Goal: Task Accomplishment & Management: Manage account settings

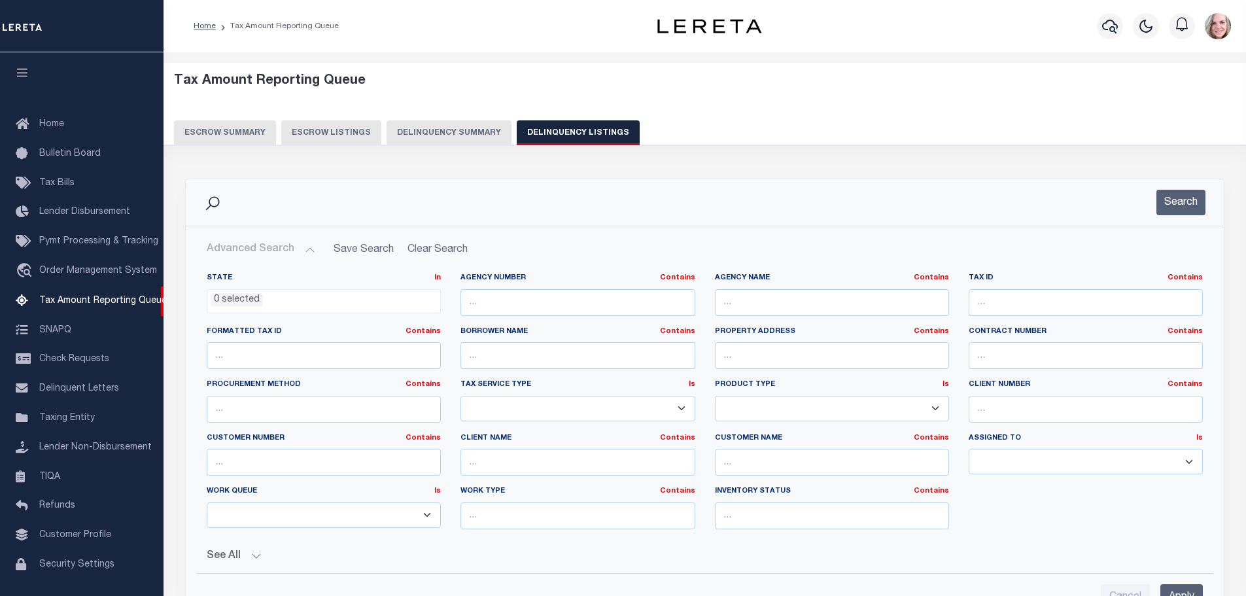
select select
select select "500"
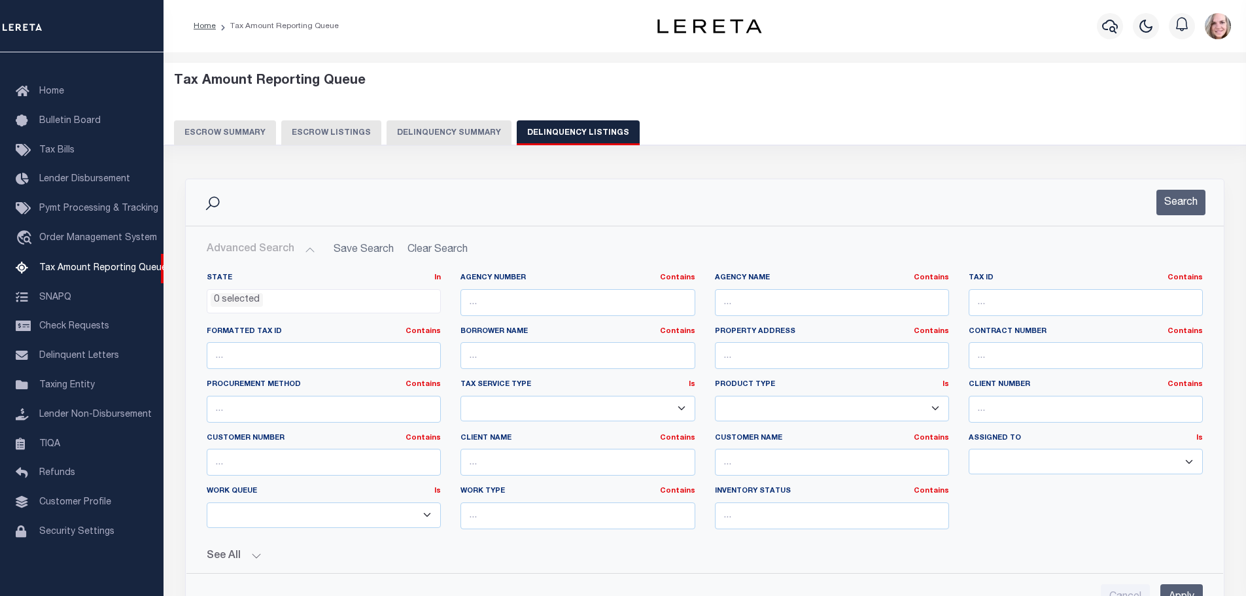
click at [436, 135] on button "Delinquency Summary" at bounding box center [449, 132] width 125 height 25
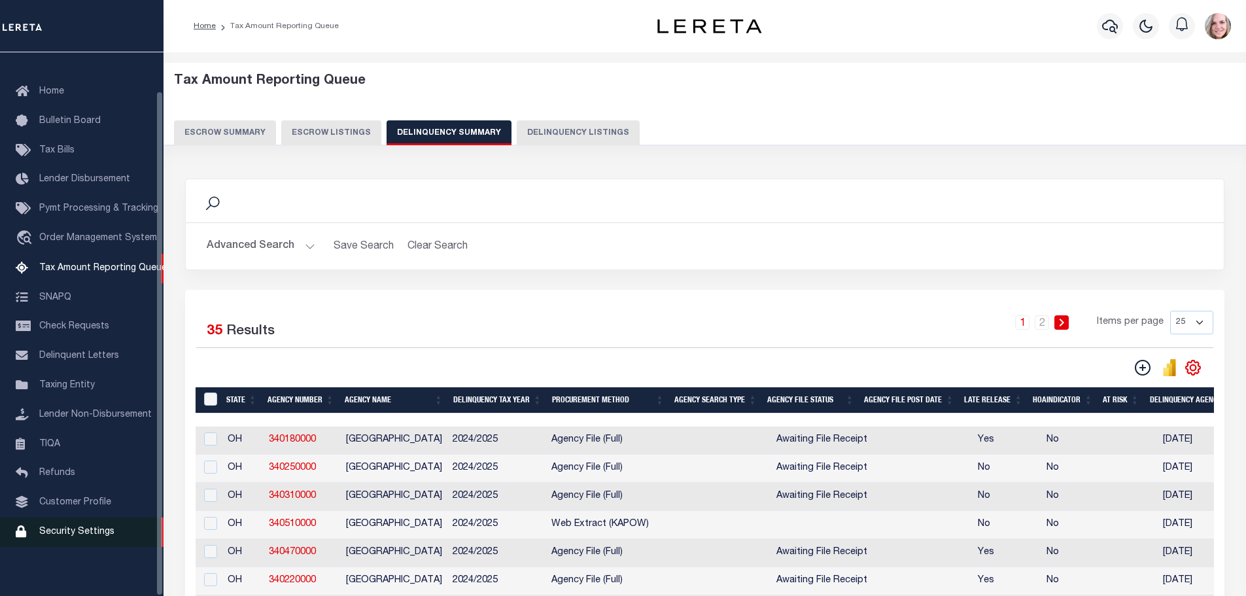
click at [84, 536] on span "Security Settings" at bounding box center [76, 531] width 75 height 9
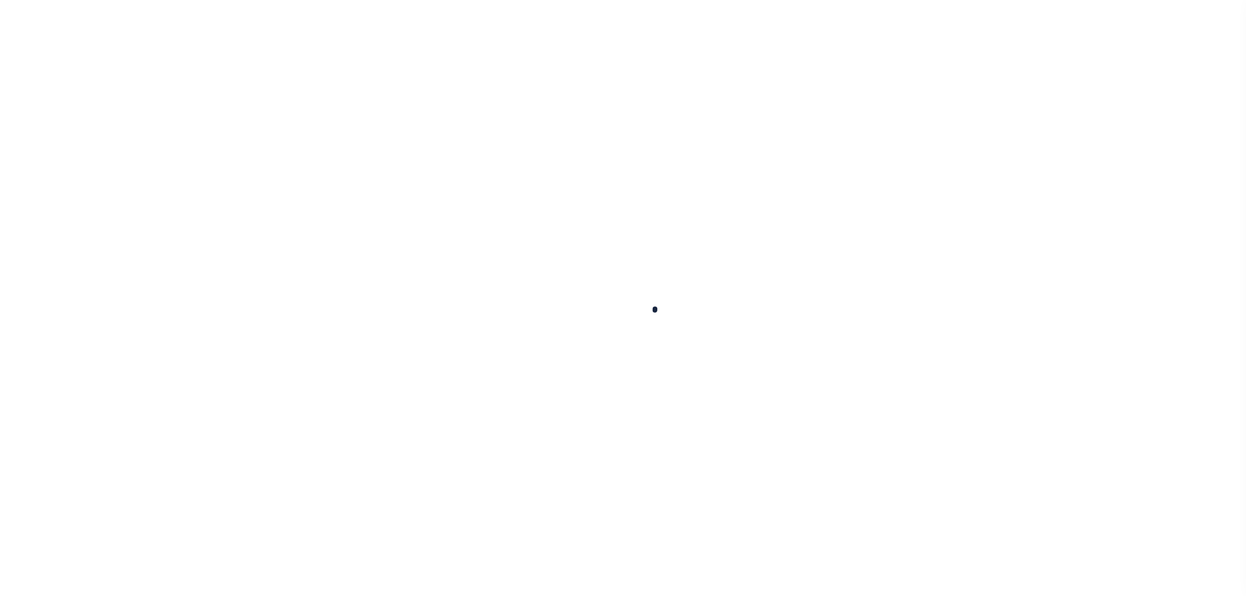
select select "100"
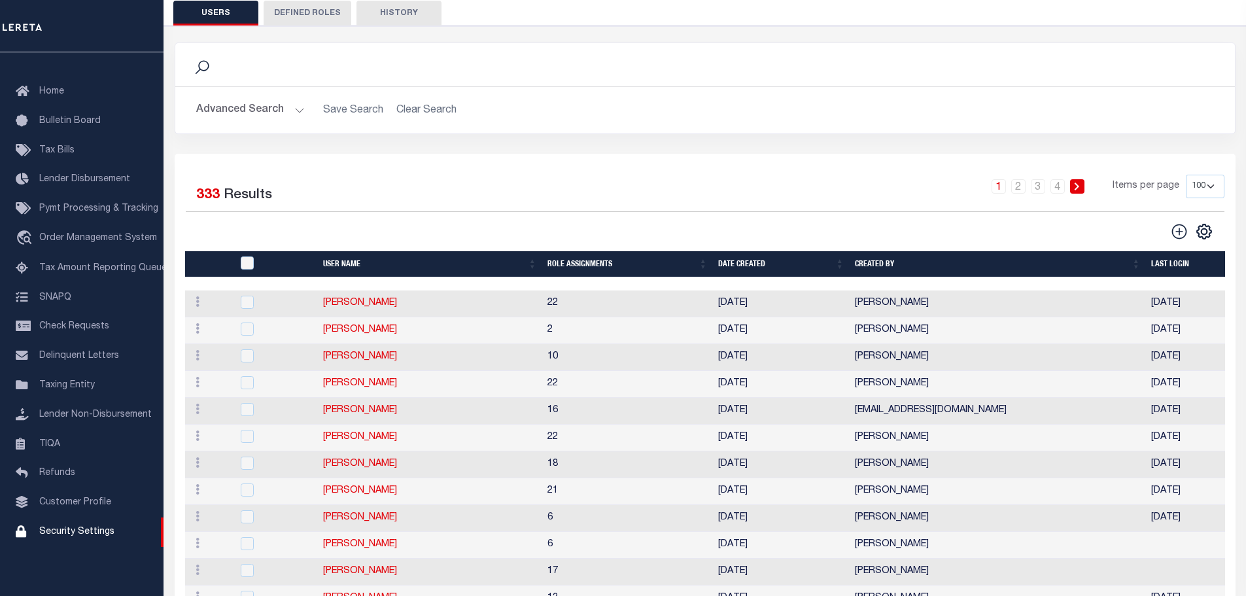
scroll to position [131, 0]
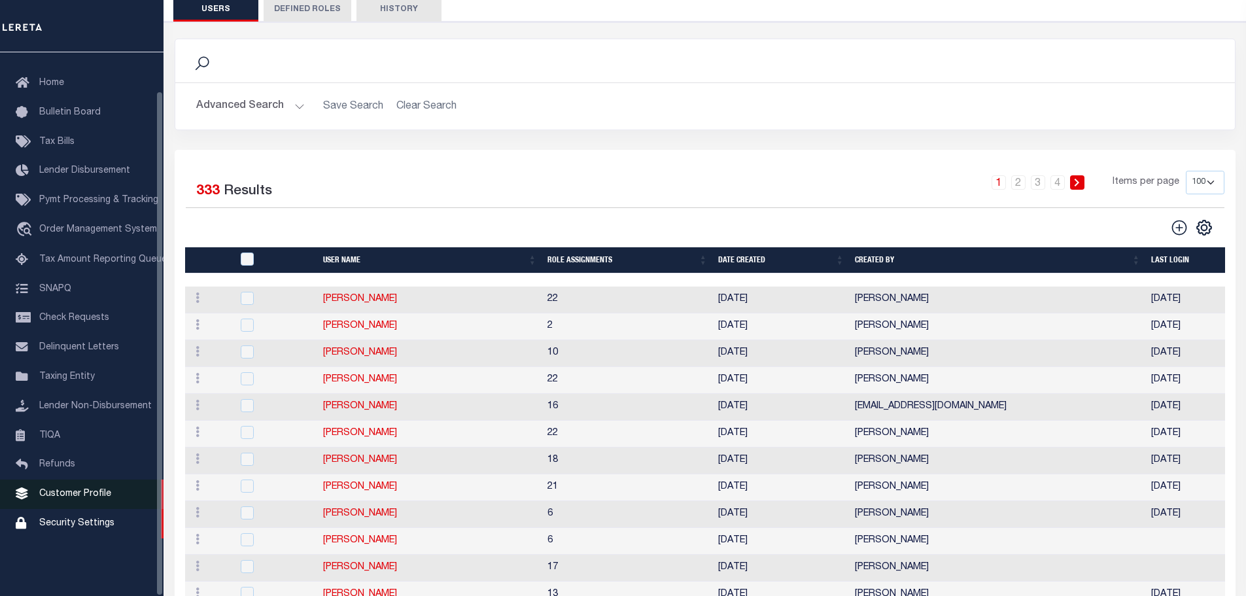
click at [67, 509] on link "Customer Profile" at bounding box center [82, 494] width 164 height 29
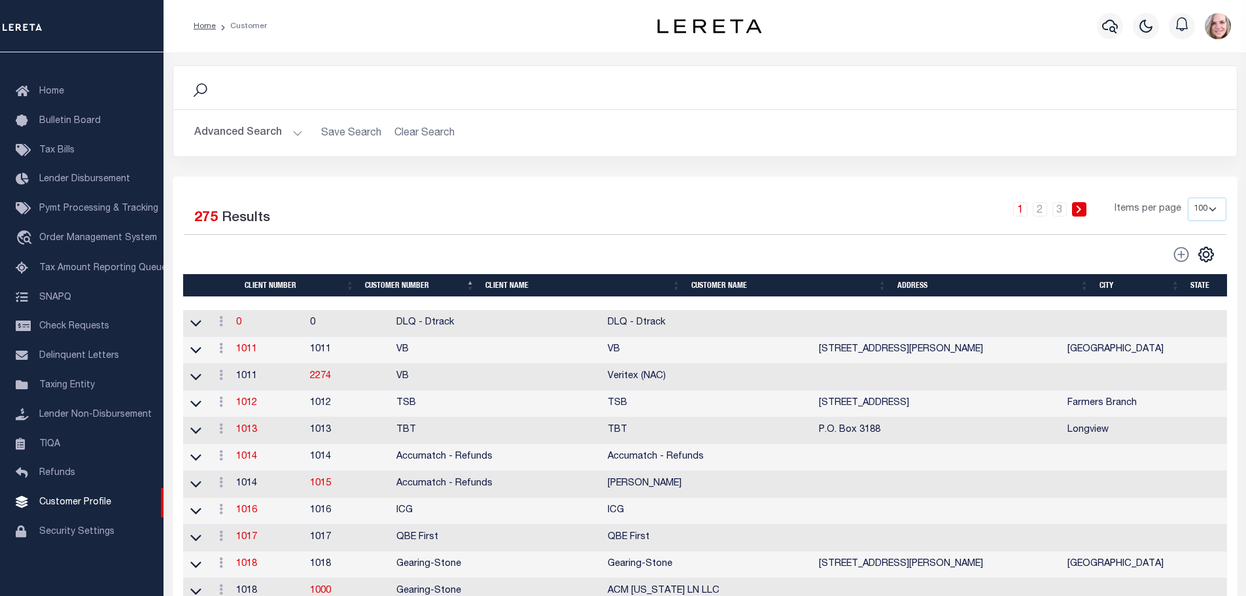
click at [254, 145] on button "Advanced Search" at bounding box center [248, 133] width 109 height 26
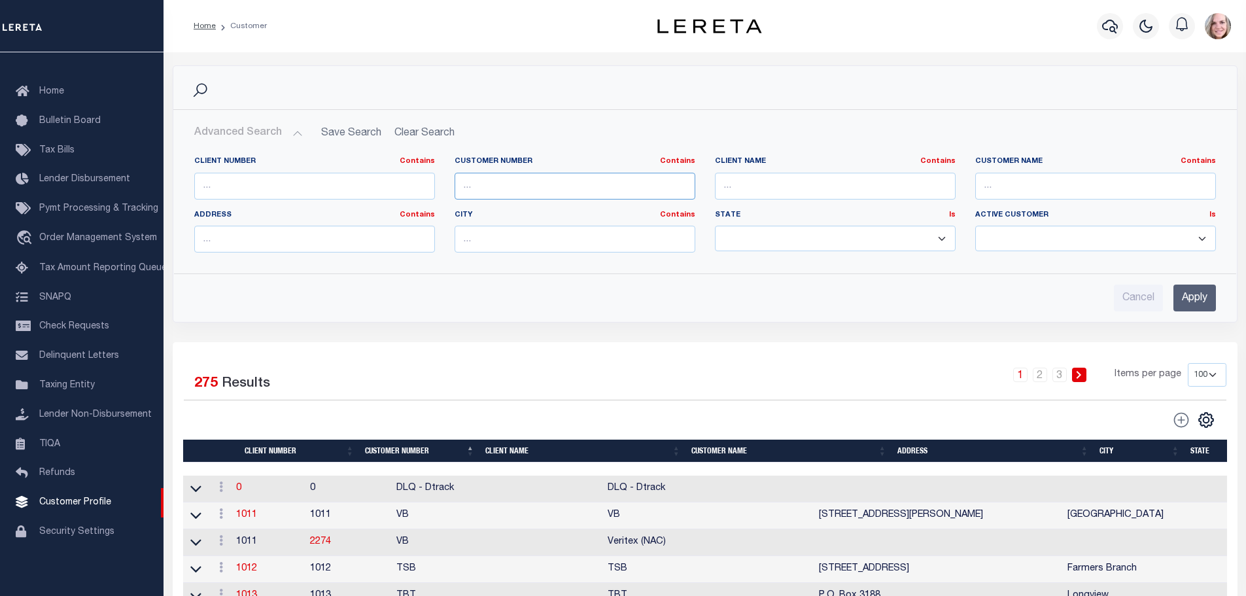
click at [488, 184] on input "text" at bounding box center [575, 186] width 241 height 27
type input "g"
type input "renovo"
click at [1197, 292] on input "Apply" at bounding box center [1195, 298] width 43 height 27
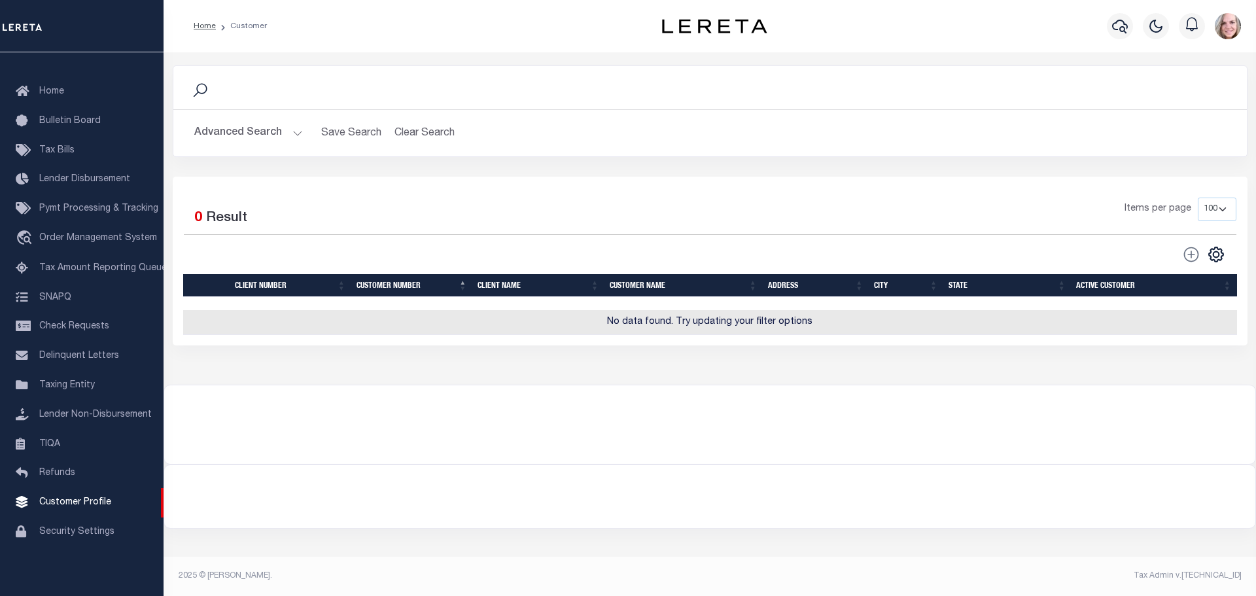
click at [249, 136] on button "Advanced Search" at bounding box center [248, 133] width 109 height 26
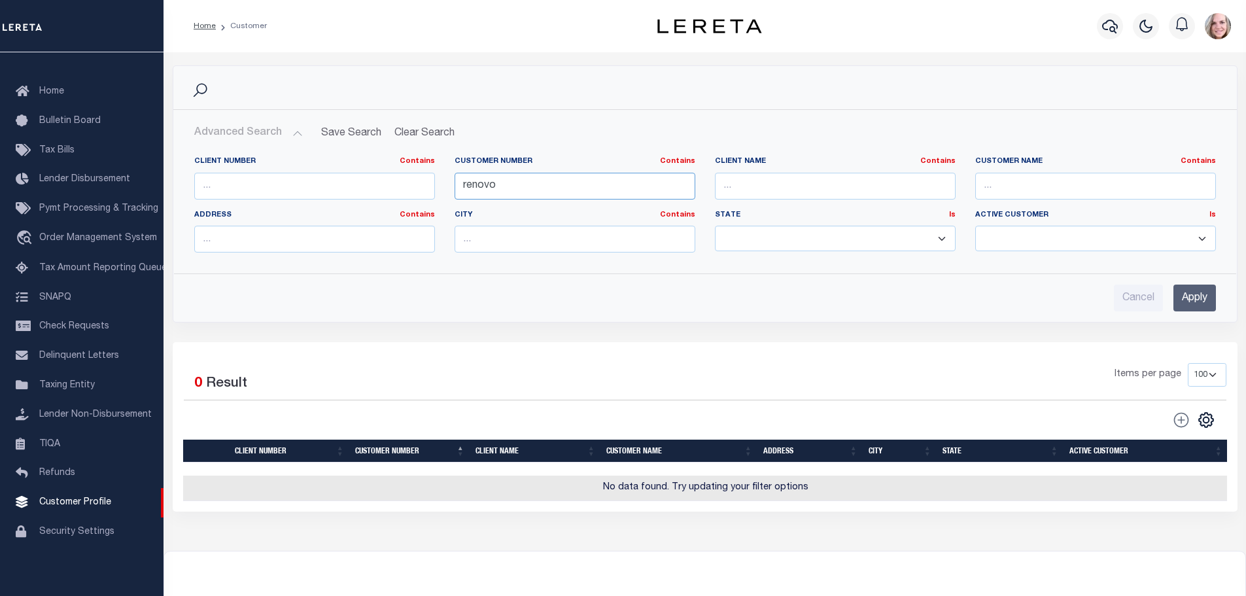
click at [494, 189] on input "renovo" at bounding box center [575, 186] width 241 height 27
click at [773, 190] on input "text" at bounding box center [835, 186] width 241 height 27
paste input "renovo"
type input "renovo"
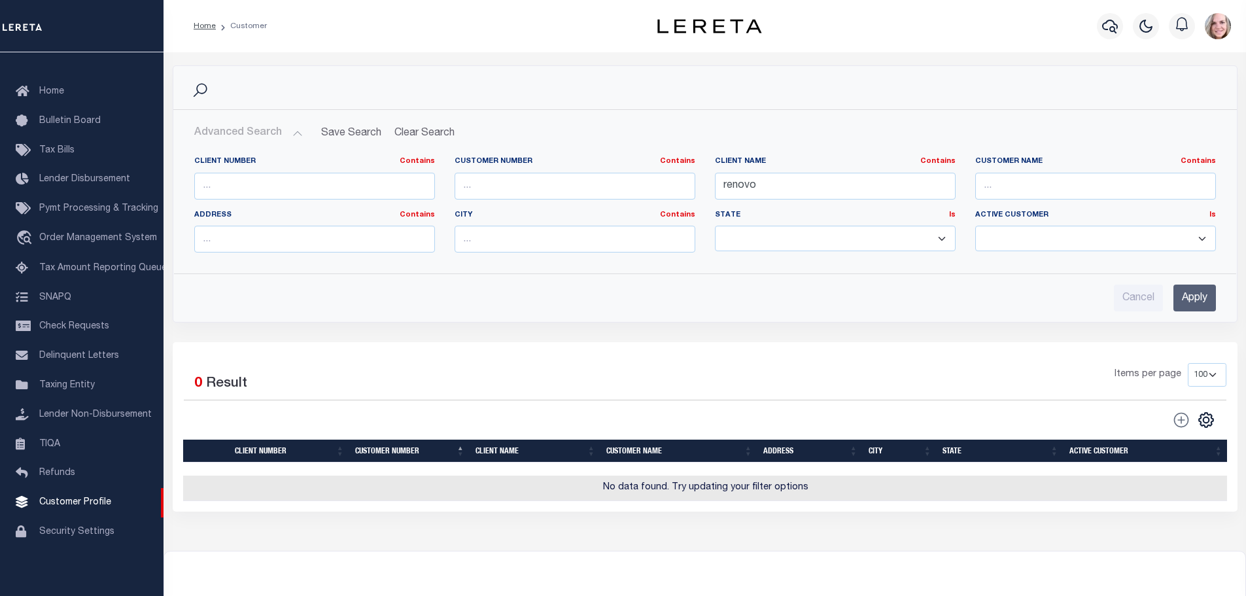
click at [1204, 306] on input "Apply" at bounding box center [1195, 298] width 43 height 27
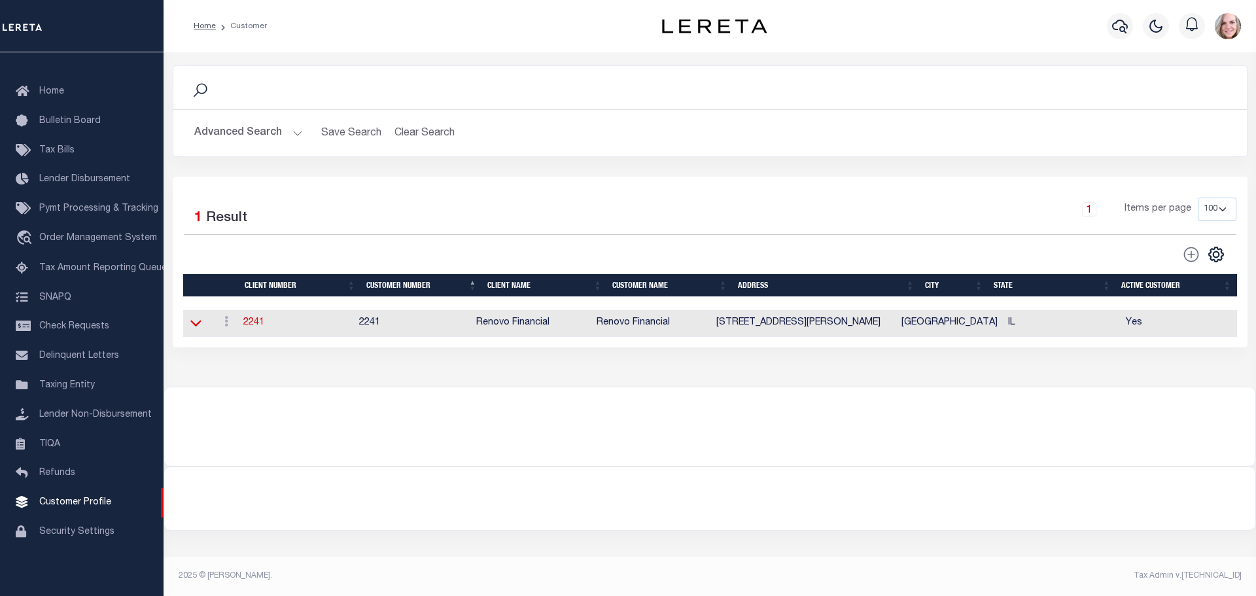
click at [194, 326] on icon at bounding box center [195, 323] width 11 height 14
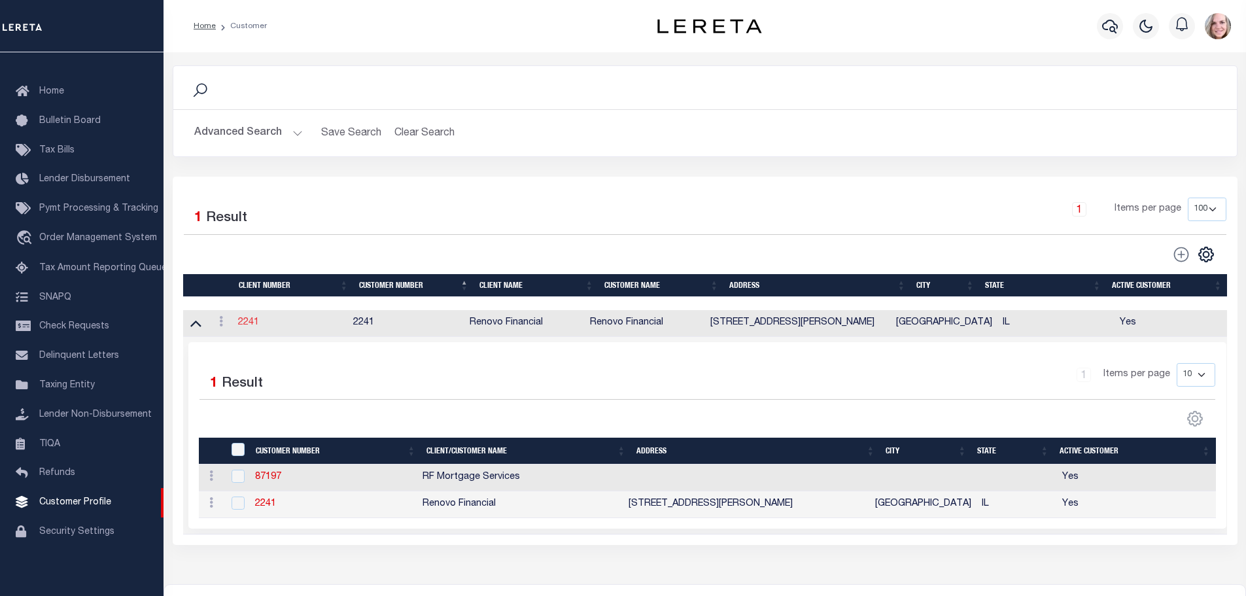
click at [243, 325] on link "2241" at bounding box center [248, 322] width 21 height 9
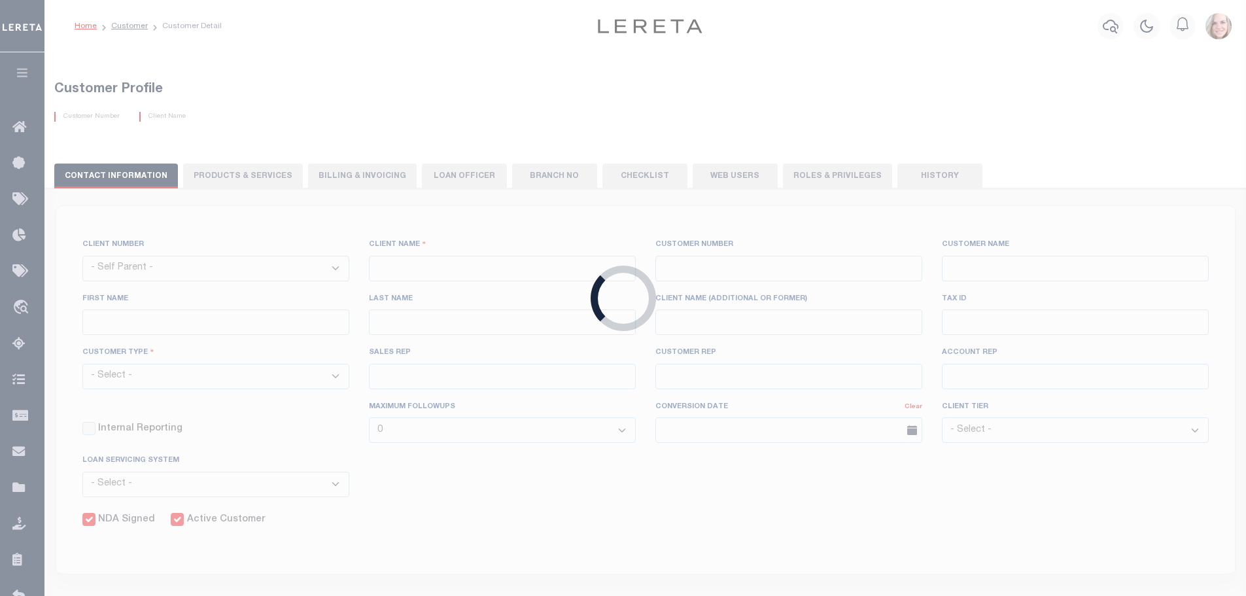
select select
type input "Renovo Financial"
type input "2241"
type input "Renovo Financial"
type input "Steven"
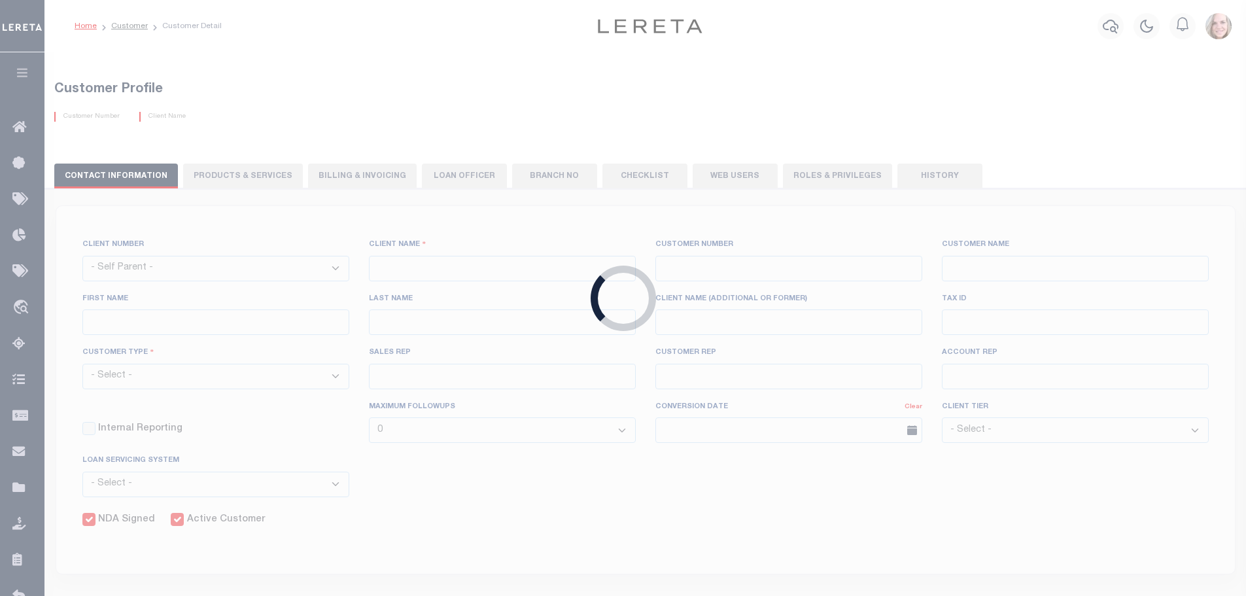
type input "Klemp"
select select "Mixed Portfolio"
type input "Tiffany Stringfellow"
type input "Barbara Kendrick"
type input "Debbie Vecellio"
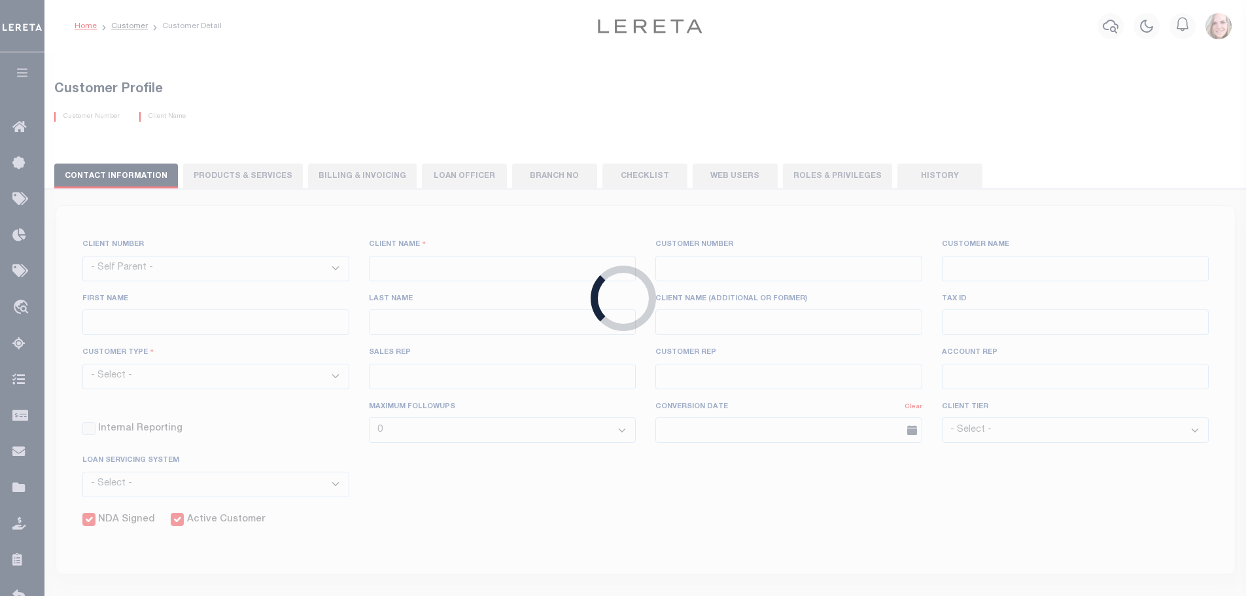
checkbox input "true"
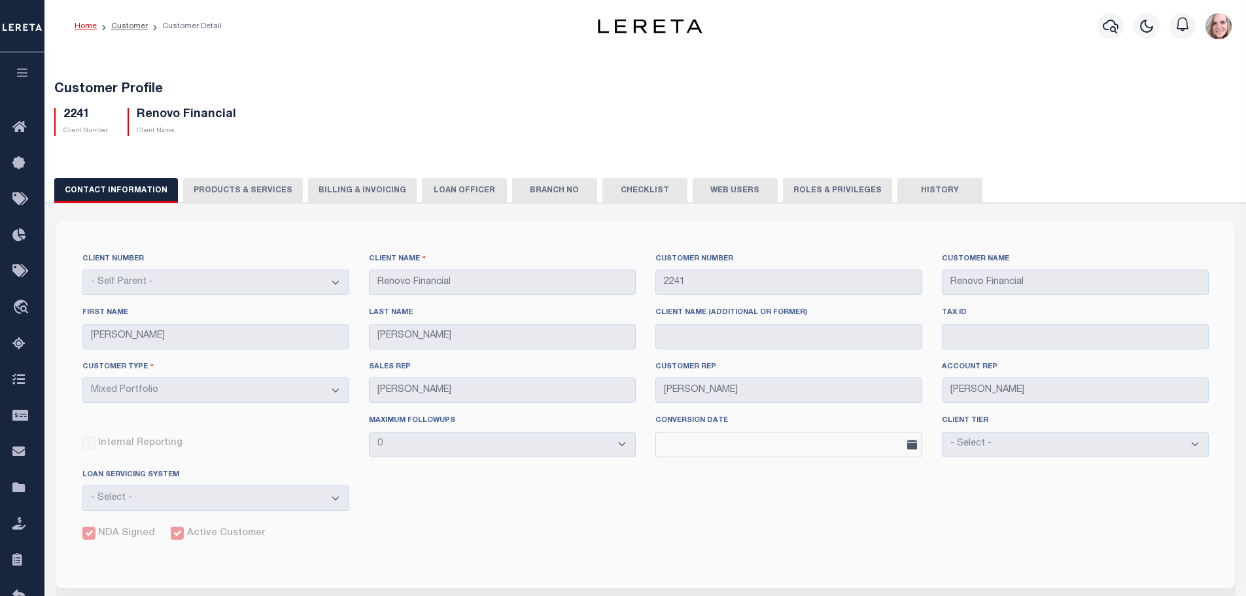
click at [741, 193] on button "Web Users" at bounding box center [735, 190] width 85 height 25
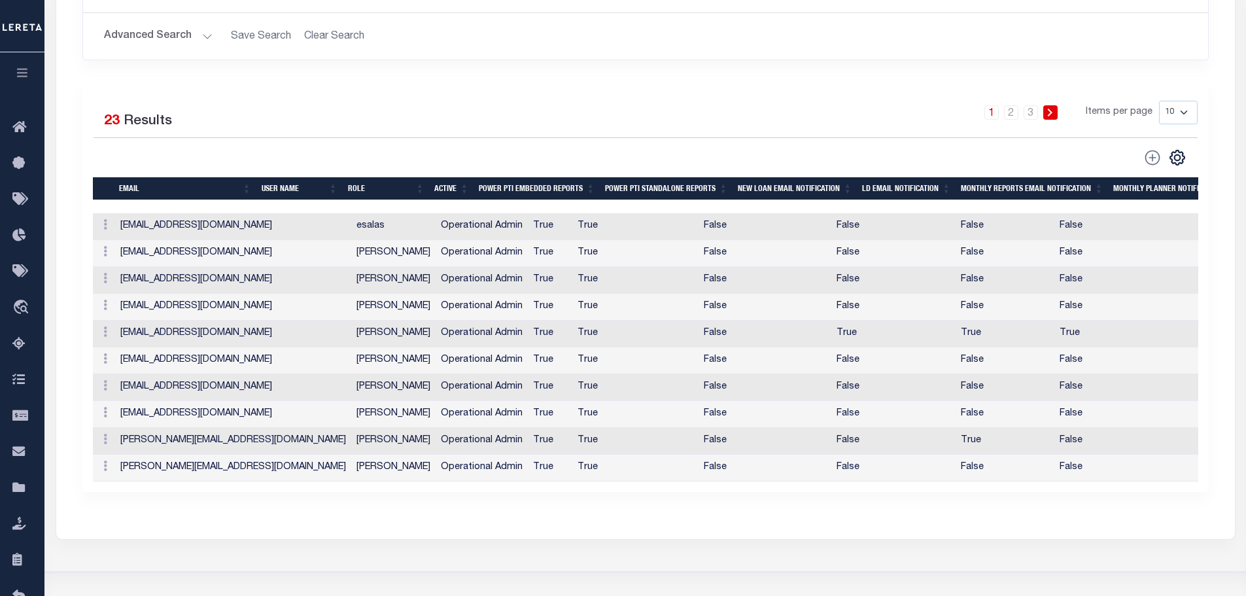
scroll to position [262, 0]
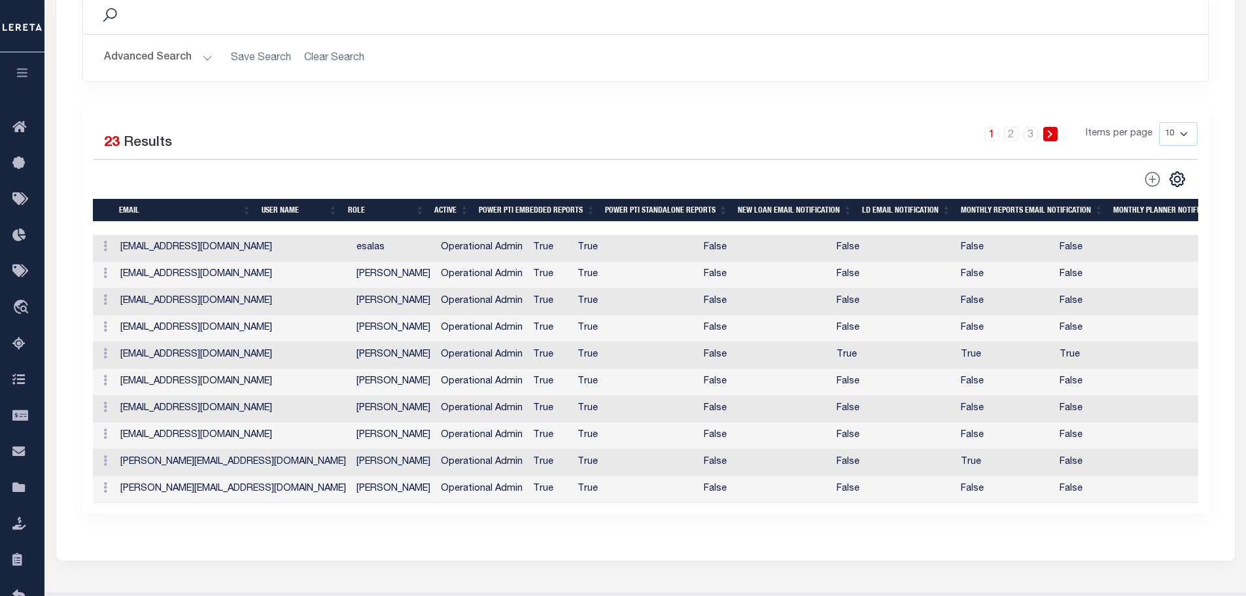
click at [1049, 134] on icon at bounding box center [1050, 134] width 6 height 8
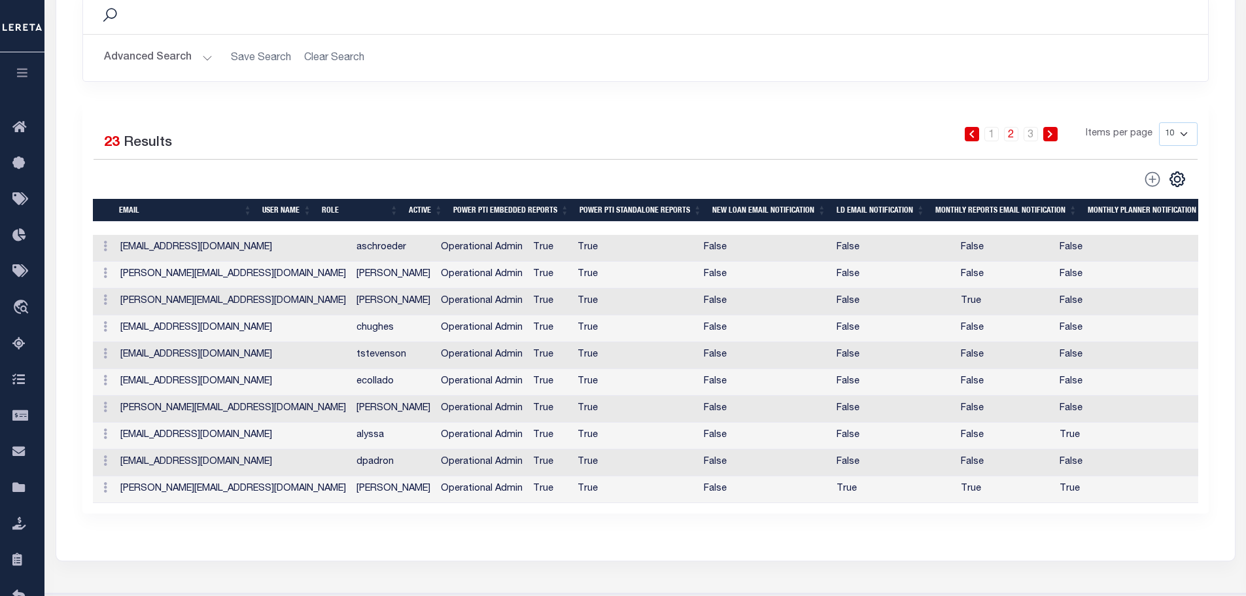
click at [1049, 134] on icon at bounding box center [1050, 134] width 6 height 8
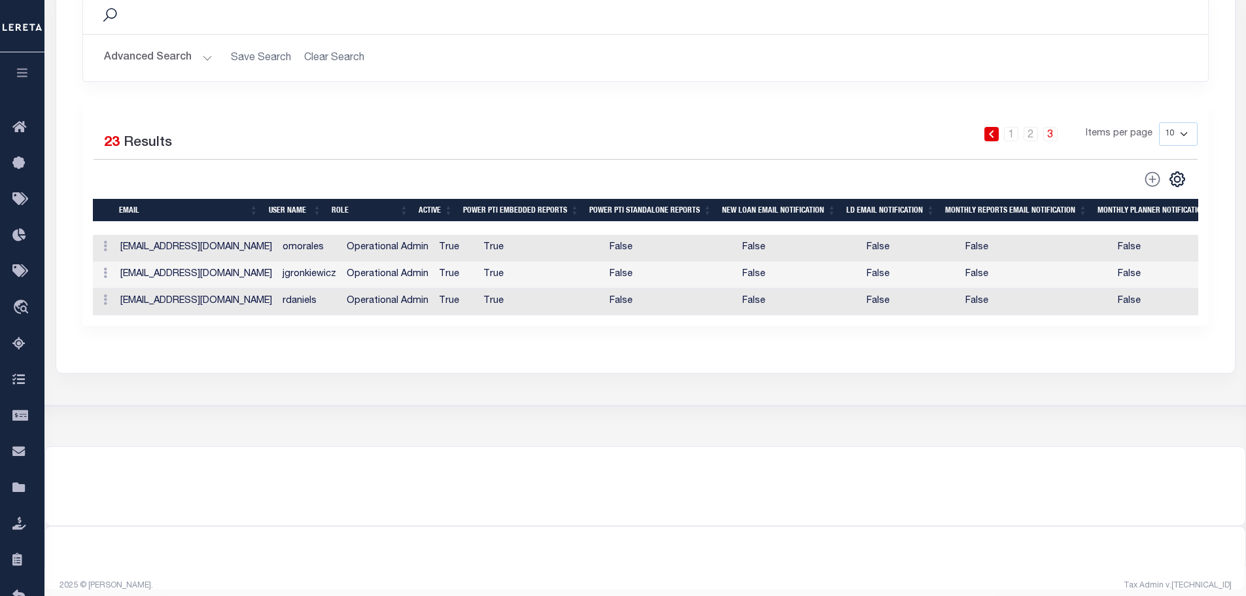
click at [1155, 181] on span at bounding box center [1152, 179] width 29 height 18
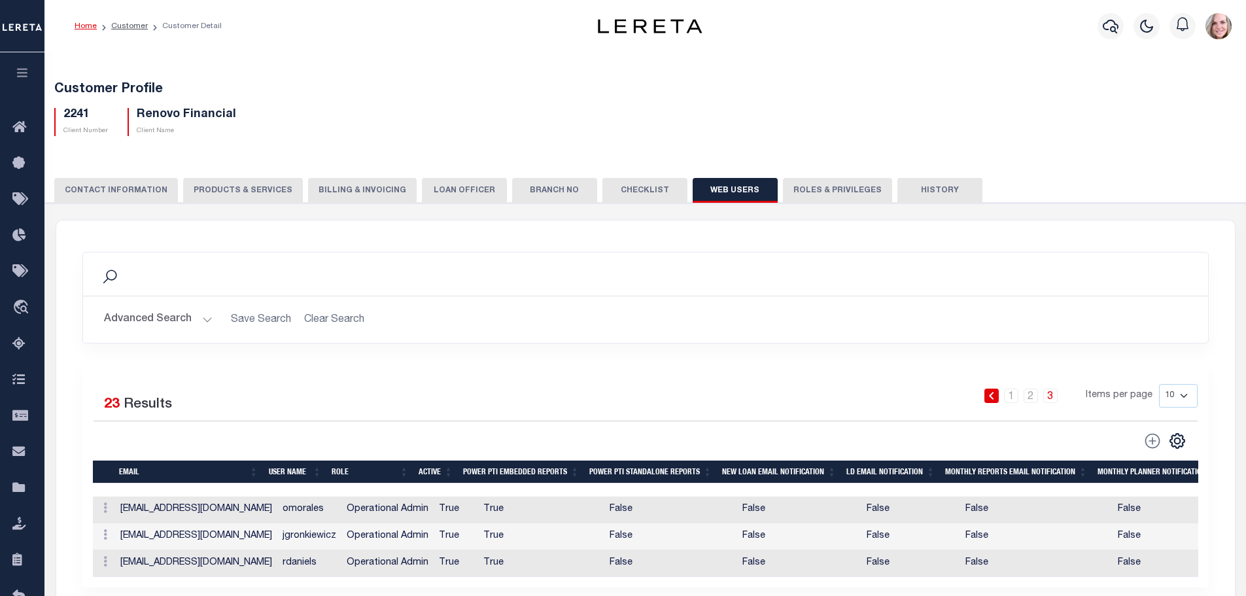
click at [1151, 446] on span at bounding box center [1152, 441] width 29 height 18
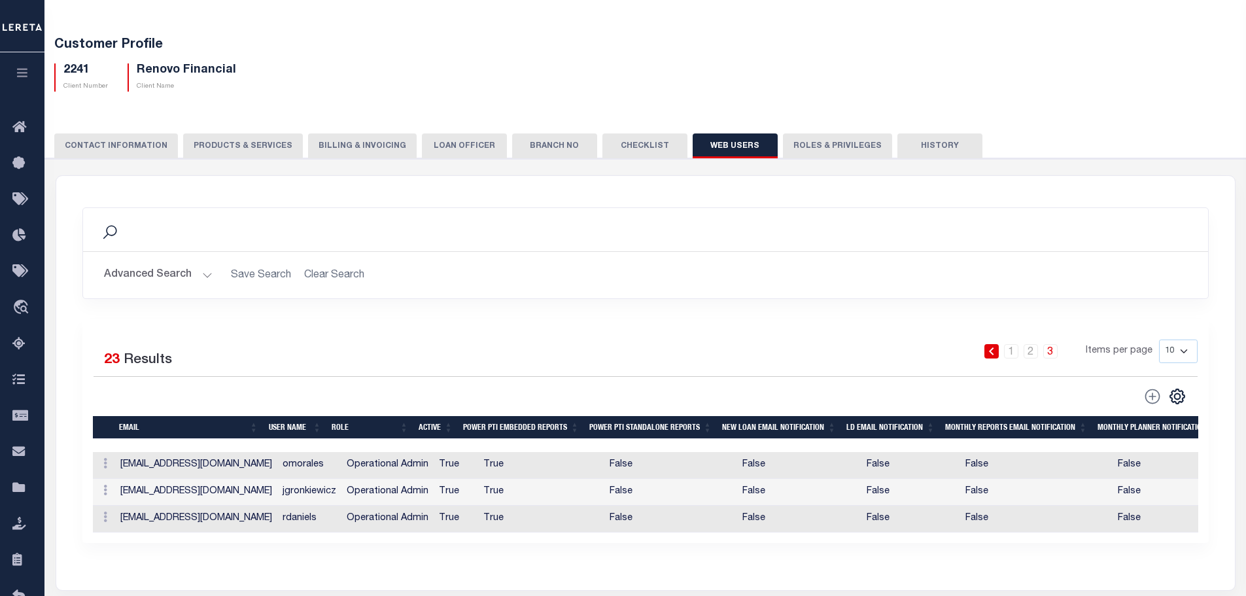
scroll to position [65, 0]
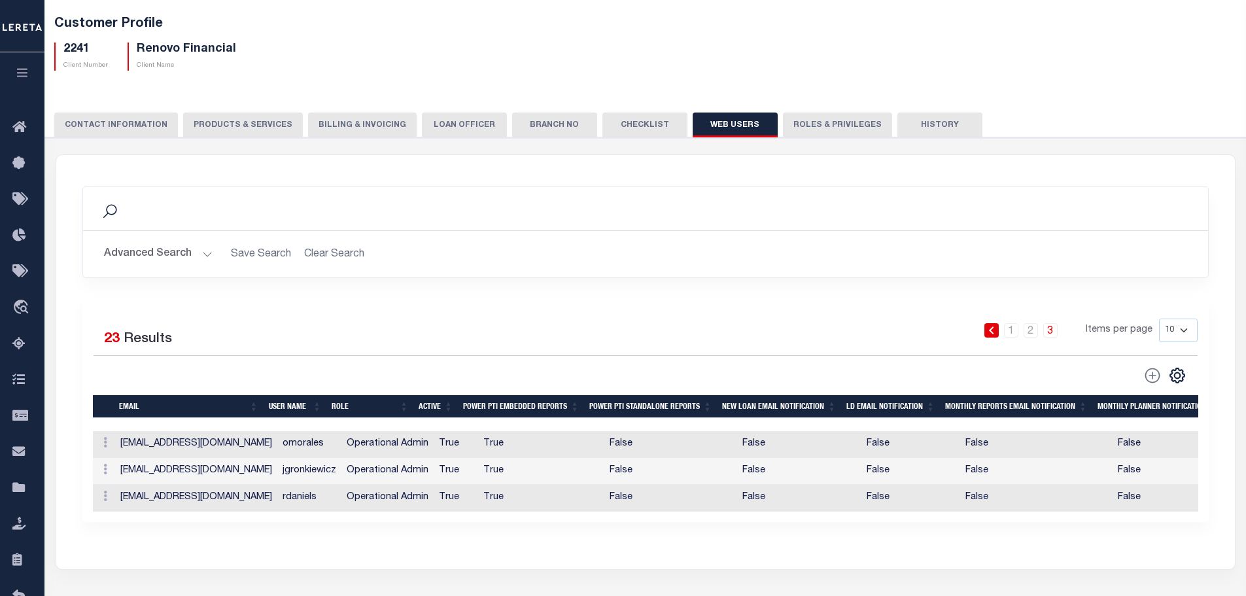
click at [26, 75] on icon "button" at bounding box center [22, 73] width 15 height 12
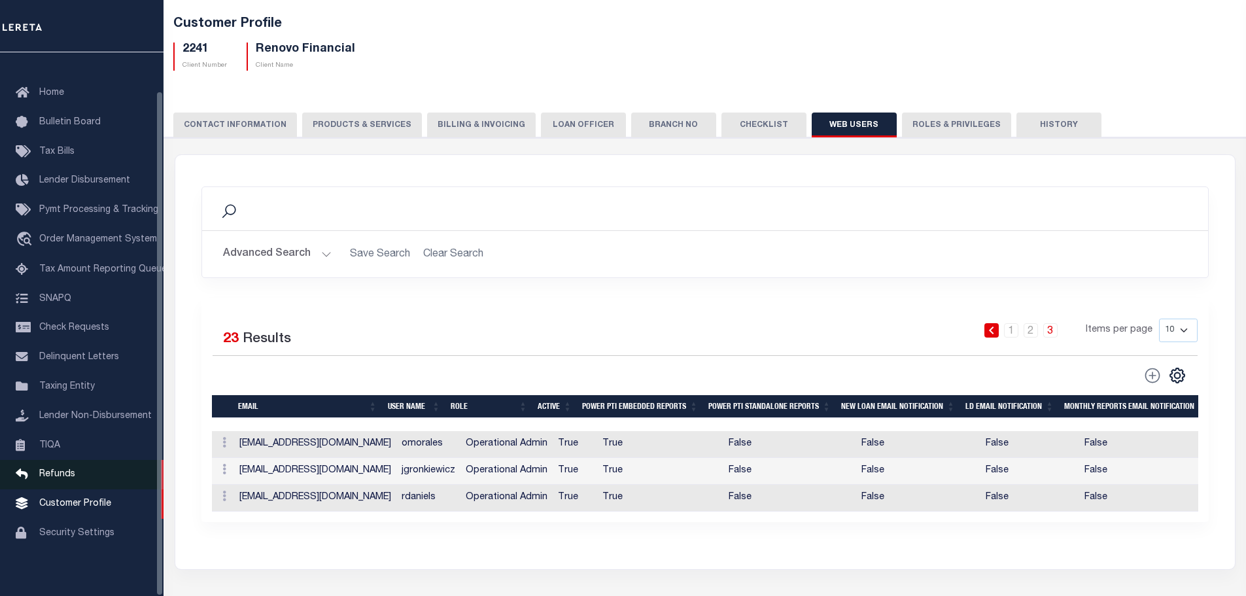
scroll to position [41, 0]
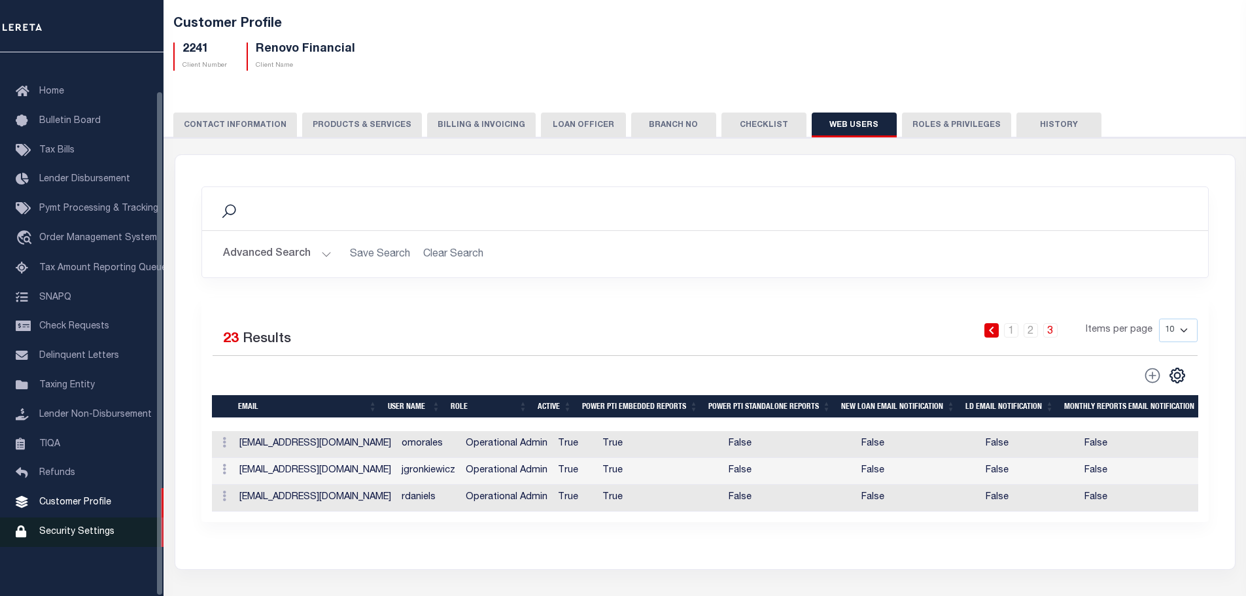
click at [71, 520] on link "Security Settings" at bounding box center [82, 532] width 164 height 29
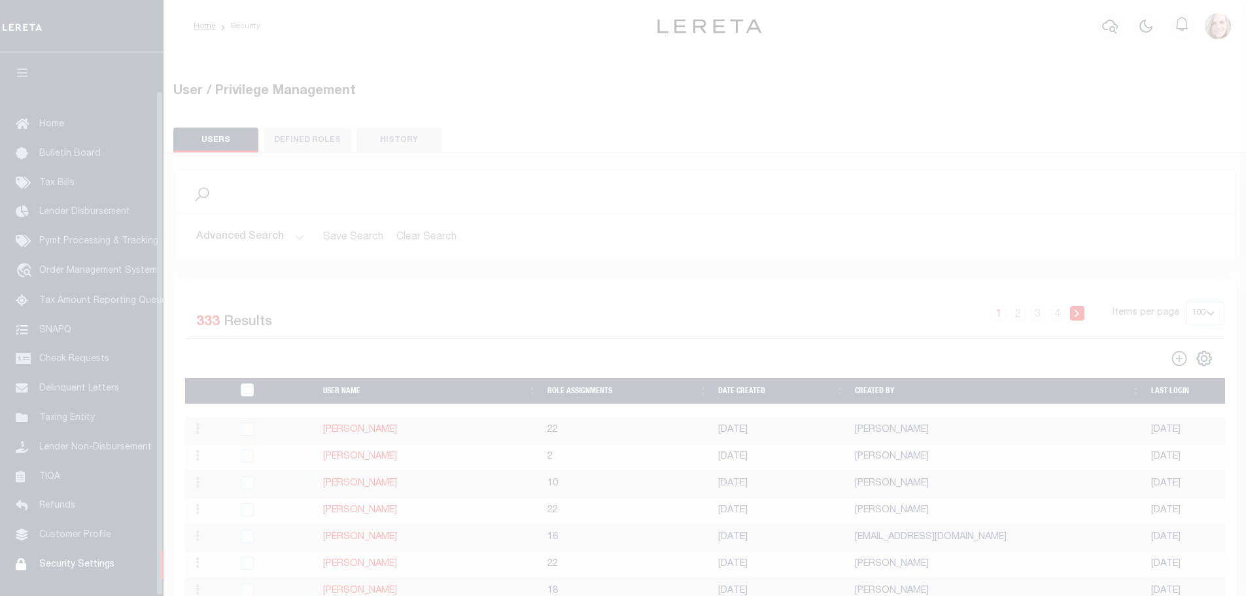
select select "100"
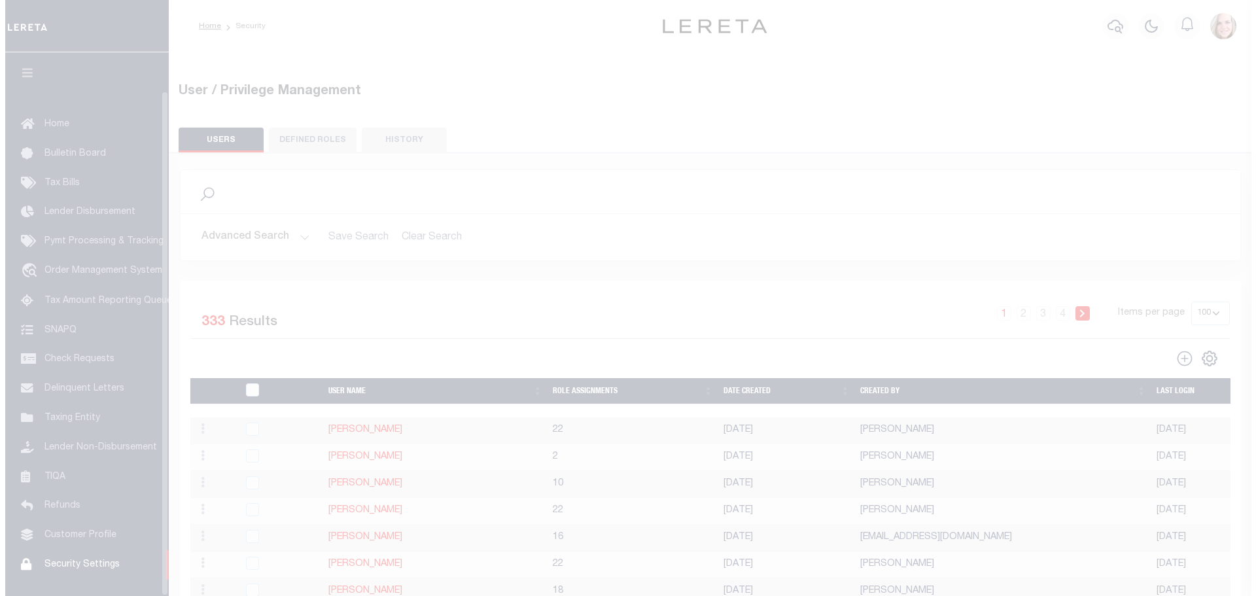
scroll to position [41, 0]
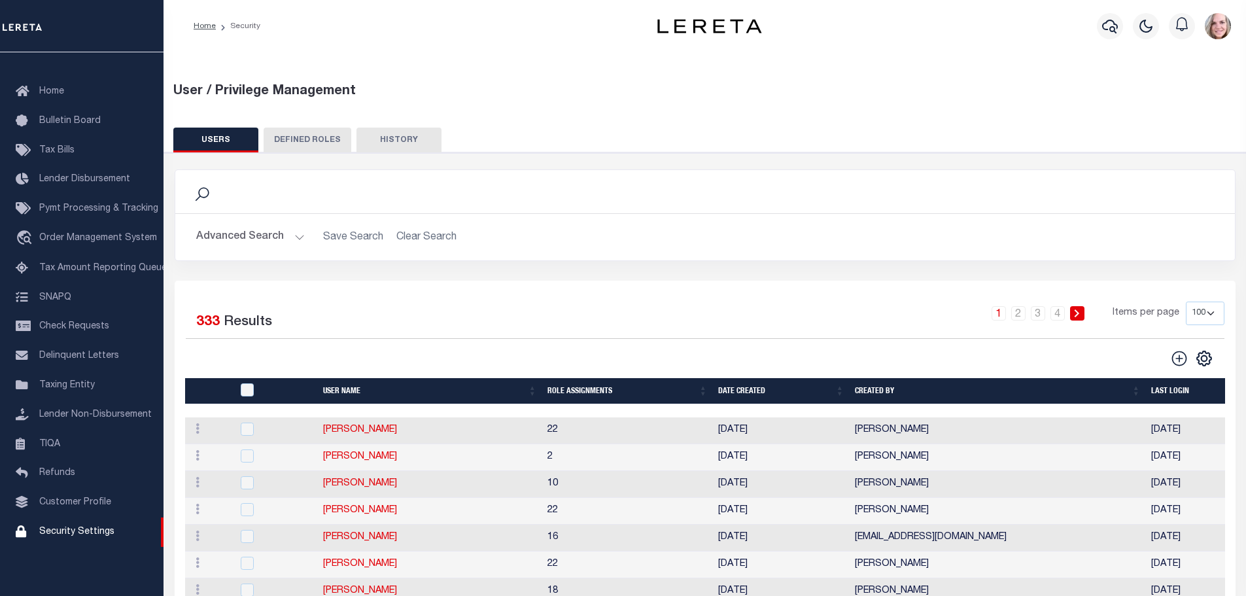
click at [240, 240] on button "Advanced Search" at bounding box center [250, 237] width 109 height 26
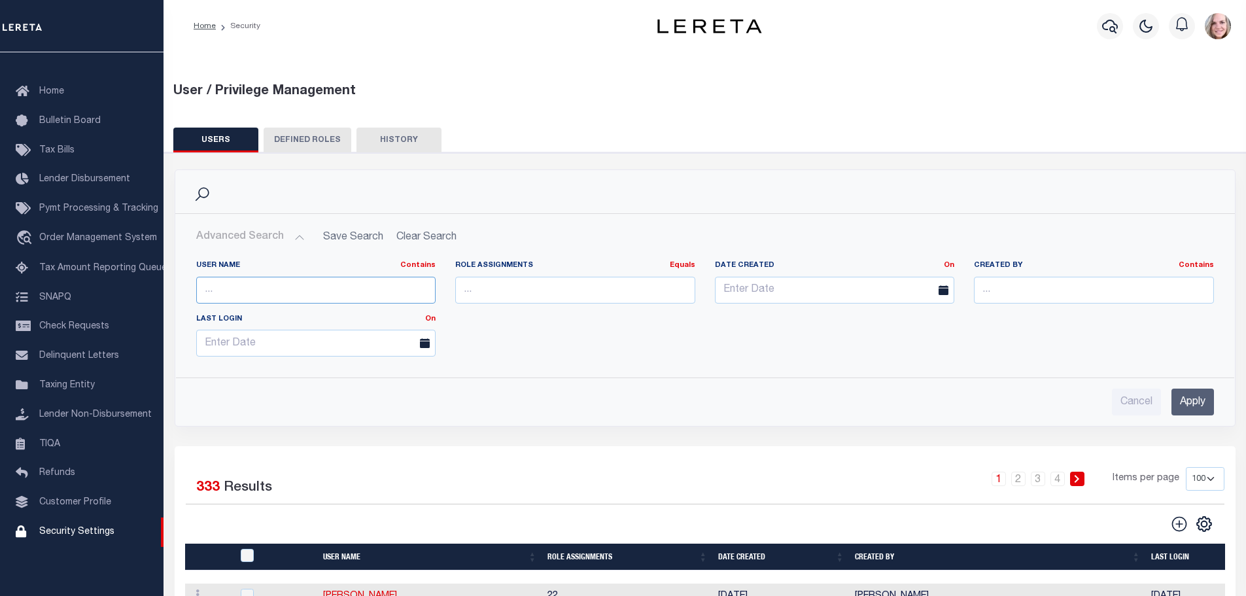
click at [225, 285] on input "text" at bounding box center [316, 290] width 240 height 27
click at [1176, 406] on input "Apply" at bounding box center [1193, 402] width 43 height 27
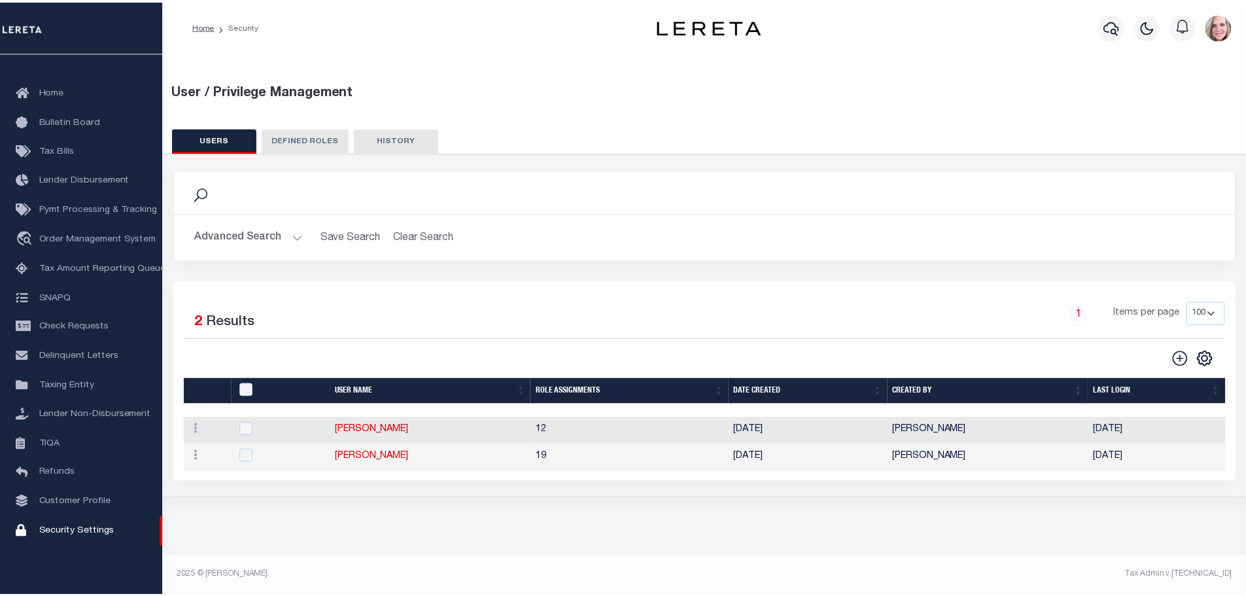
scroll to position [0, 3]
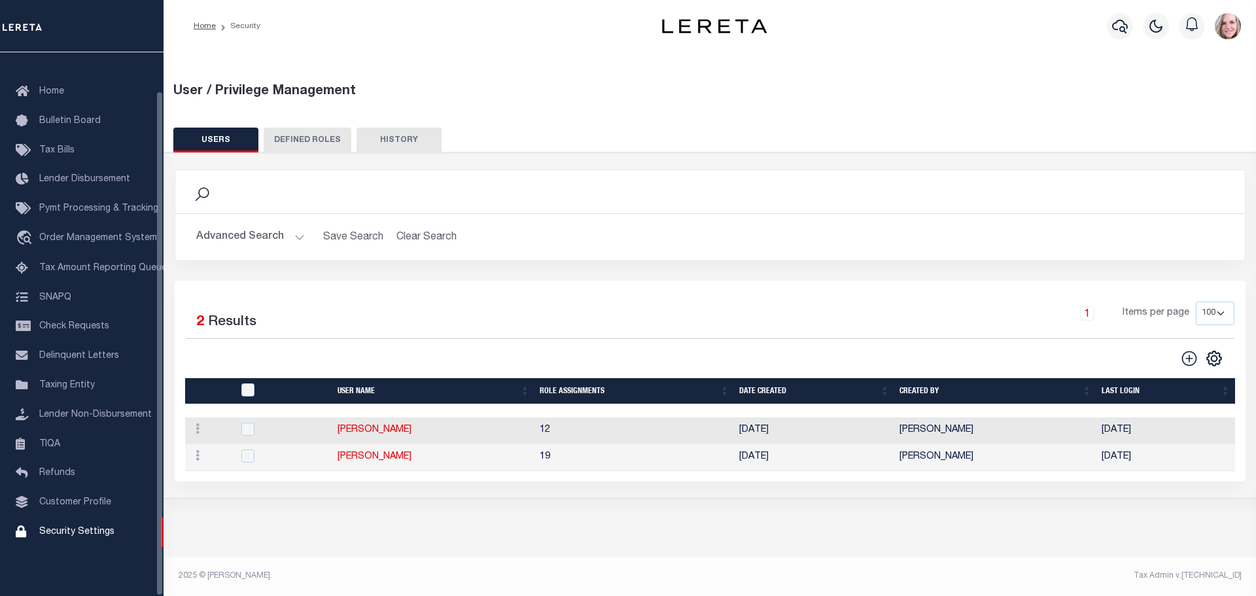
click at [271, 243] on button "Advanced Search" at bounding box center [250, 237] width 109 height 26
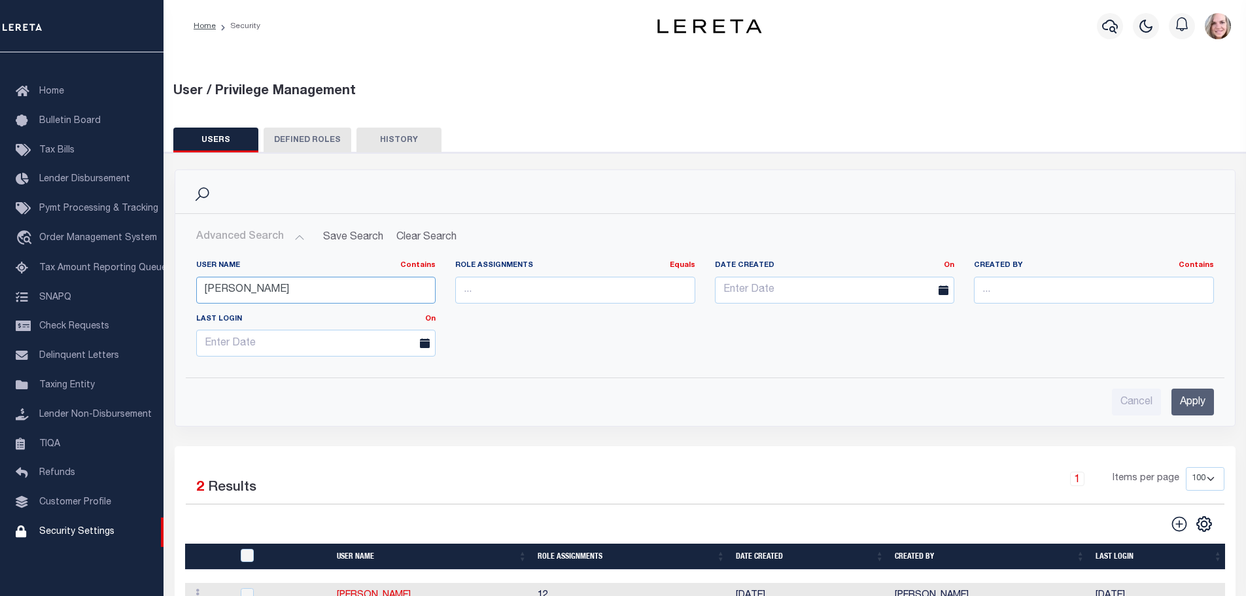
click at [266, 290] on input "graham" at bounding box center [316, 290] width 240 height 27
click at [266, 289] on input "graham" at bounding box center [316, 290] width 240 height 27
type input "della"
click at [1214, 398] on div "Cancel Apply" at bounding box center [705, 396] width 1039 height 37
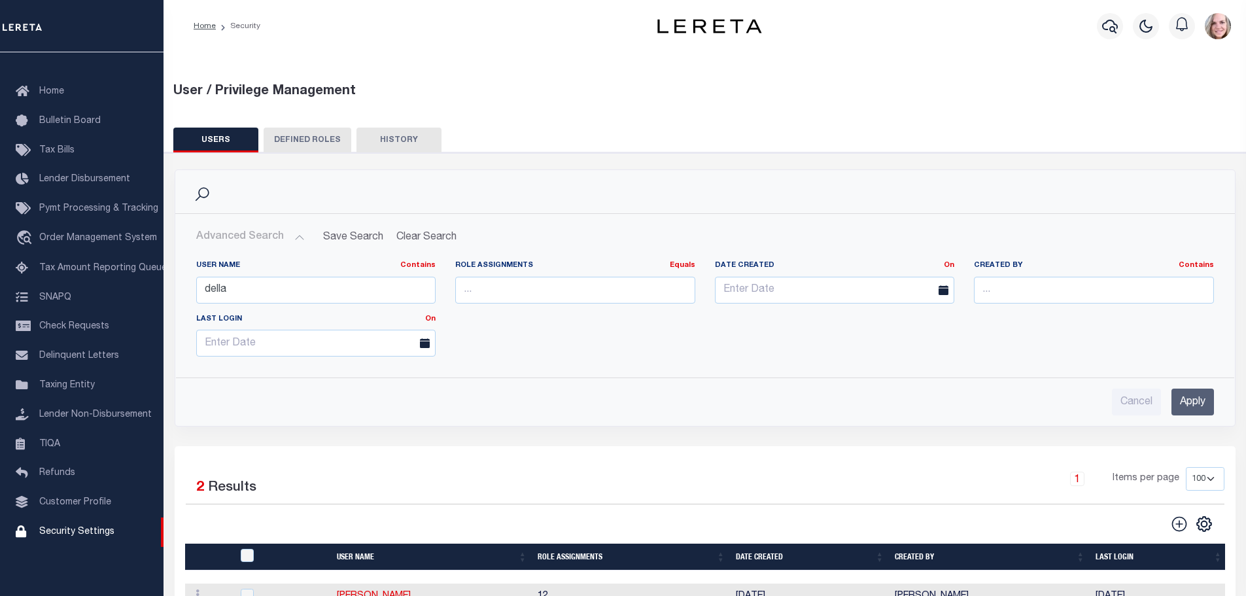
click at [1207, 402] on input "Apply" at bounding box center [1193, 402] width 43 height 27
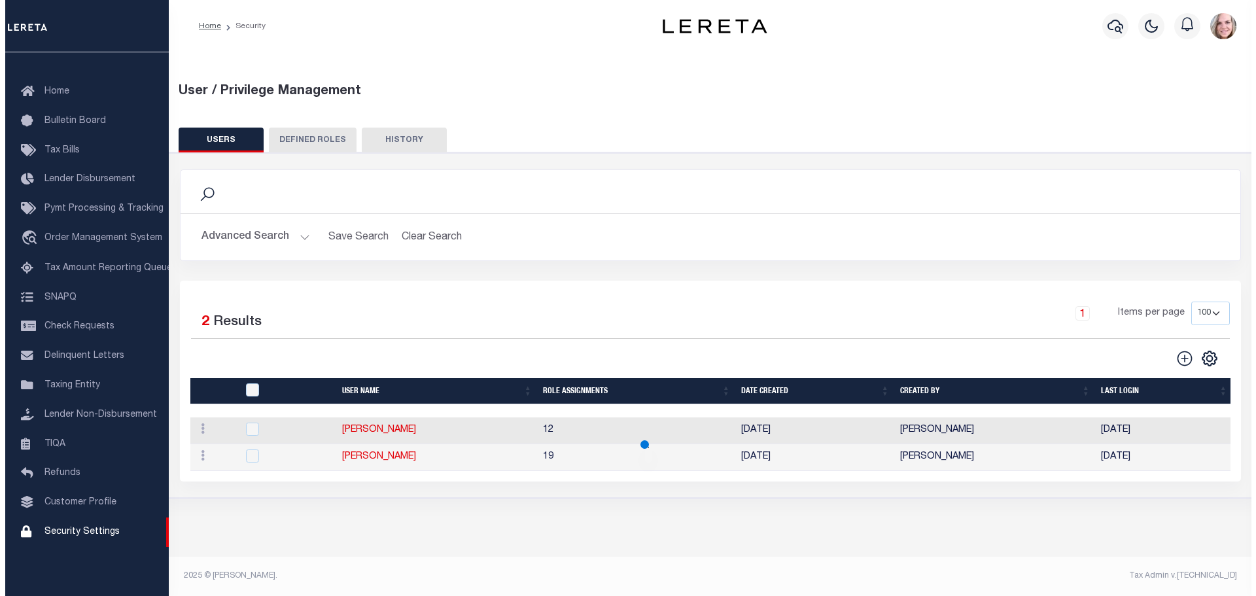
scroll to position [0, 0]
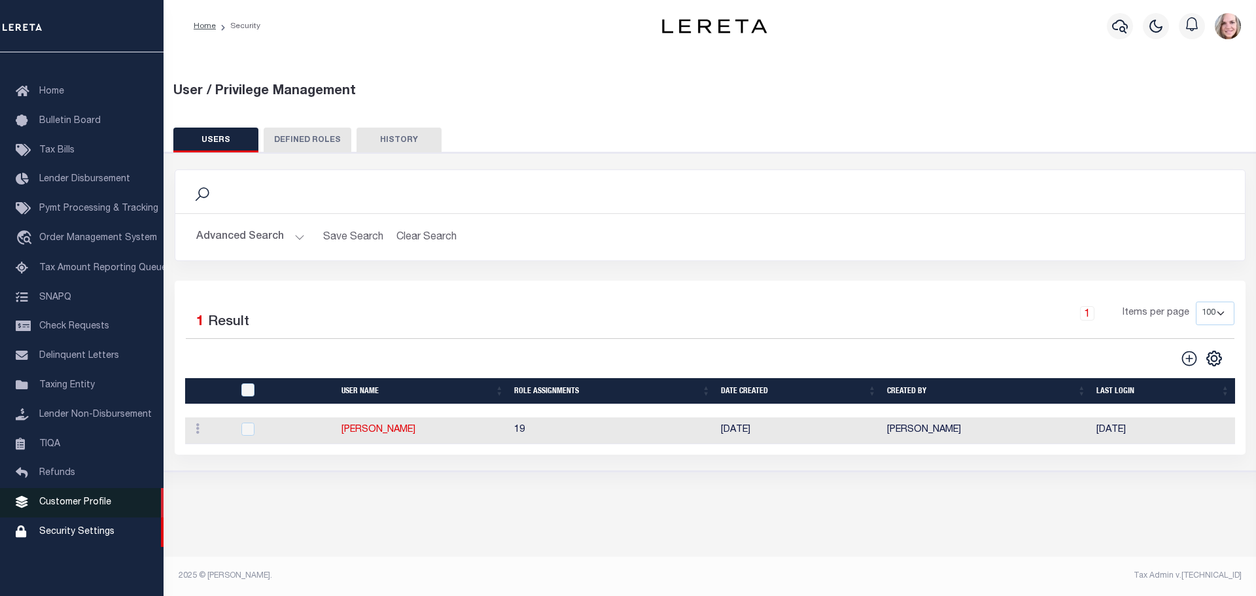
click at [48, 498] on span "Customer Profile" at bounding box center [75, 502] width 72 height 9
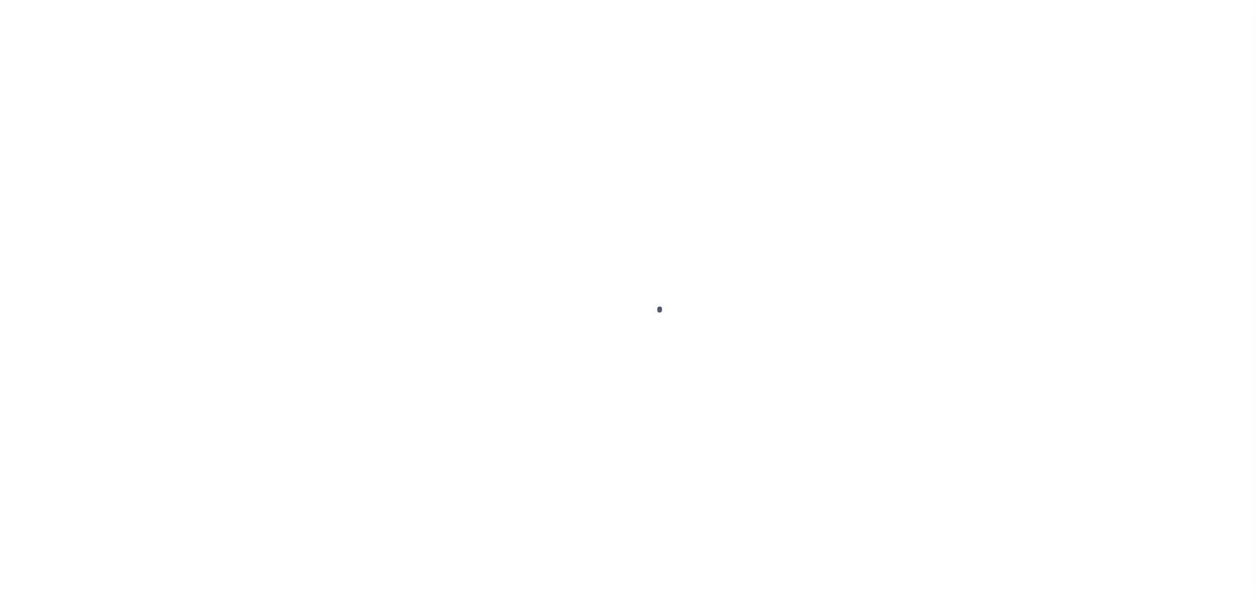
scroll to position [41, 0]
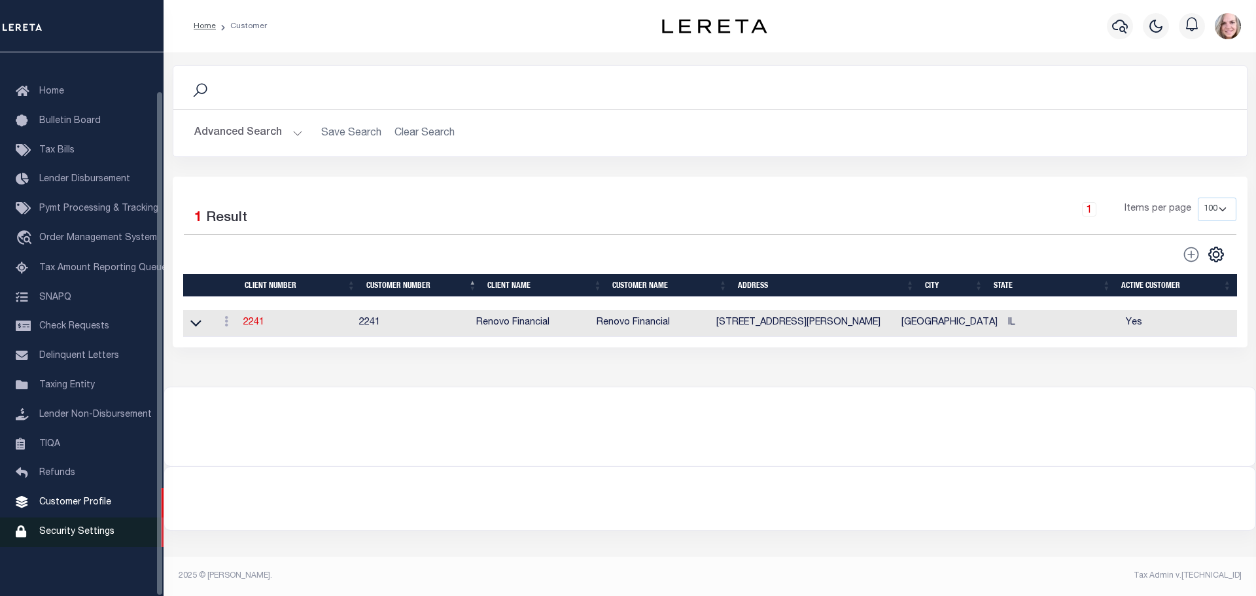
click at [68, 539] on link "Security Settings" at bounding box center [82, 532] width 164 height 29
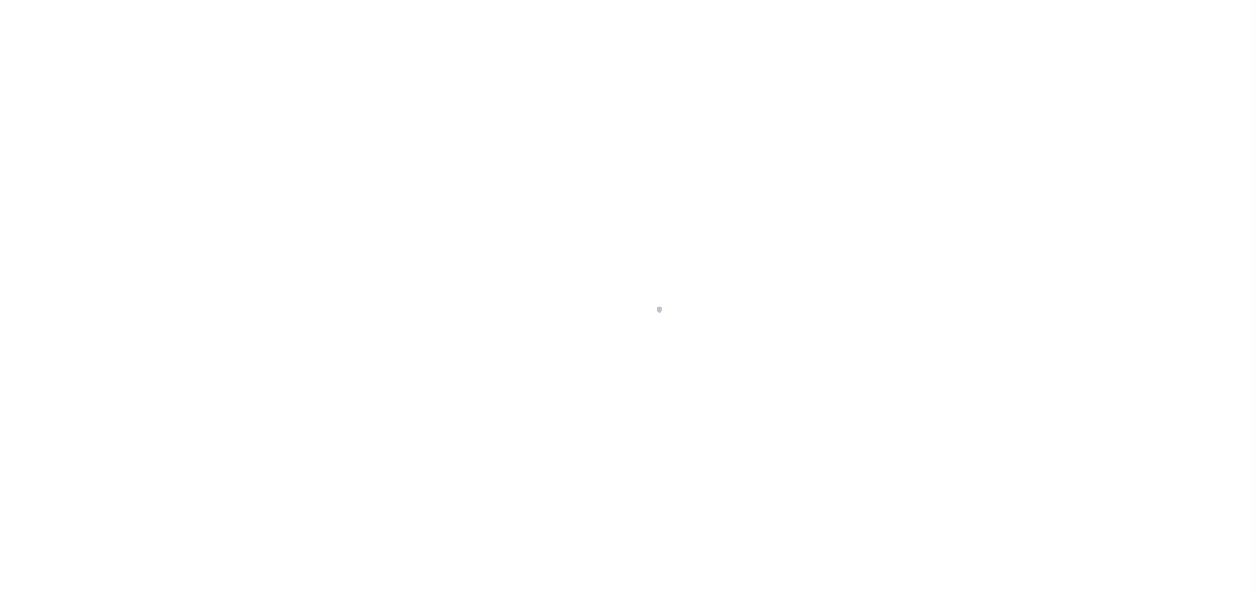
select select "100"
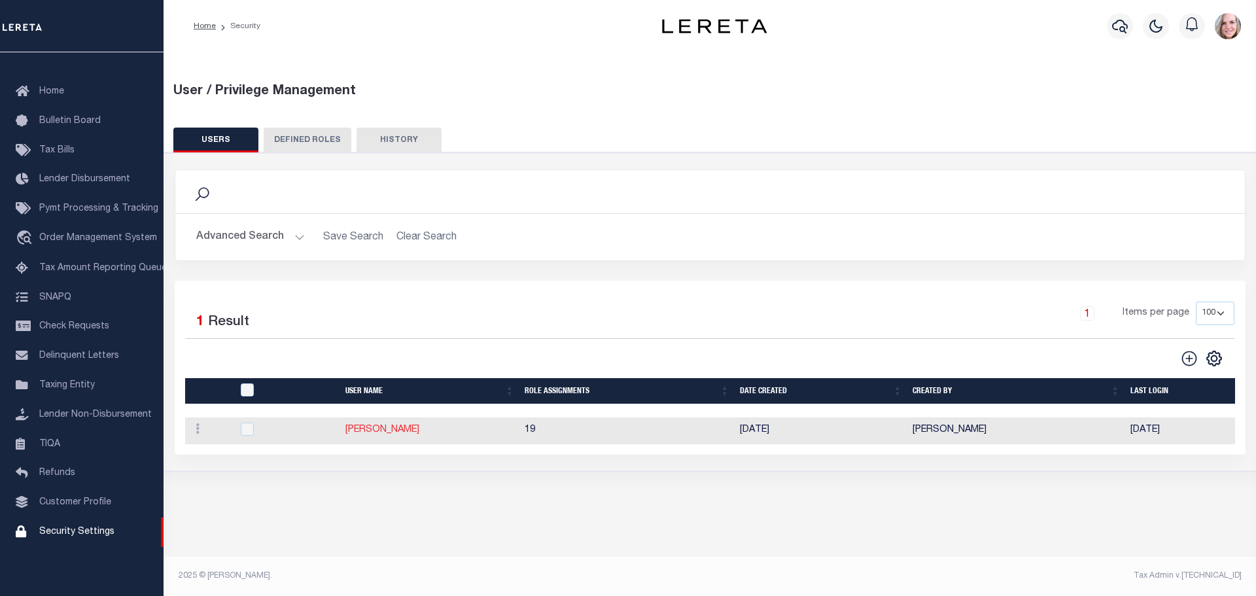
click at [381, 430] on link "[PERSON_NAME]" at bounding box center [382, 429] width 74 height 9
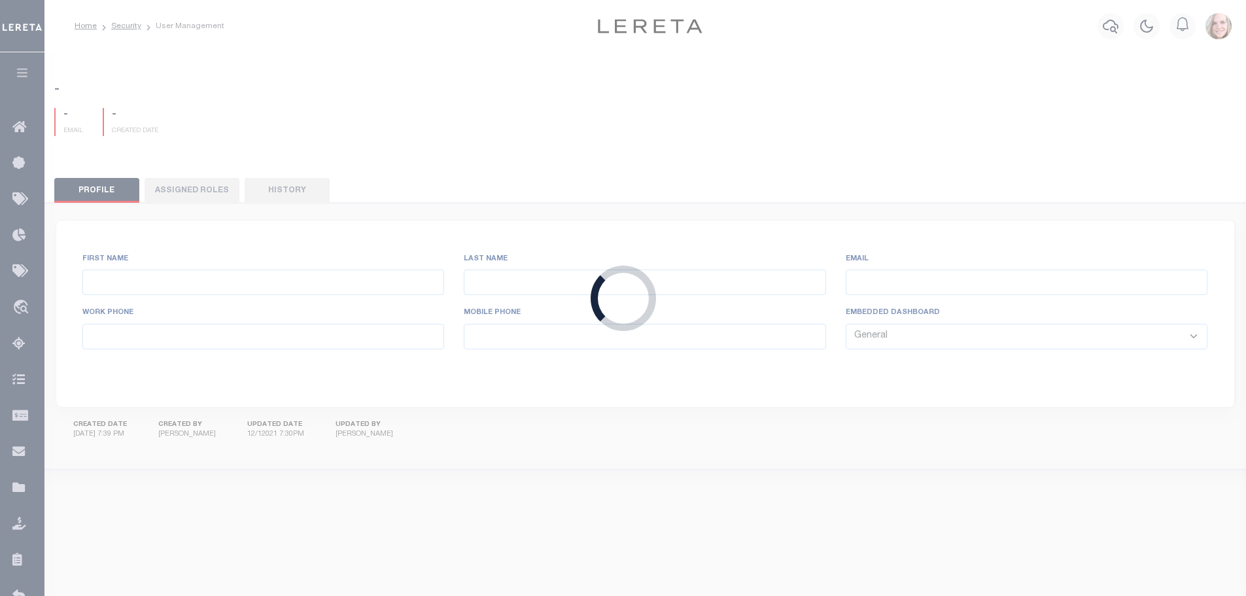
type input "[PERSON_NAME],"
type input "[PERSON_NAME]"
type input "dgraham@lereta.net"
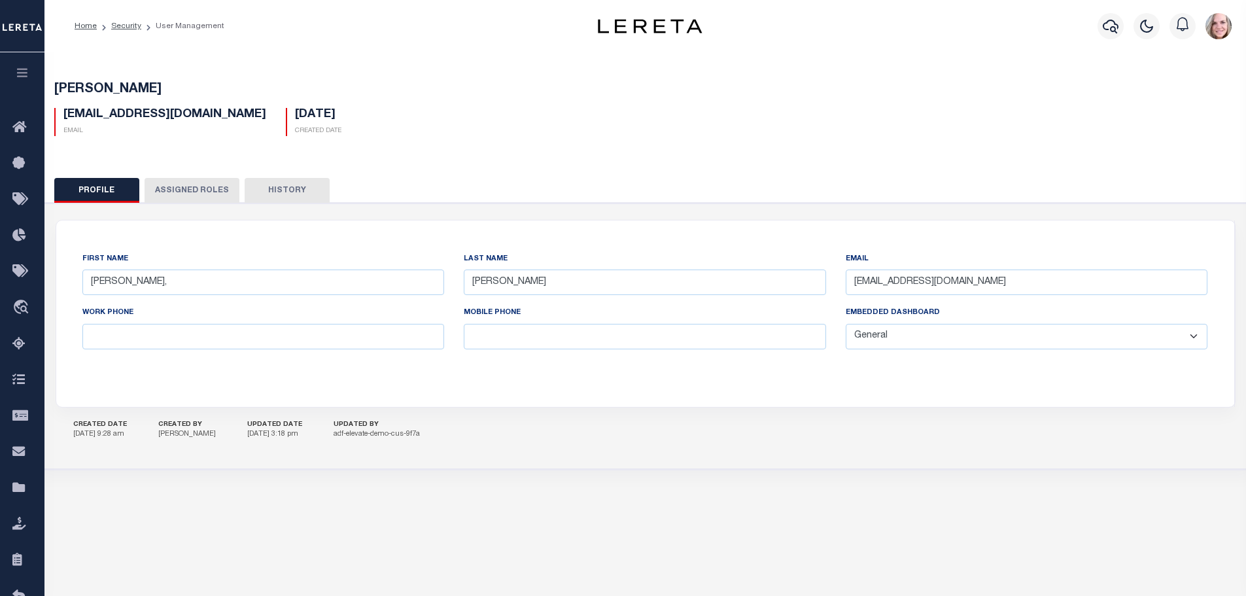
click at [186, 196] on button "Assigned Roles" at bounding box center [192, 190] width 95 height 25
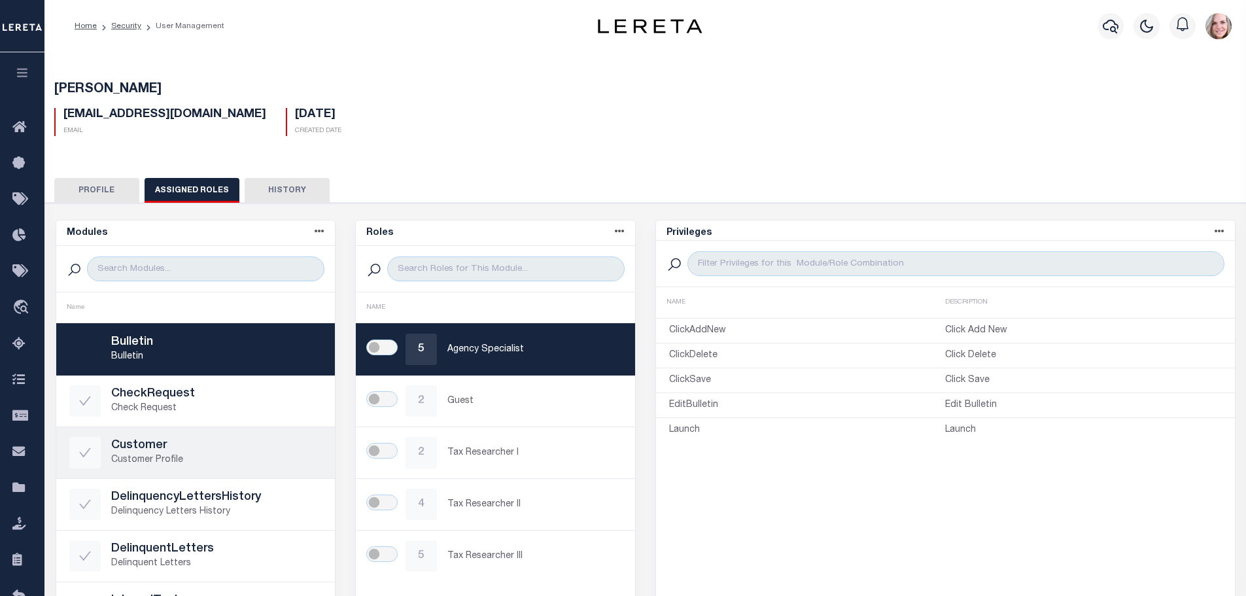
click at [181, 454] on p "Customer Profile" at bounding box center [216, 460] width 211 height 14
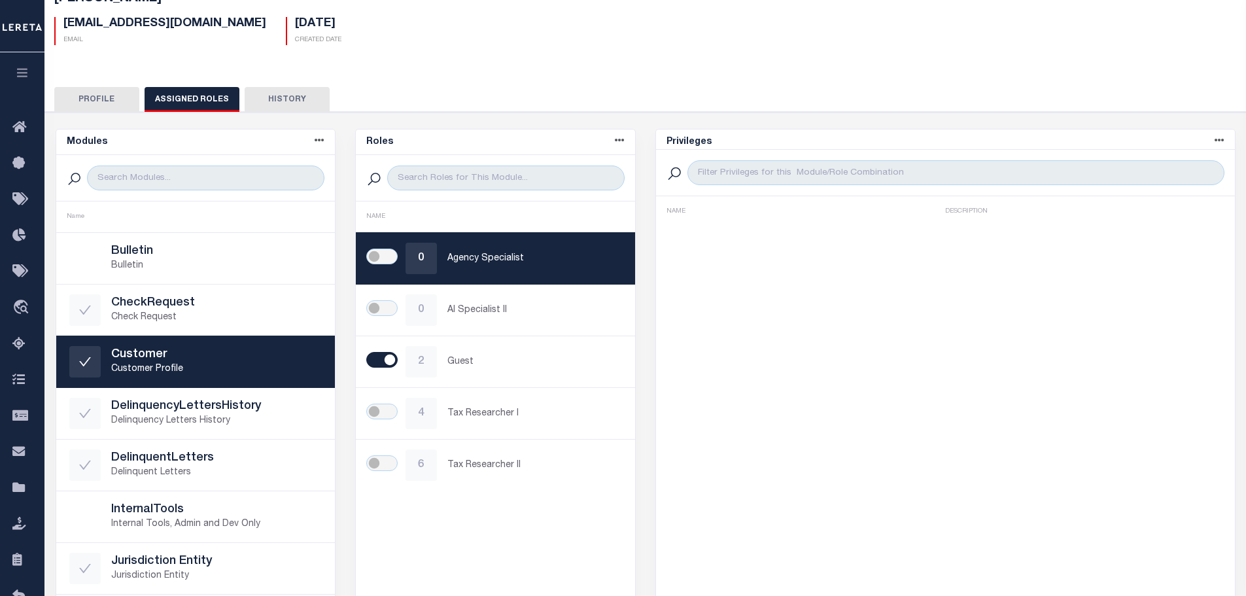
scroll to position [196, 0]
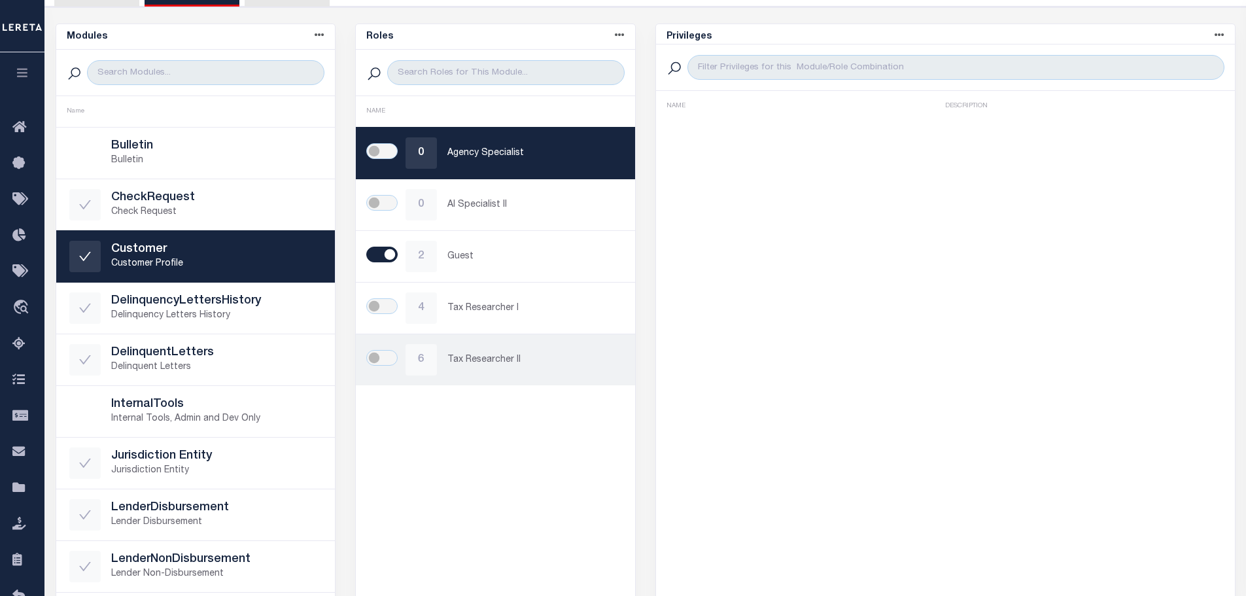
click at [398, 361] on div at bounding box center [387, 359] width 37 height 18
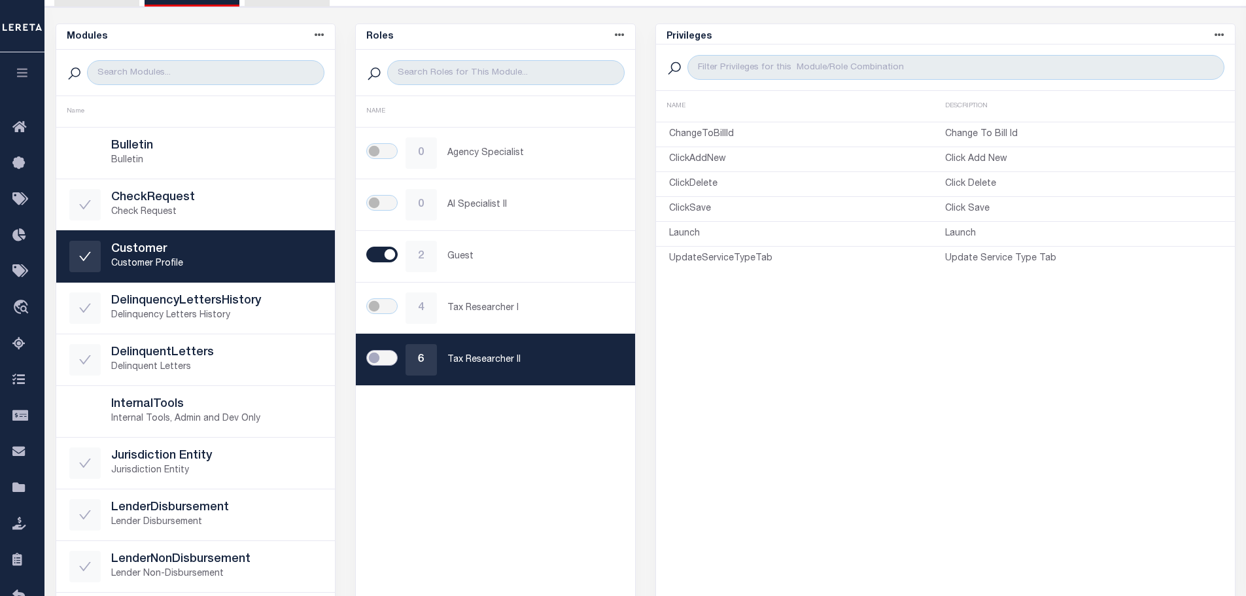
click at [389, 361] on input "checkbox" at bounding box center [381, 358] width 31 height 16
checkbox input "true"
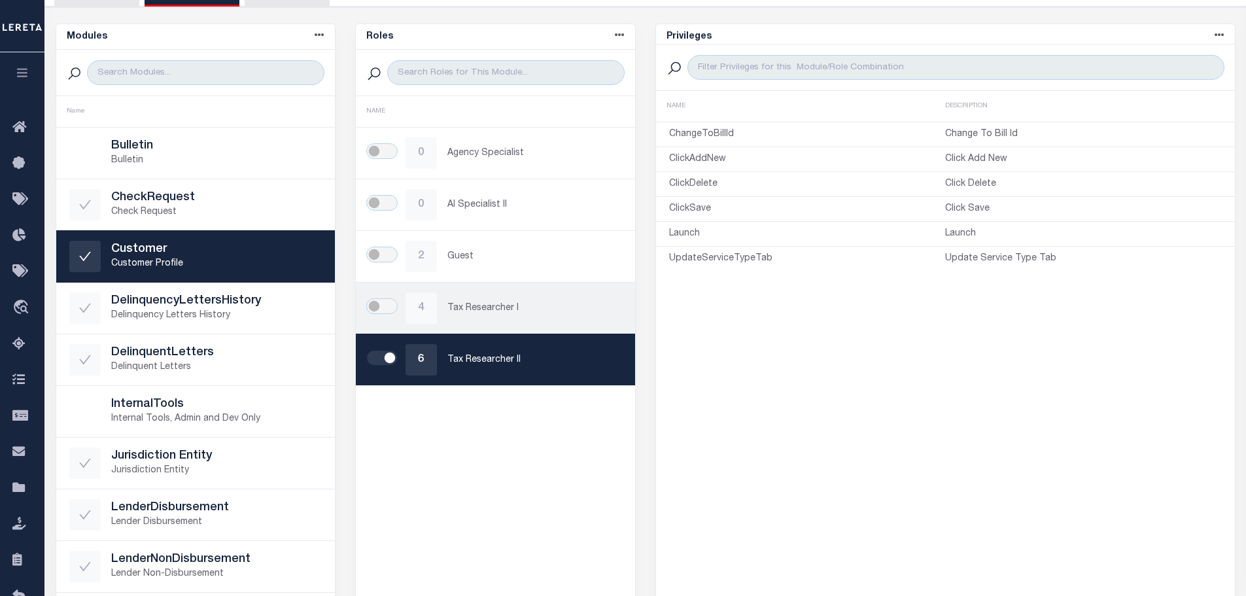
click at [456, 315] on div "4 Tax Researcher I" at bounding box center [495, 307] width 253 height 31
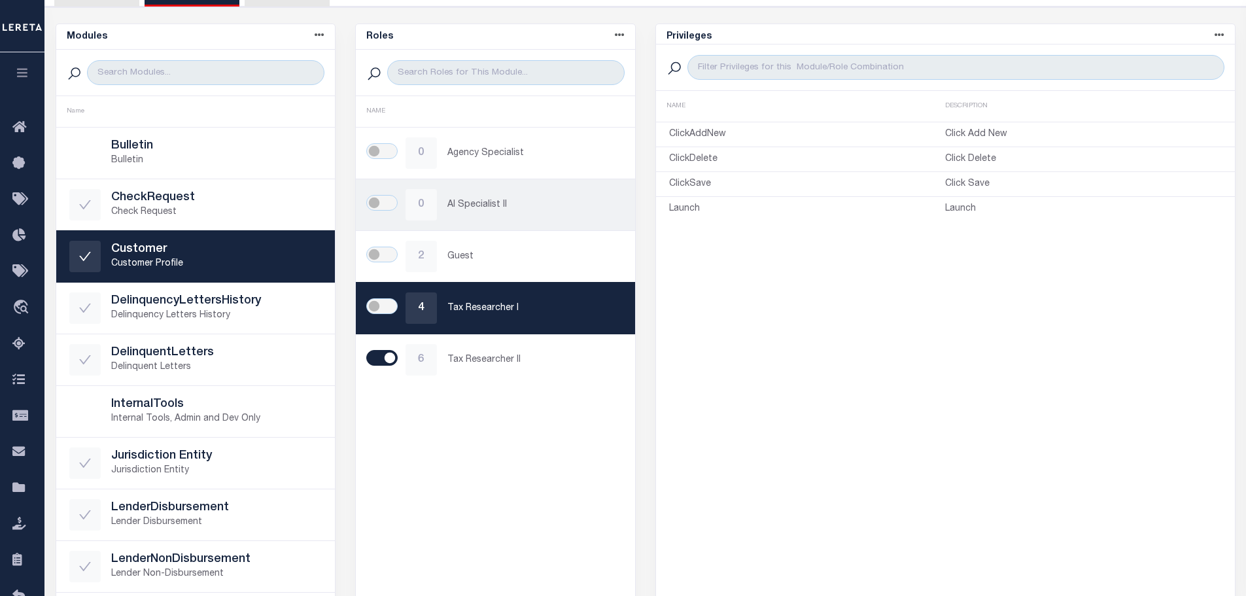
click at [472, 222] on link "0 AI Specialist II" at bounding box center [495, 204] width 279 height 51
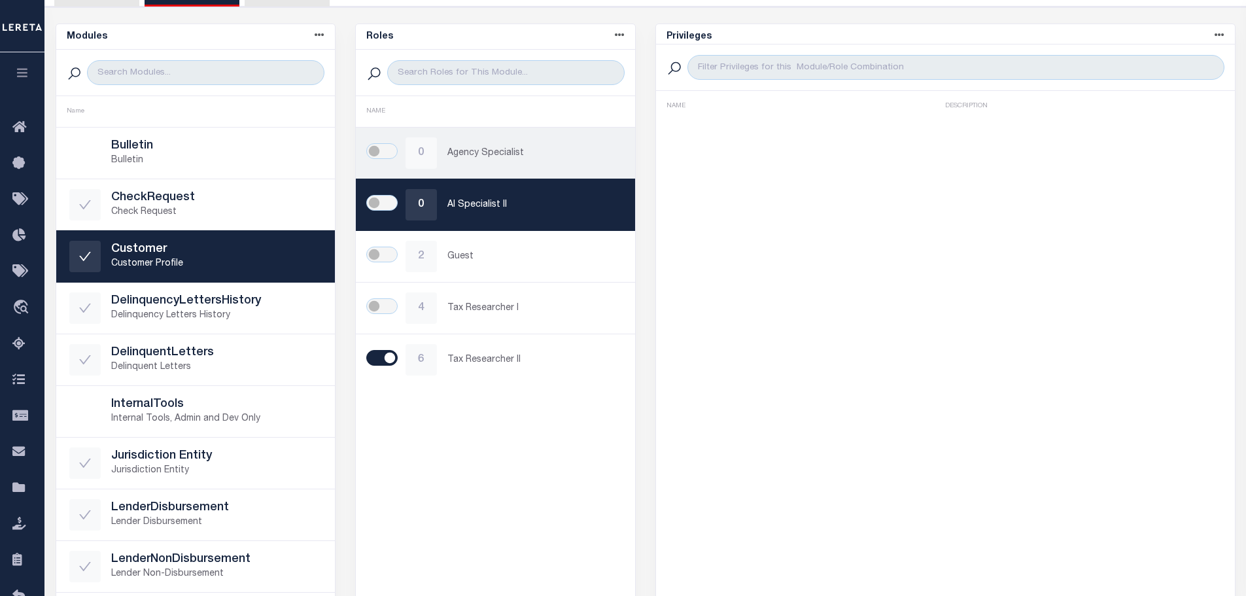
click at [479, 175] on link "0 Agency Specialist" at bounding box center [495, 153] width 279 height 51
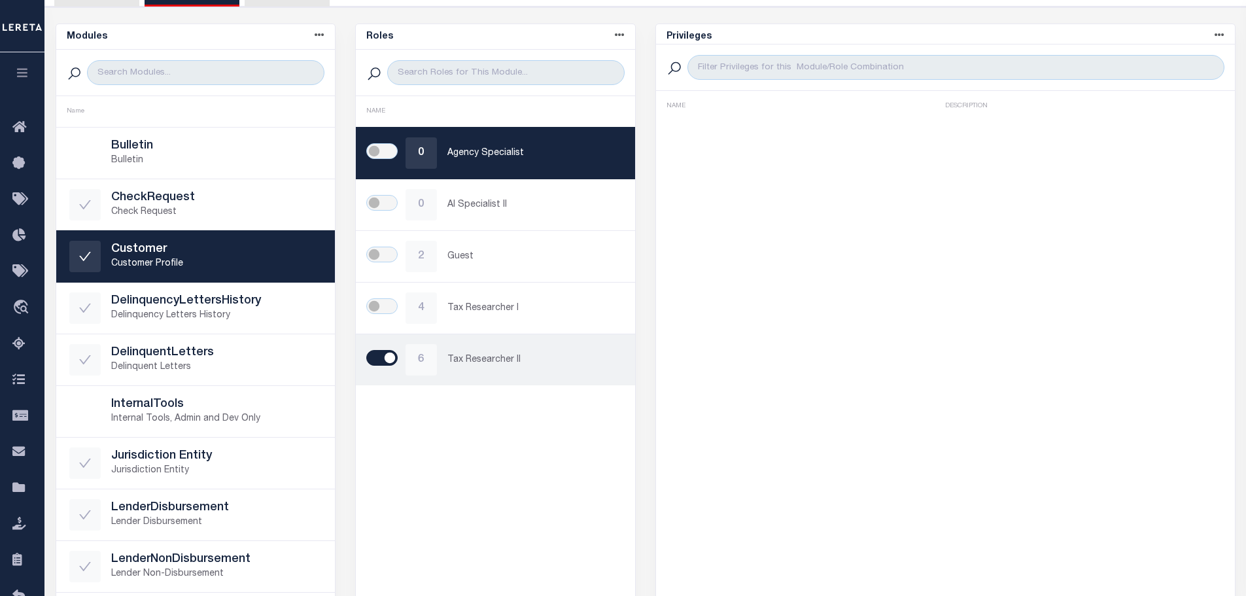
click at [482, 355] on p "Tax Researcher II" at bounding box center [535, 360] width 175 height 14
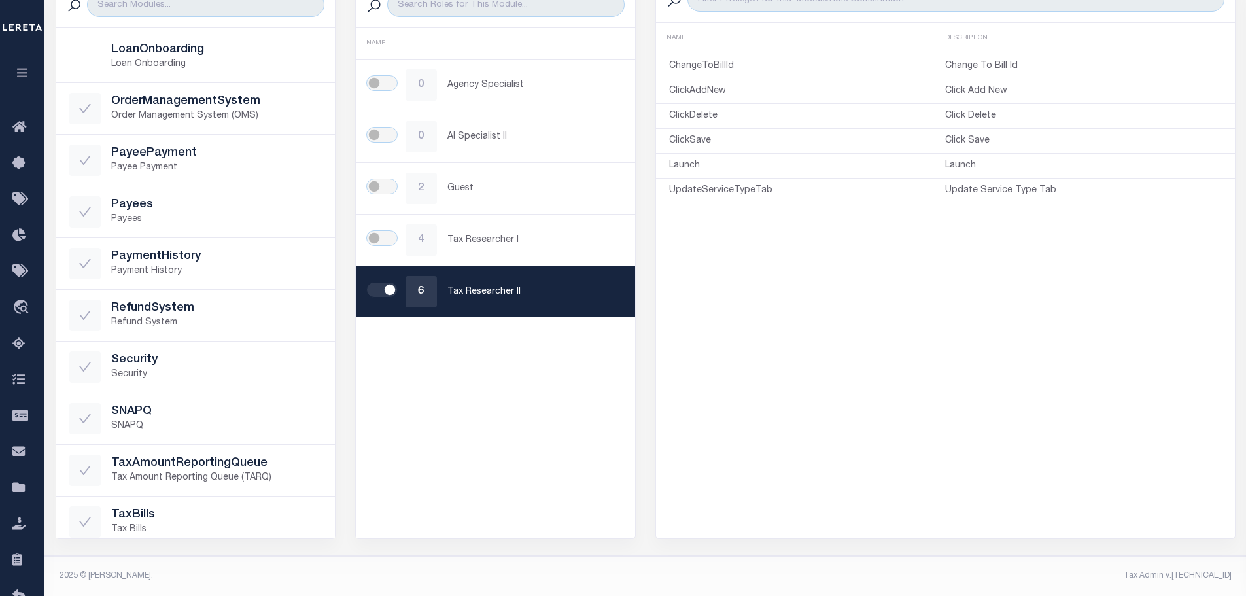
scroll to position [461, 0]
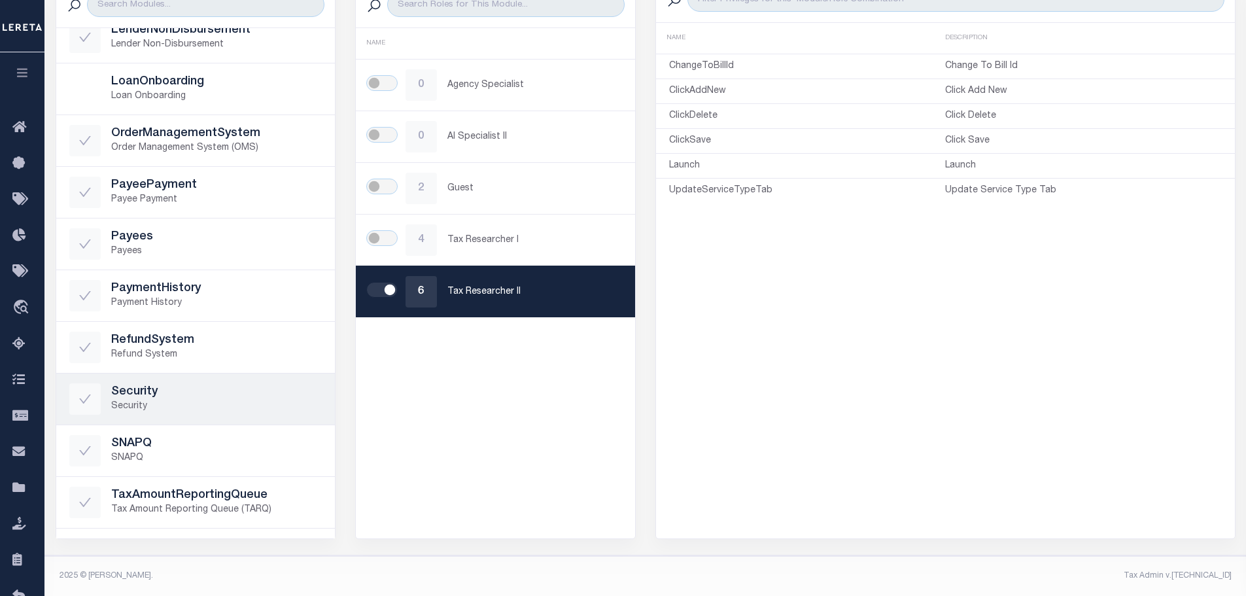
click at [236, 395] on h5 "Security" at bounding box center [216, 392] width 211 height 14
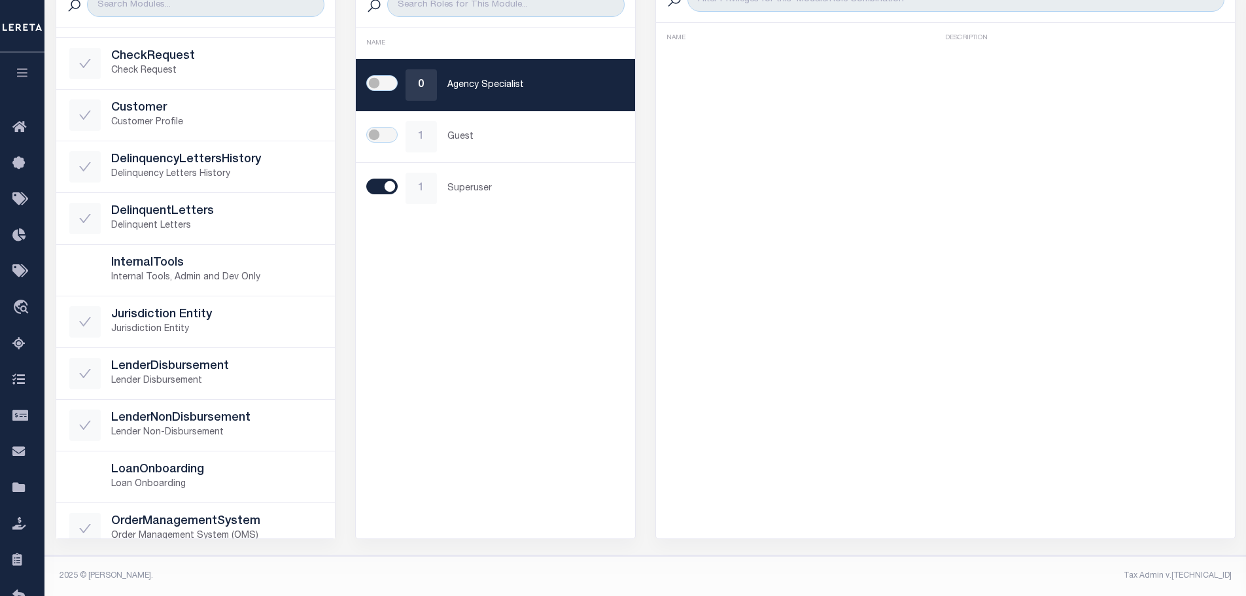
scroll to position [0, 0]
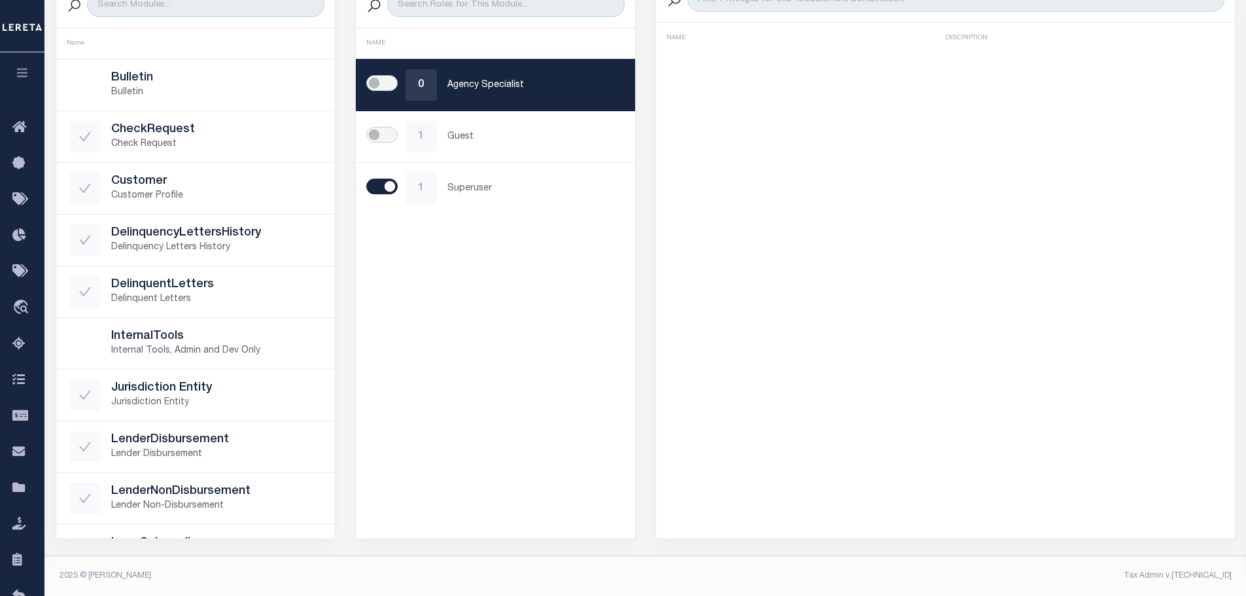
click at [22, 81] on button "button" at bounding box center [22, 74] width 44 height 44
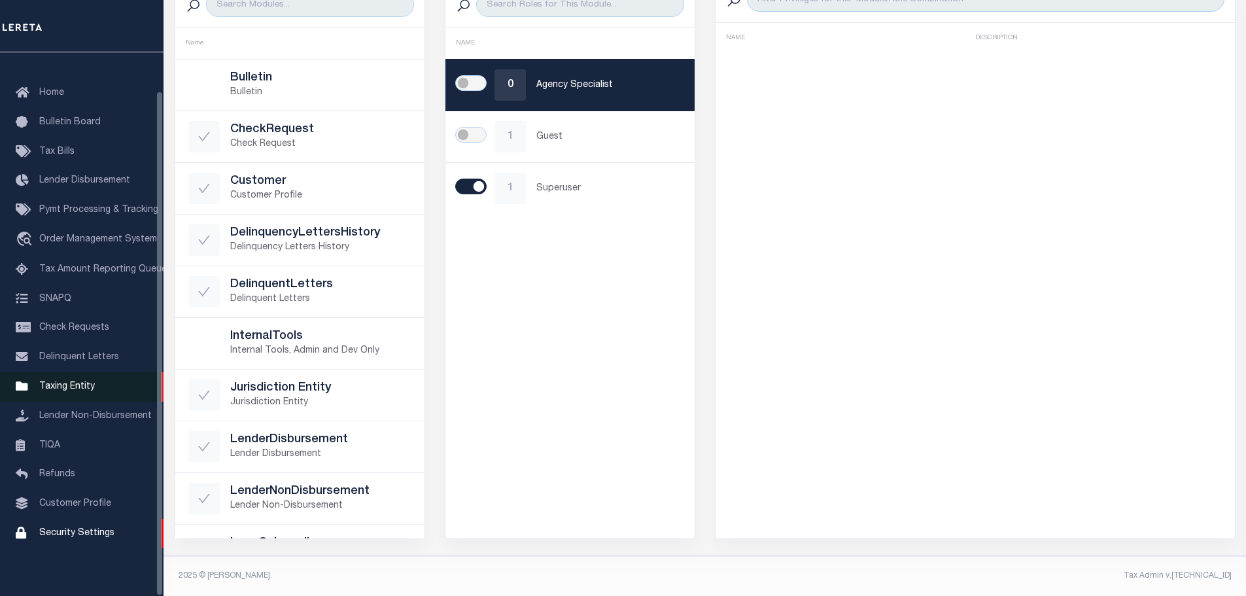
scroll to position [41, 0]
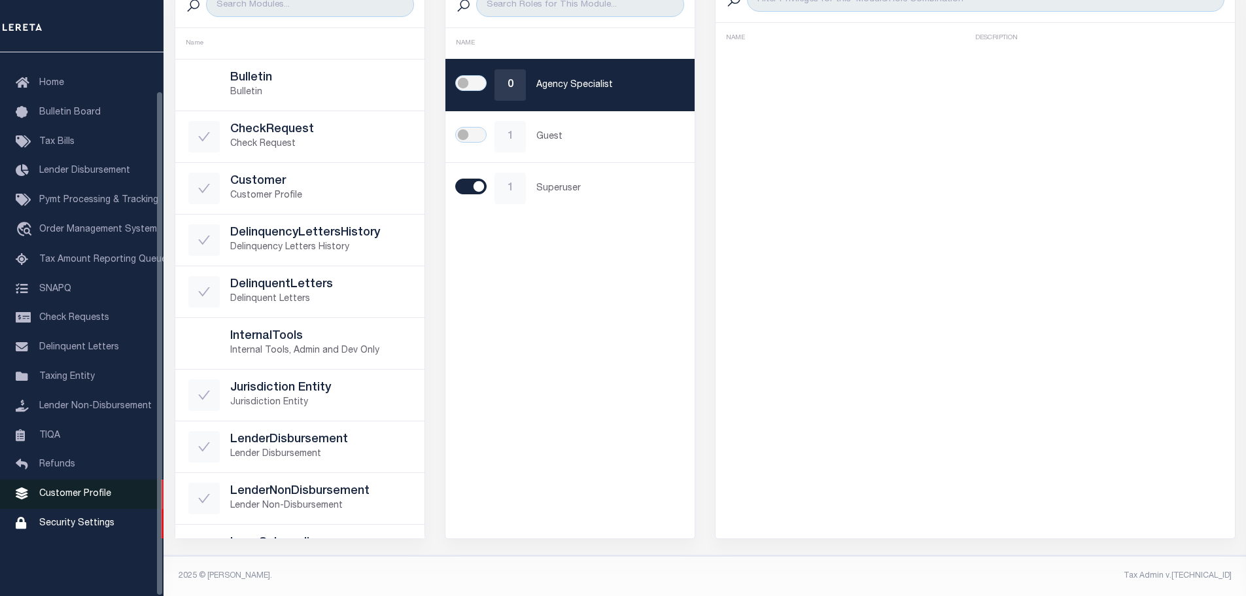
click at [91, 499] on span "Customer Profile" at bounding box center [75, 493] width 72 height 9
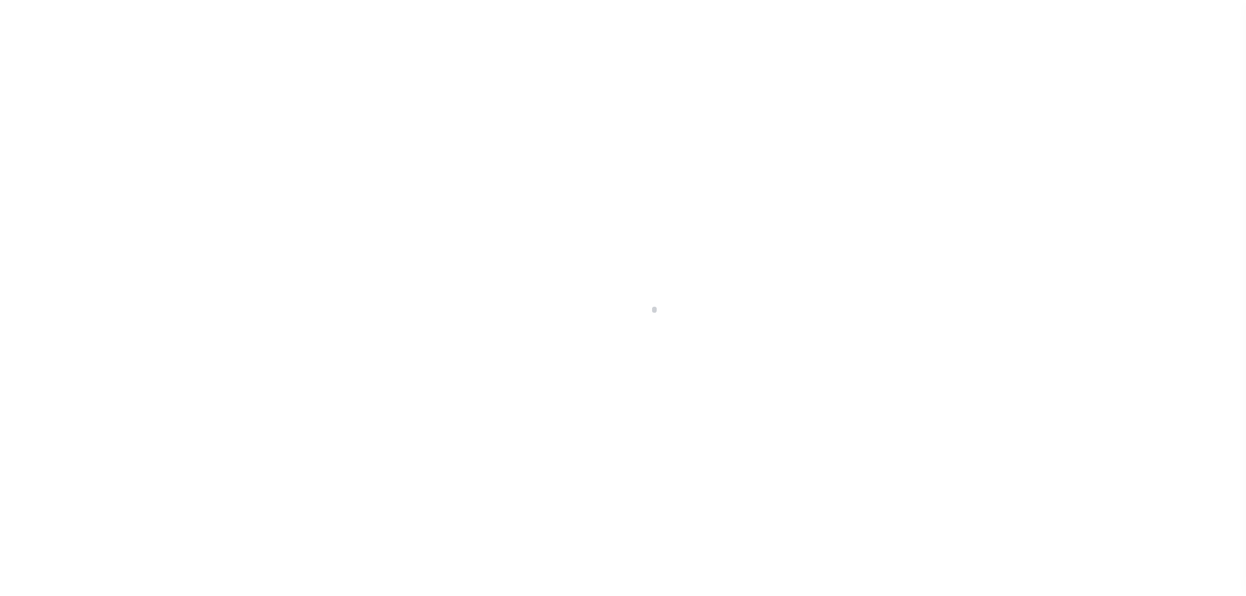
scroll to position [41, 0]
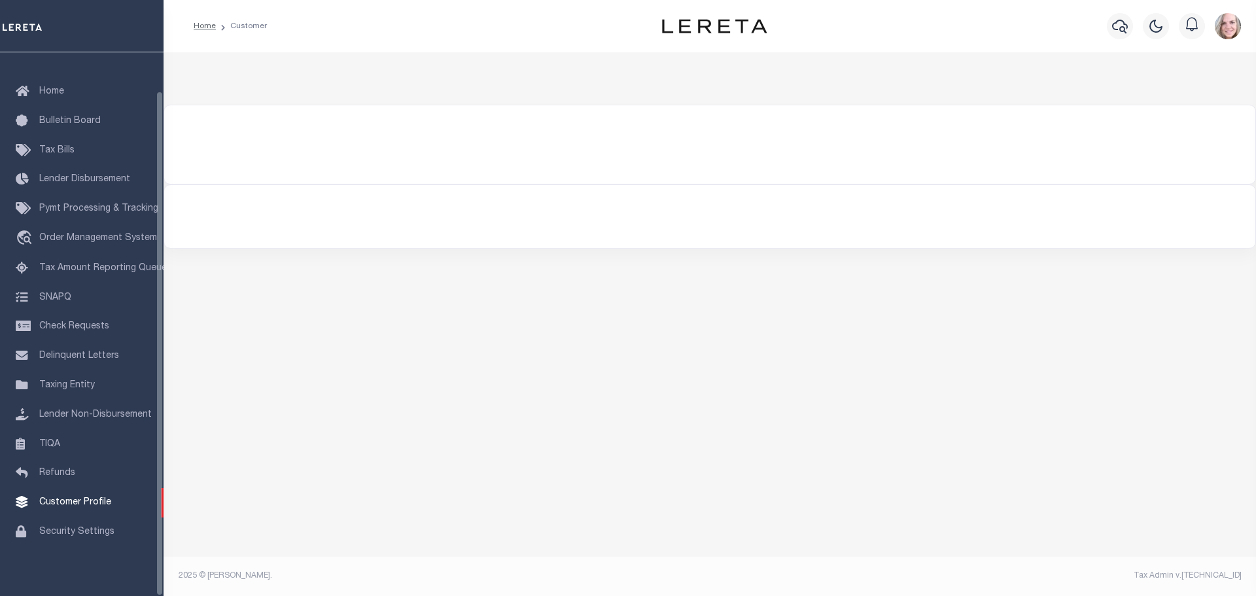
type input "renovo"
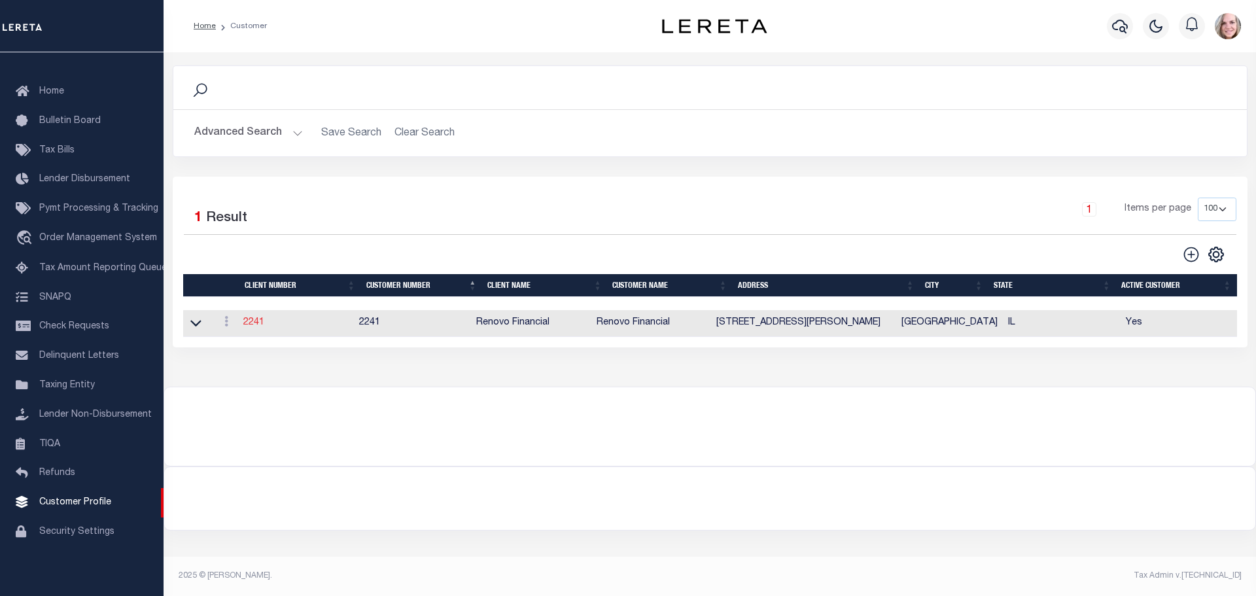
click at [245, 324] on link "2241" at bounding box center [253, 322] width 21 height 9
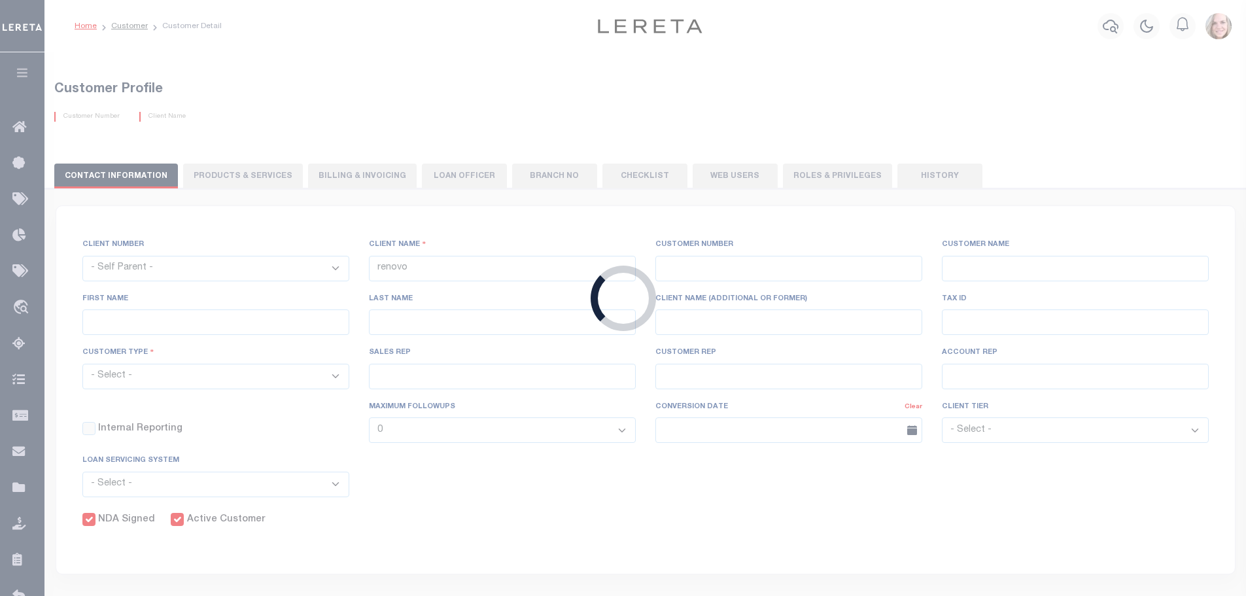
select select
type input "Renovo Financial"
type input "2241"
type input "Renovo Financial"
type input "[PERSON_NAME]"
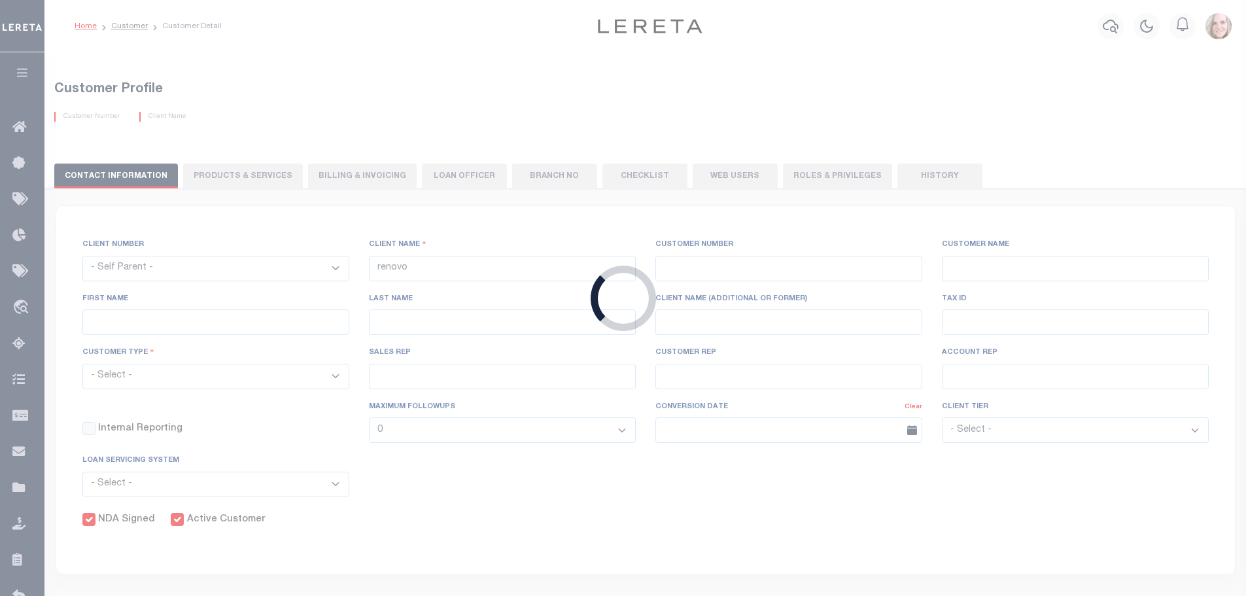
type input "[PERSON_NAME]"
select select "Mixed Portfolio"
type input "[PERSON_NAME]"
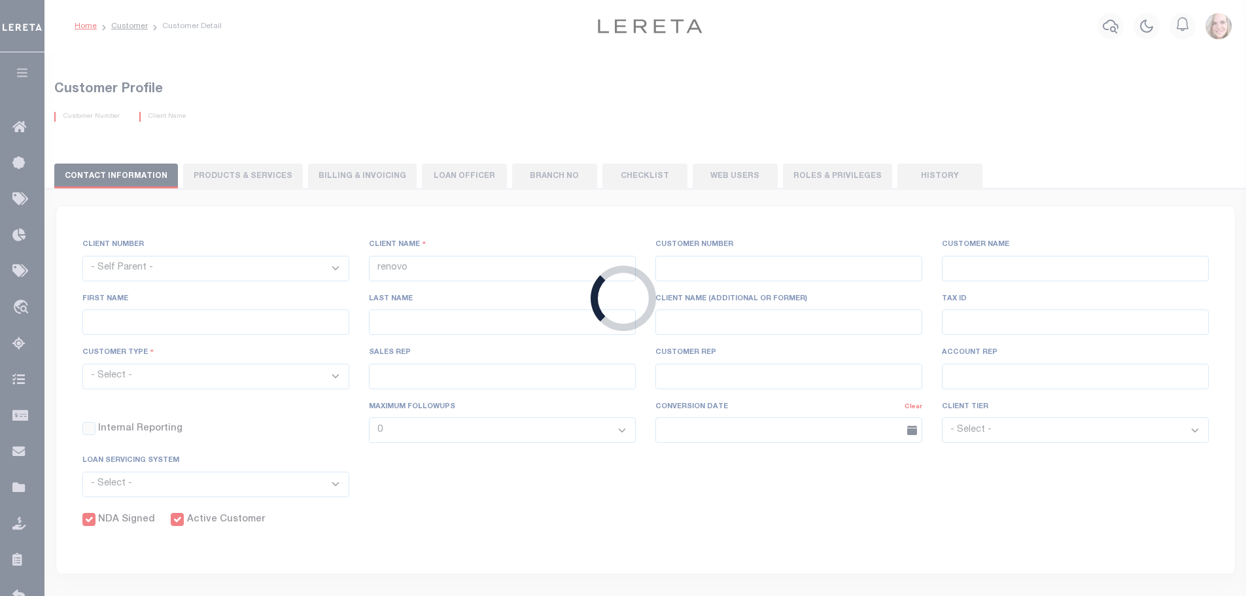
checkbox input "true"
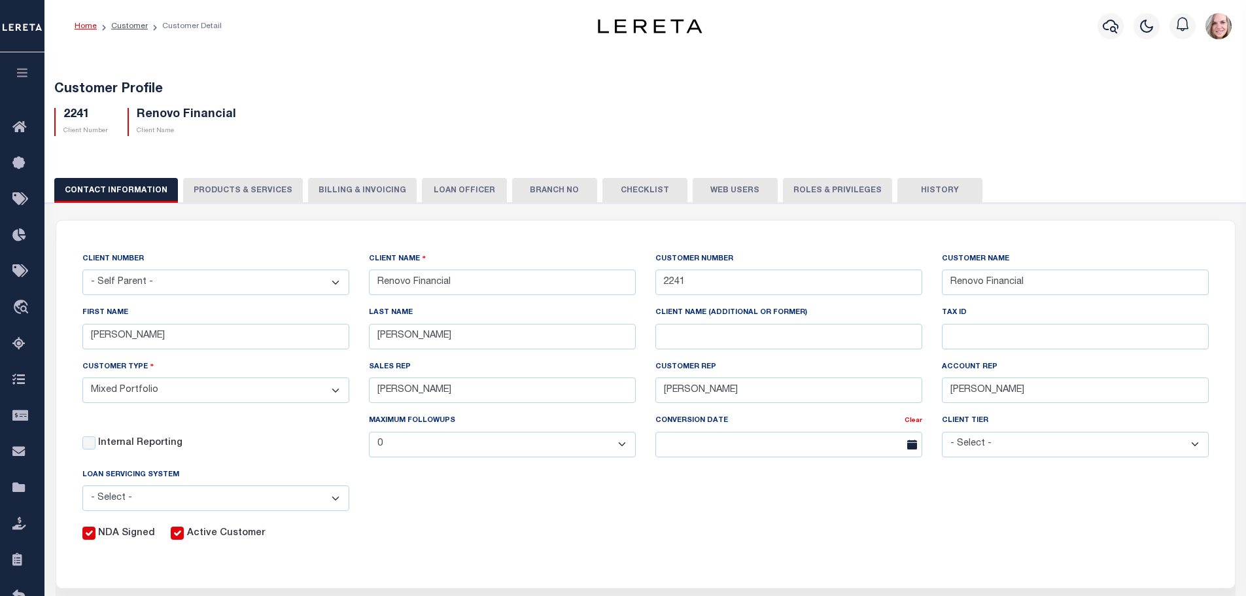
click at [832, 190] on button "Roles & Privileges" at bounding box center [837, 190] width 109 height 25
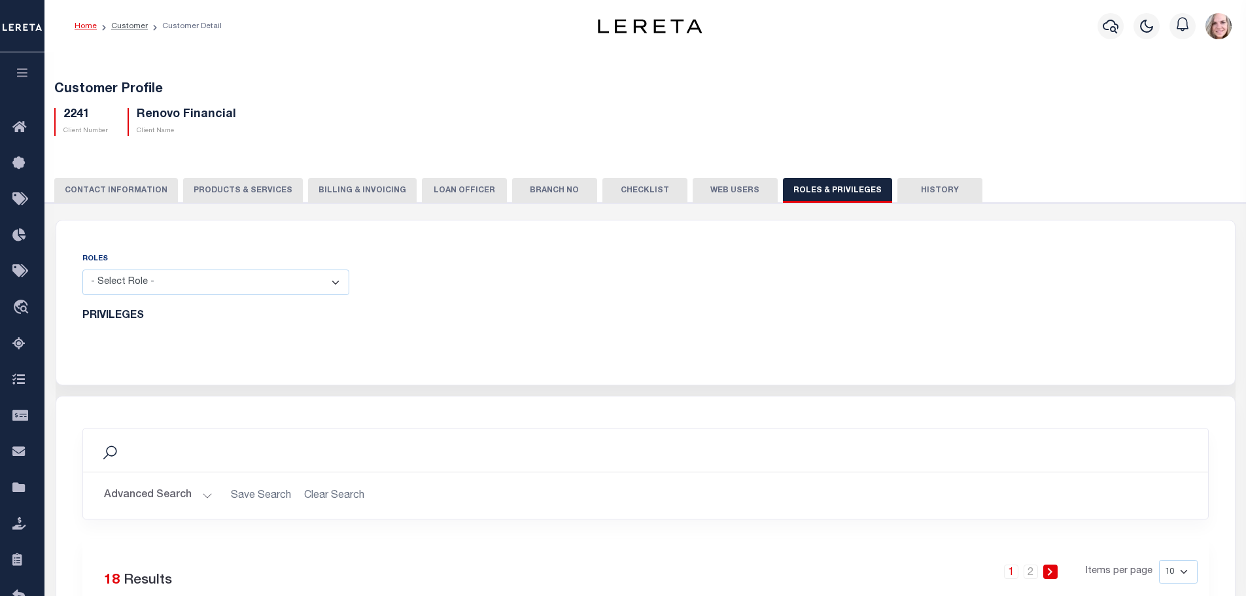
click at [729, 190] on button "Web Users" at bounding box center [735, 190] width 85 height 25
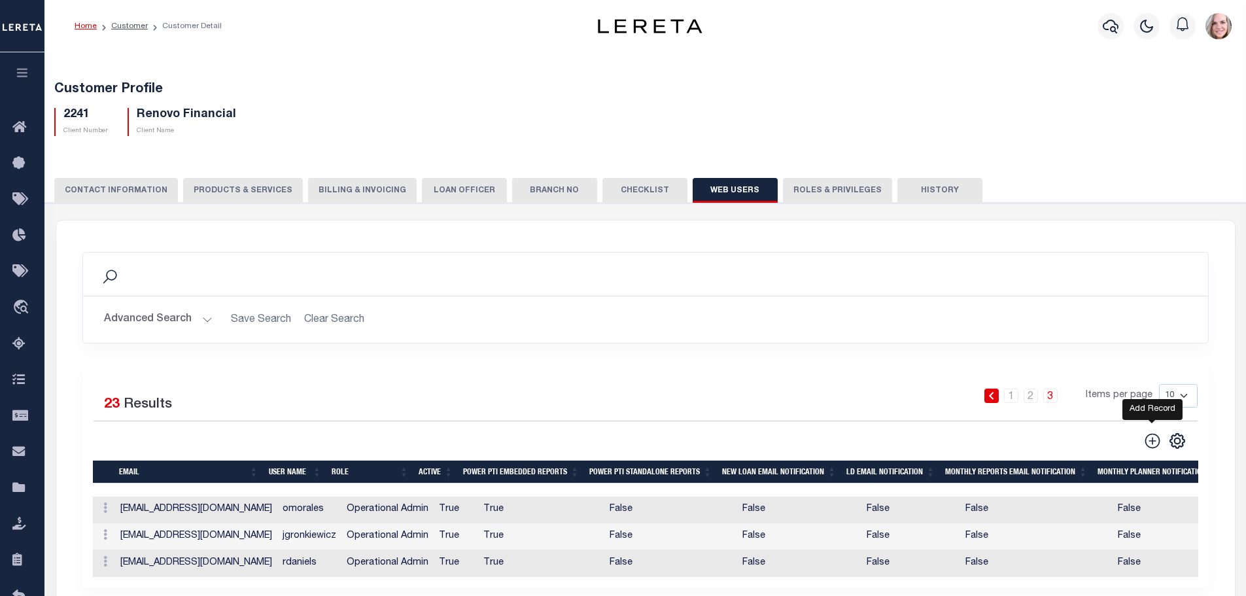
click at [1151, 442] on icon at bounding box center [1152, 440] width 15 height 15
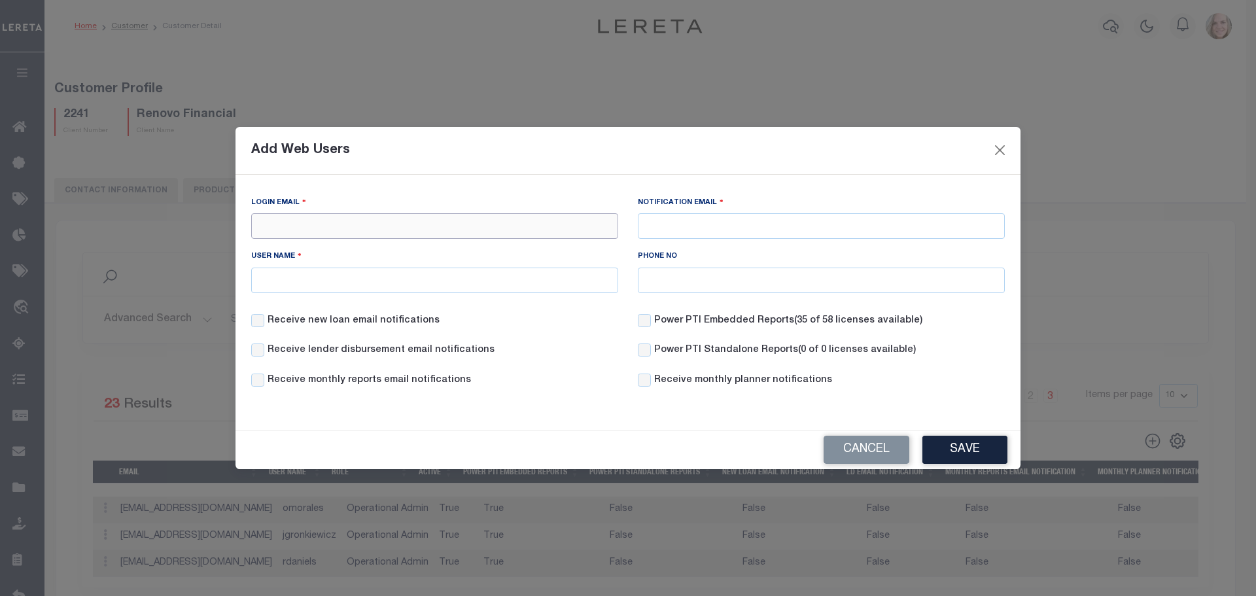
click at [317, 230] on input "Login Email" at bounding box center [434, 226] width 367 height 26
type input "dgraham@lereta.com"
click at [353, 278] on input "User Name" at bounding box center [434, 281] width 367 height 26
type input "Della Graham"
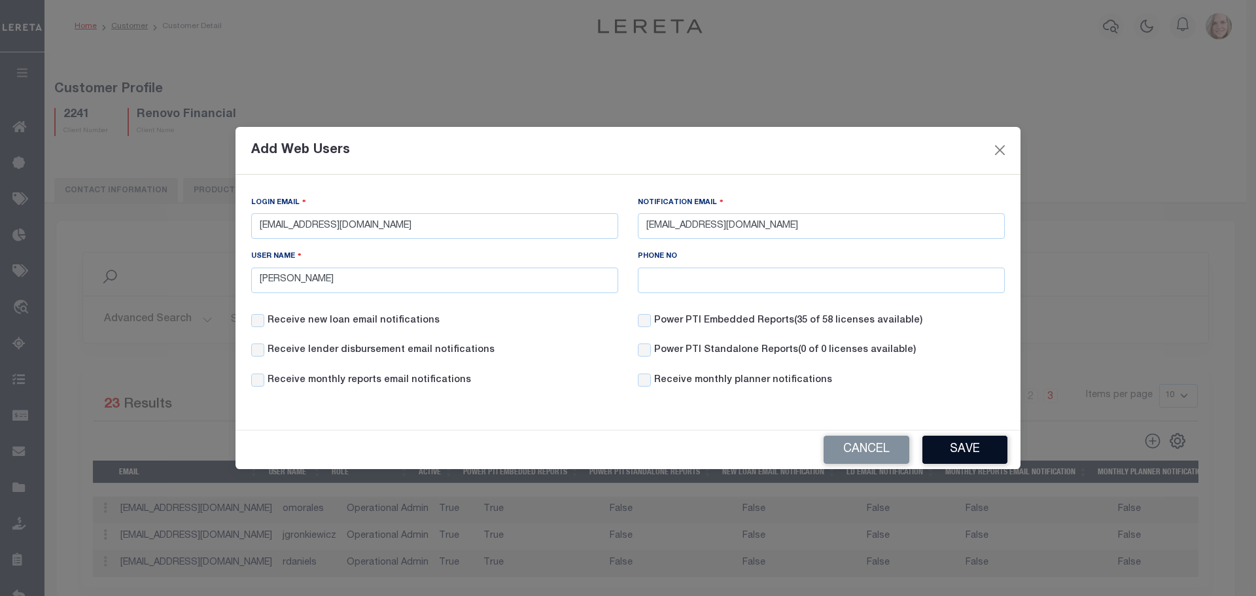
click at [976, 446] on button "Save" at bounding box center [965, 450] width 85 height 28
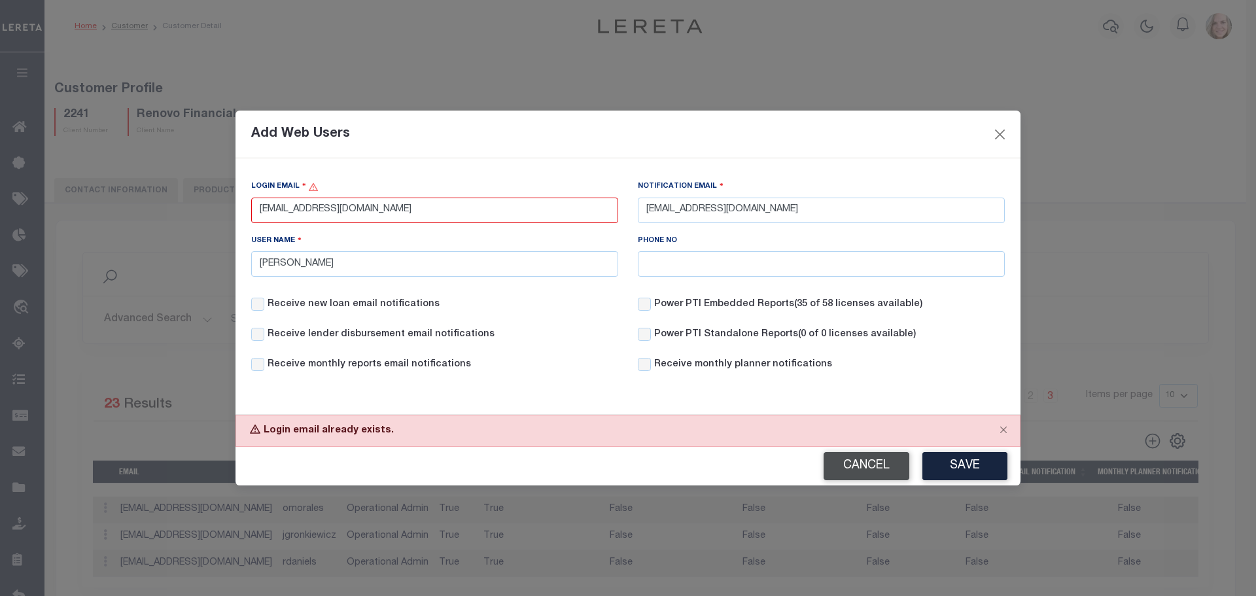
click at [870, 466] on button "Cancel" at bounding box center [867, 466] width 86 height 28
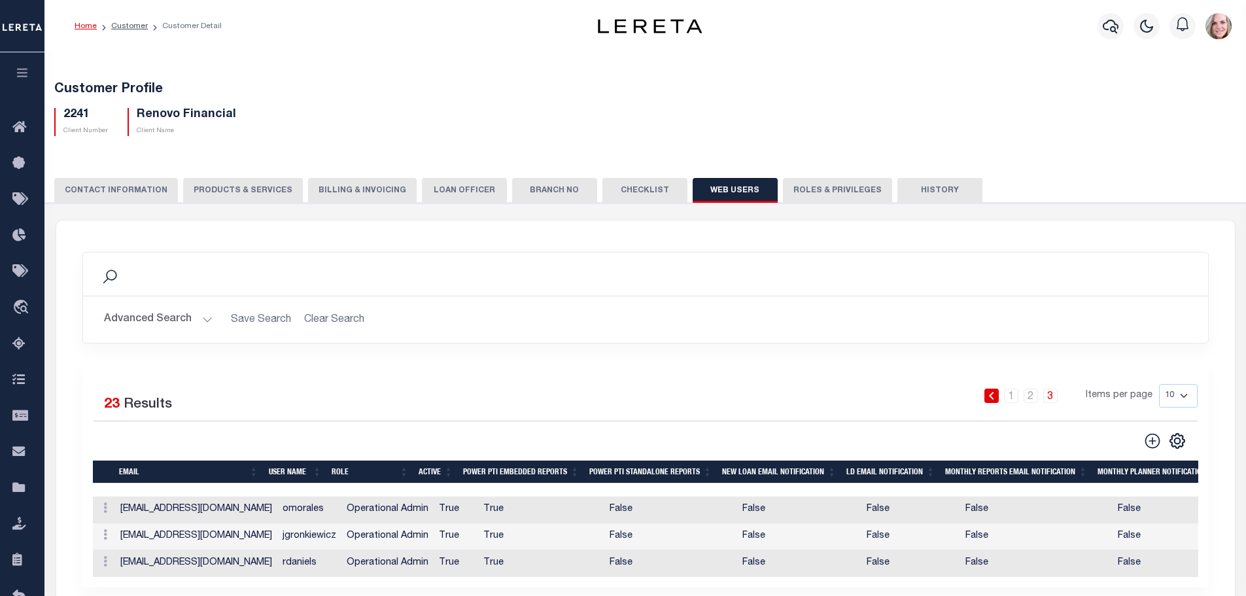
scroll to position [196, 0]
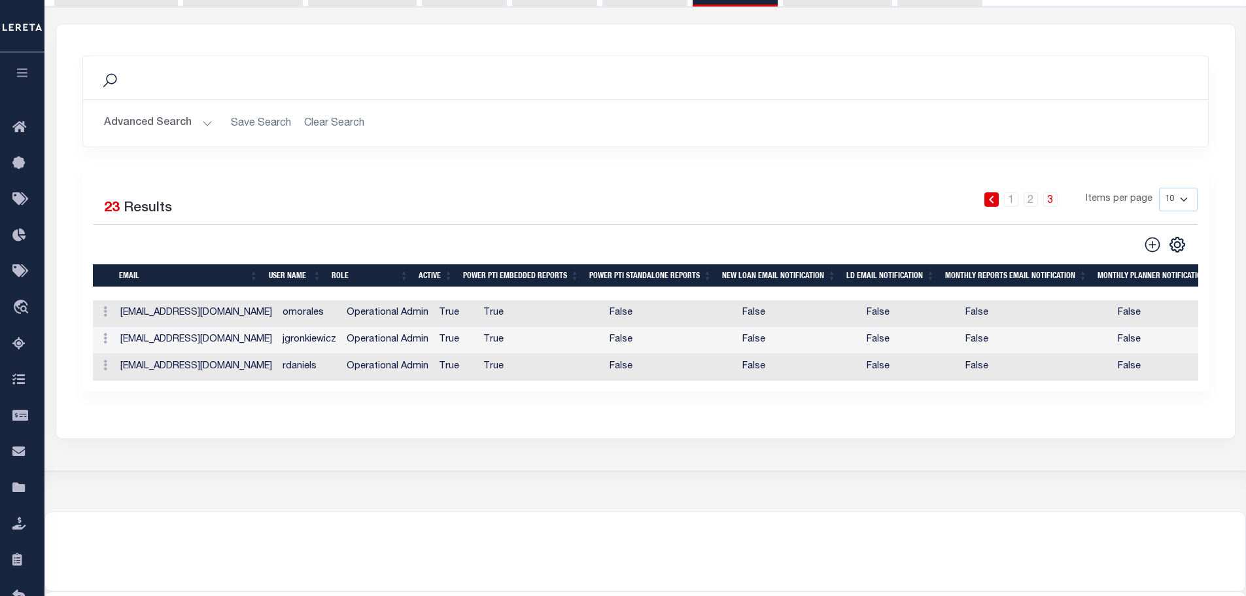
click at [1021, 202] on li "1" at bounding box center [1012, 199] width 20 height 14
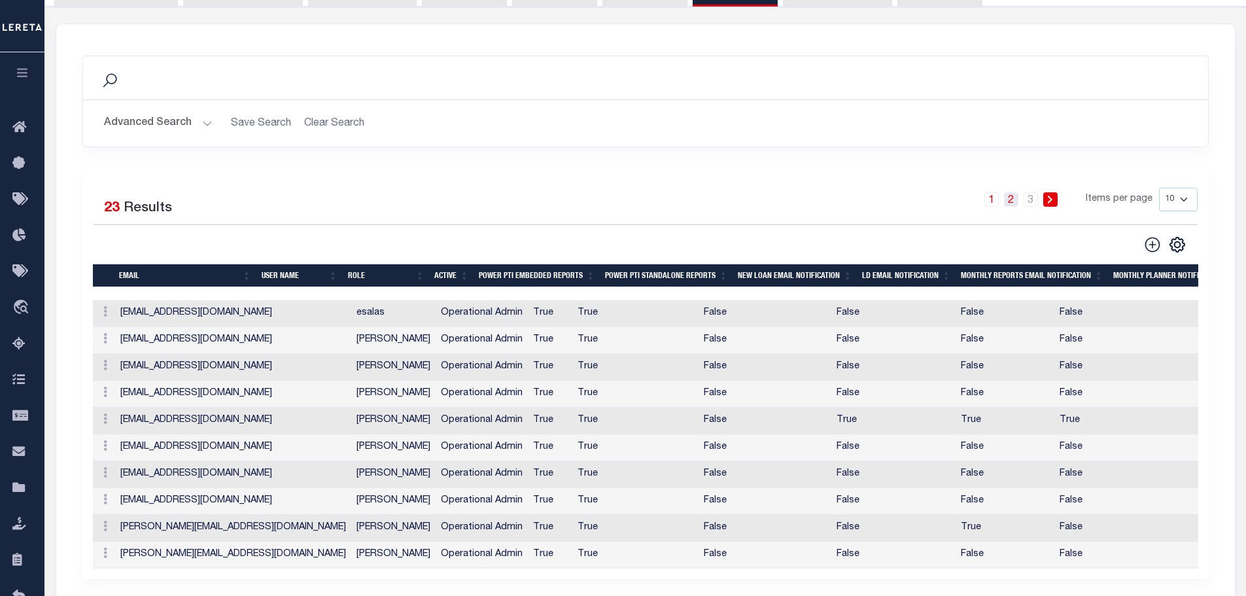
click at [1010, 202] on link "2" at bounding box center [1011, 199] width 14 height 14
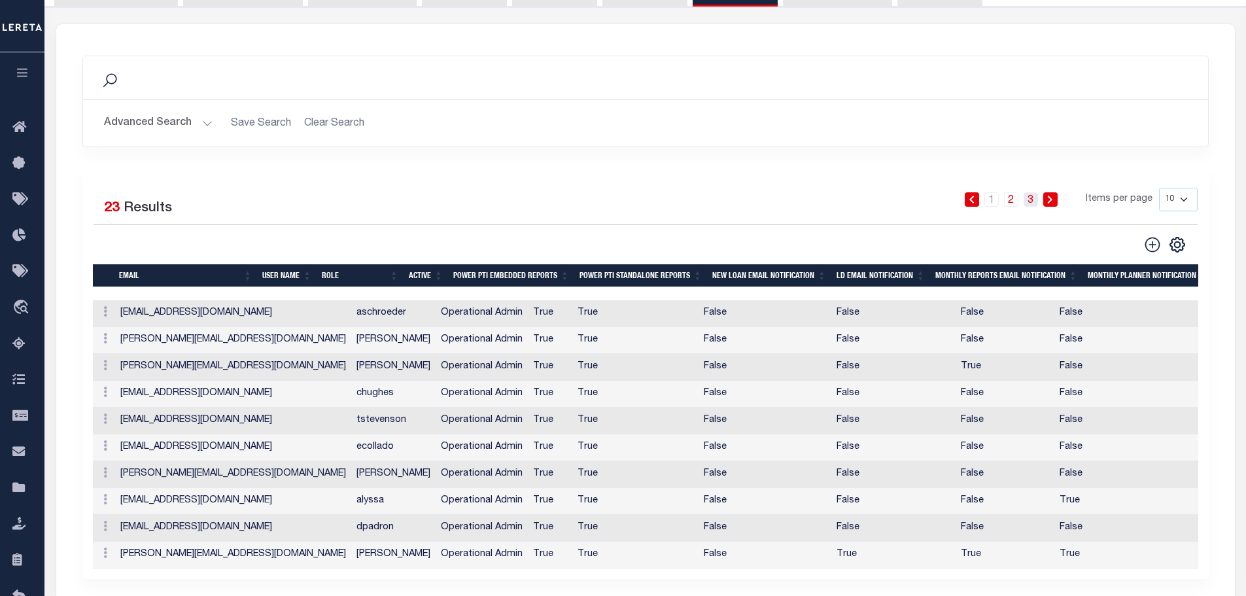
click at [1029, 200] on link "3" at bounding box center [1031, 199] width 14 height 14
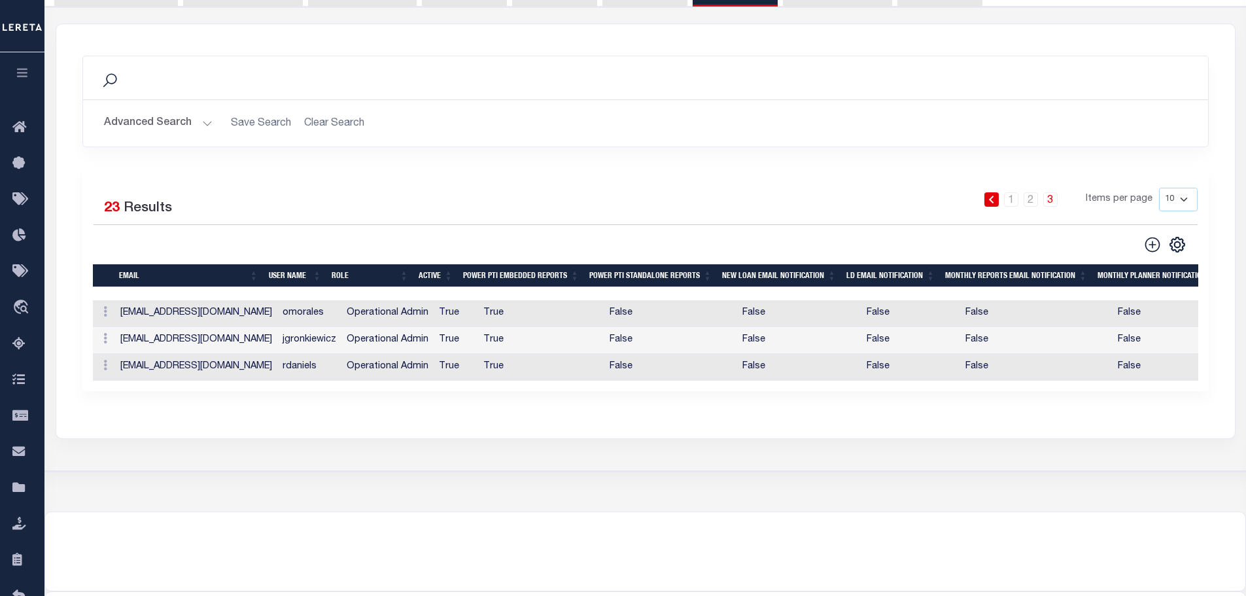
click at [26, 77] on icon "button" at bounding box center [22, 73] width 15 height 12
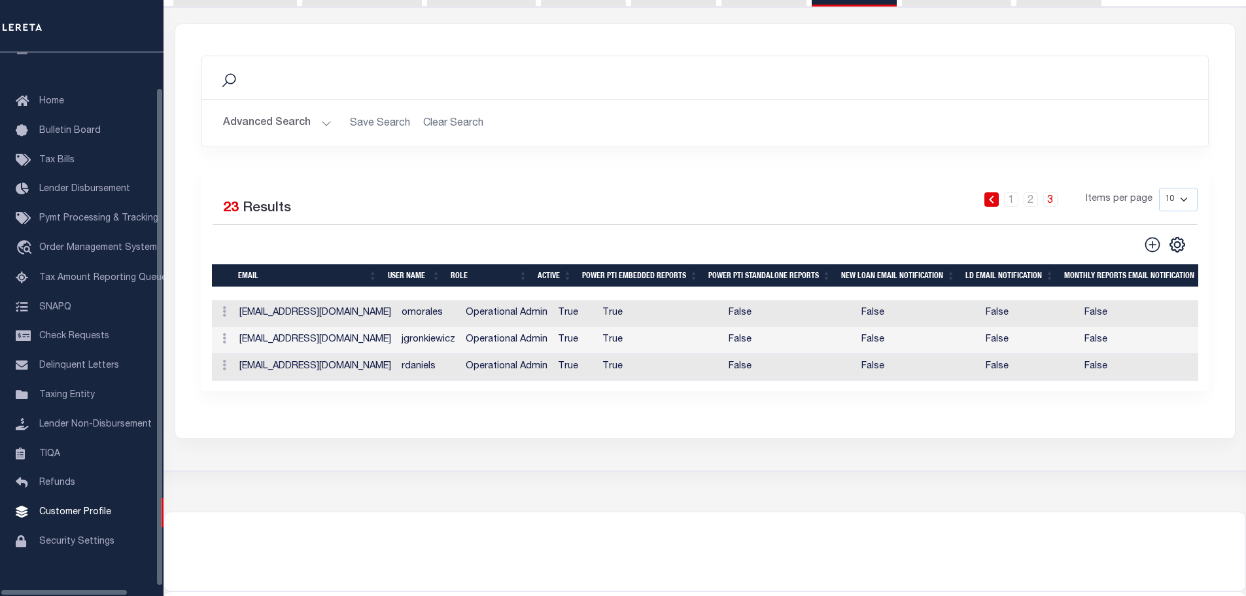
scroll to position [41, 0]
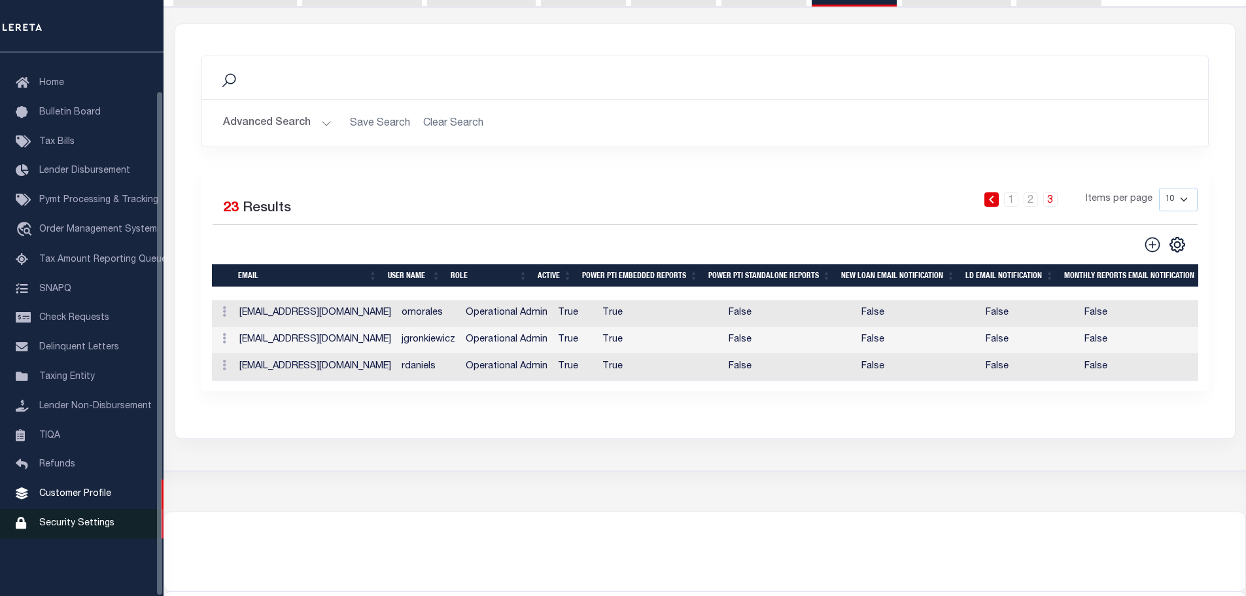
click at [95, 528] on span "Security Settings" at bounding box center [76, 523] width 75 height 9
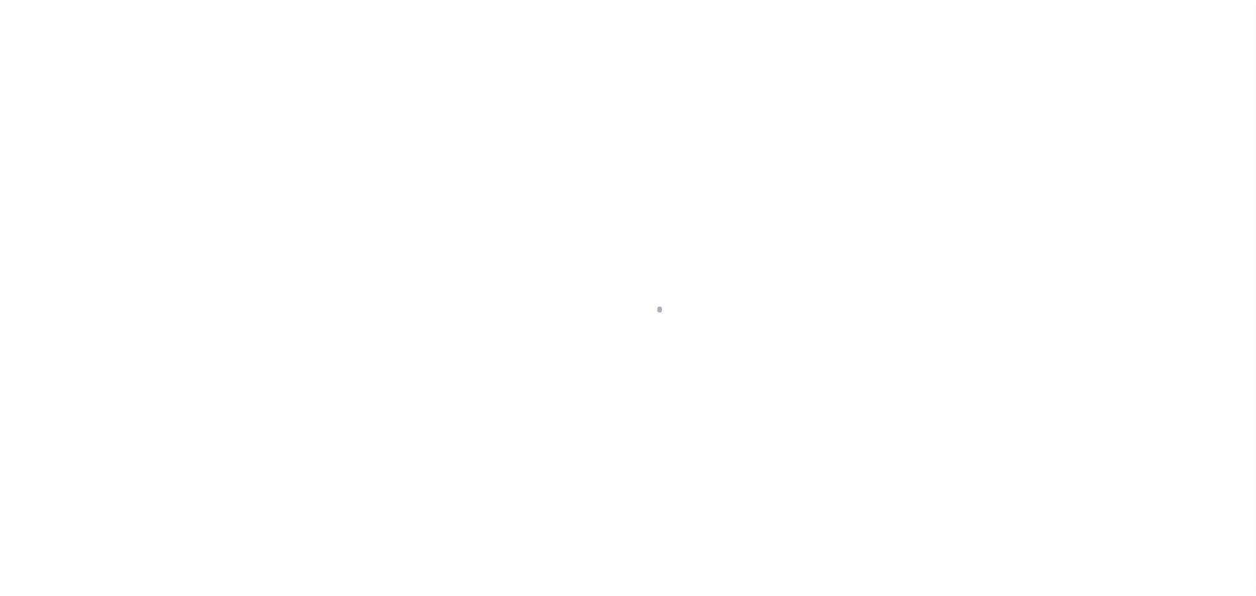
select select "100"
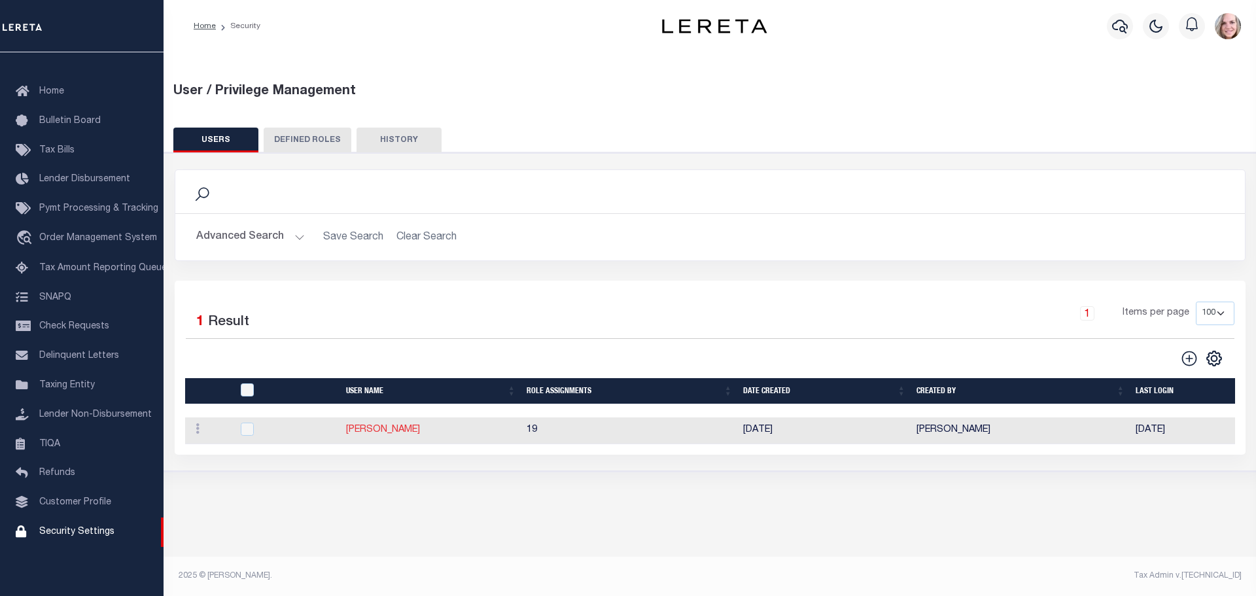
click at [372, 434] on link "[PERSON_NAME]" at bounding box center [383, 429] width 74 height 9
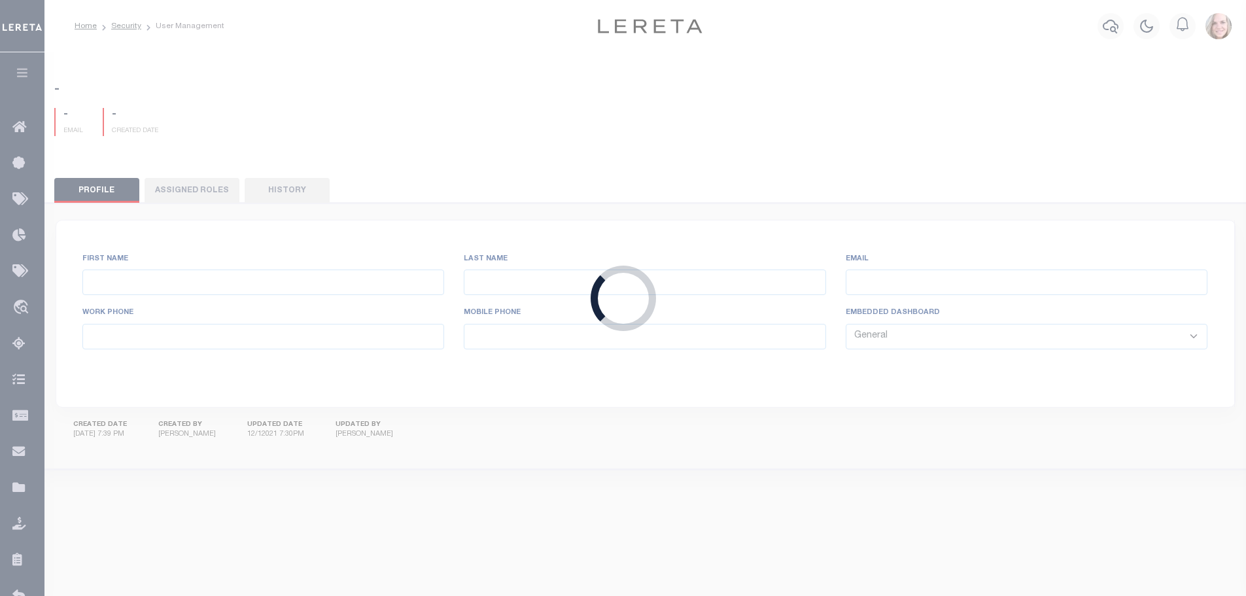
type input "[PERSON_NAME],"
type input "[PERSON_NAME]"
type input "[EMAIL_ADDRESS][DOMAIN_NAME]"
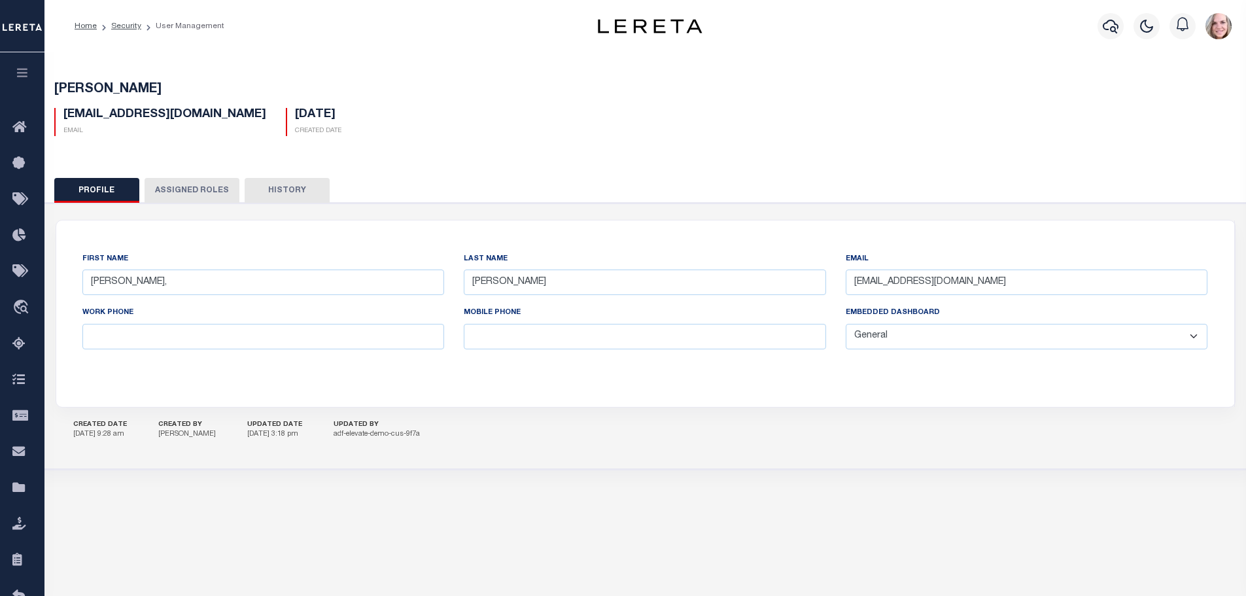
click at [190, 190] on button "Assigned Roles" at bounding box center [192, 190] width 95 height 25
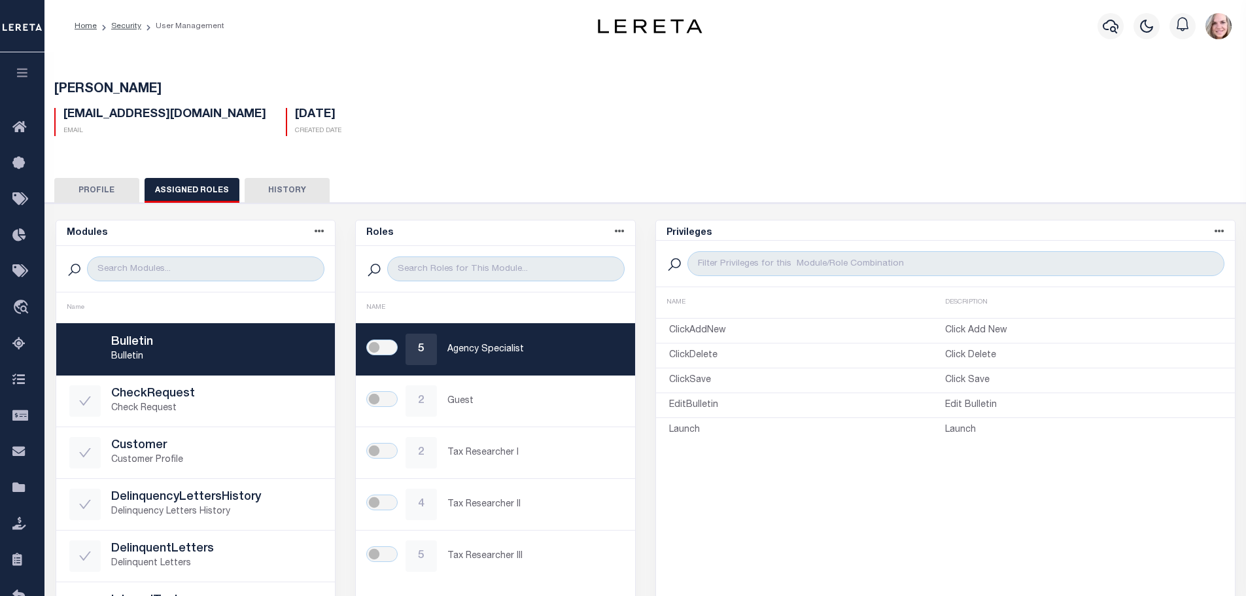
click at [89, 196] on button "Profile" at bounding box center [96, 190] width 85 height 25
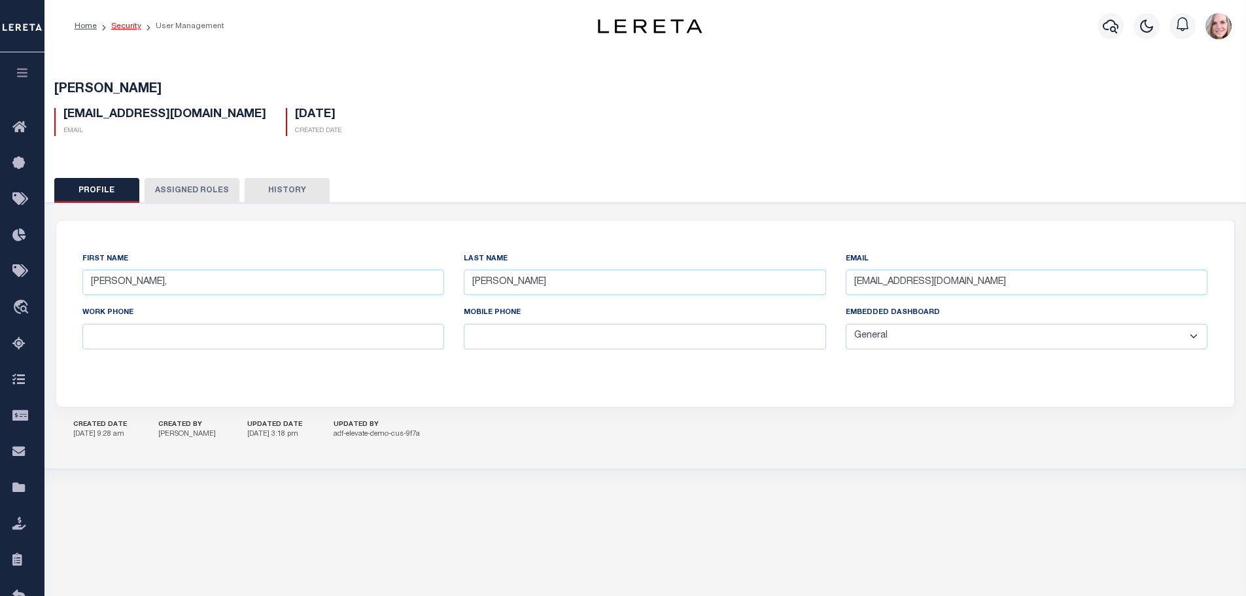
click at [134, 24] on link "Security" at bounding box center [126, 26] width 30 height 8
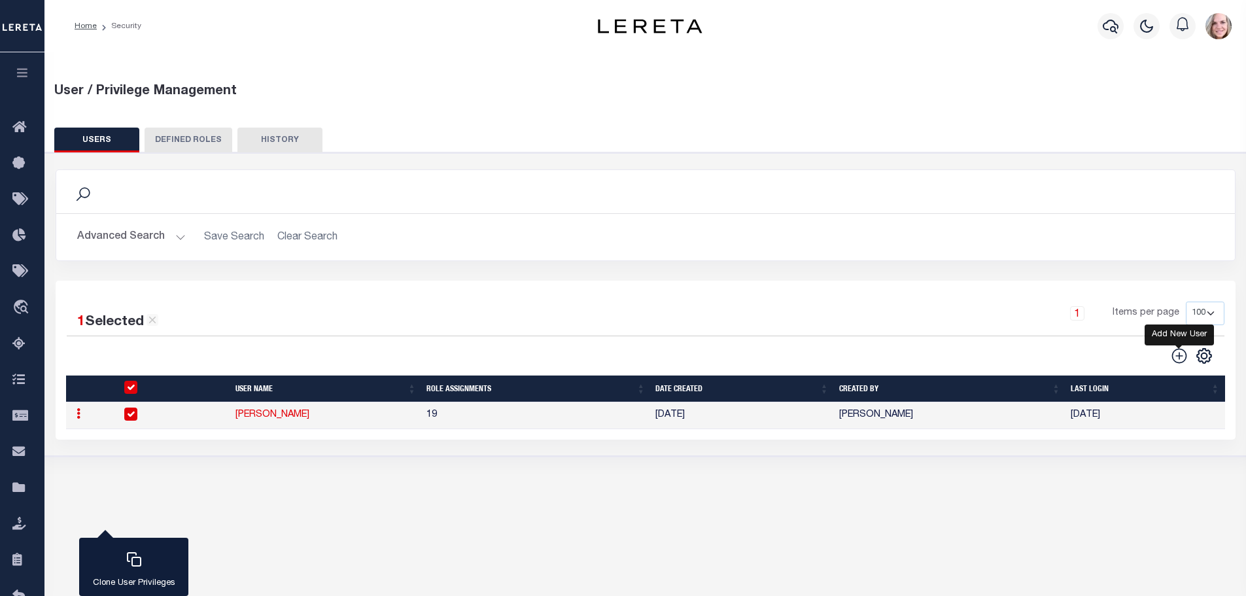
click at [1180, 357] on icon "" at bounding box center [1179, 355] width 17 height 17
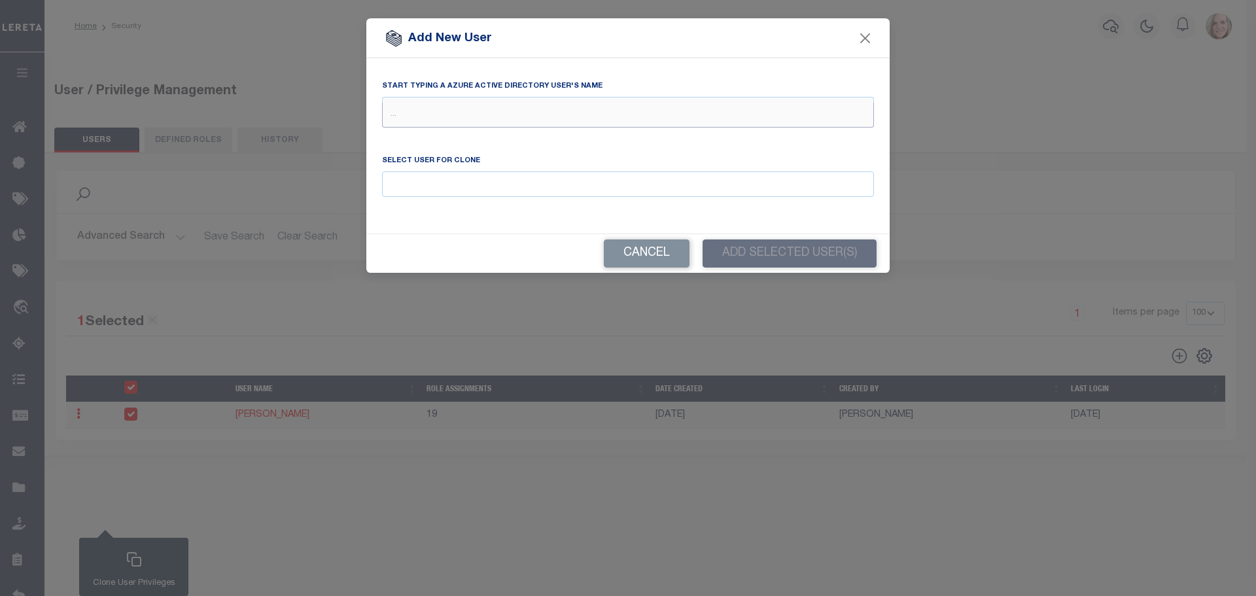
click at [449, 119] on input "text" at bounding box center [628, 115] width 492 height 25
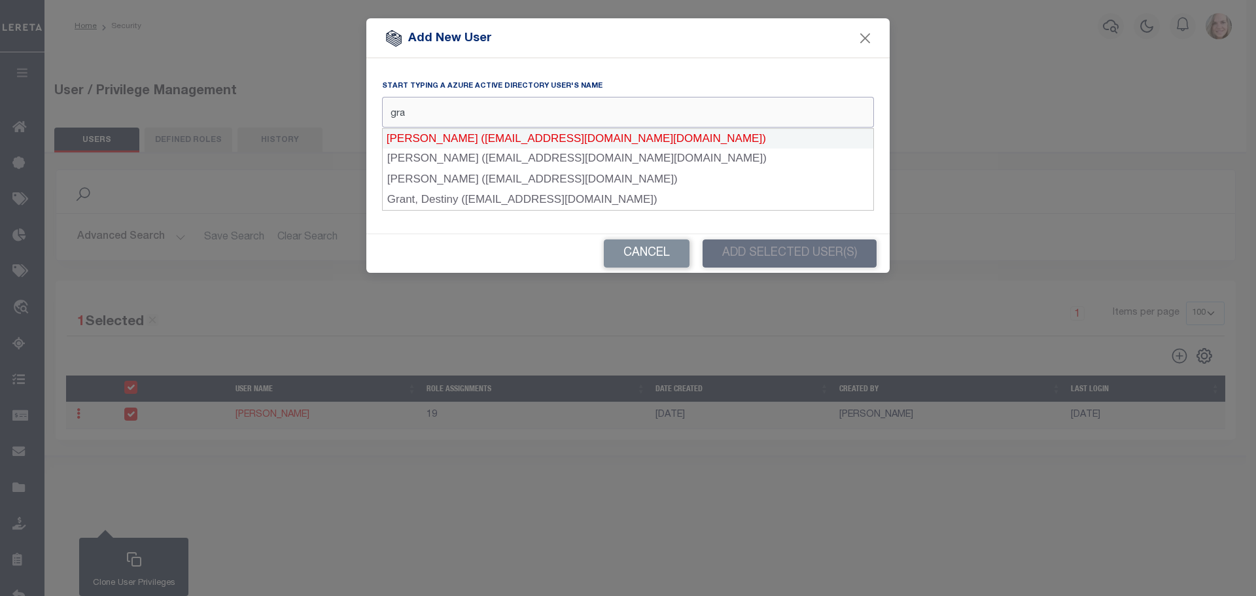
click at [481, 115] on input "gra" at bounding box center [628, 115] width 492 height 25
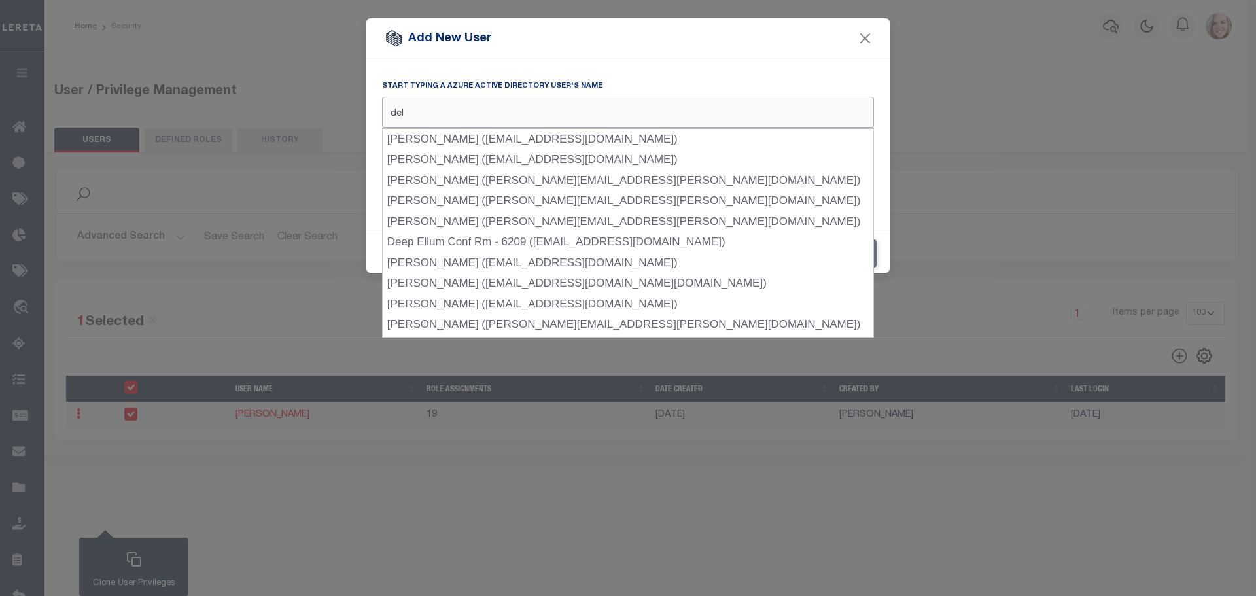
type input "dell"
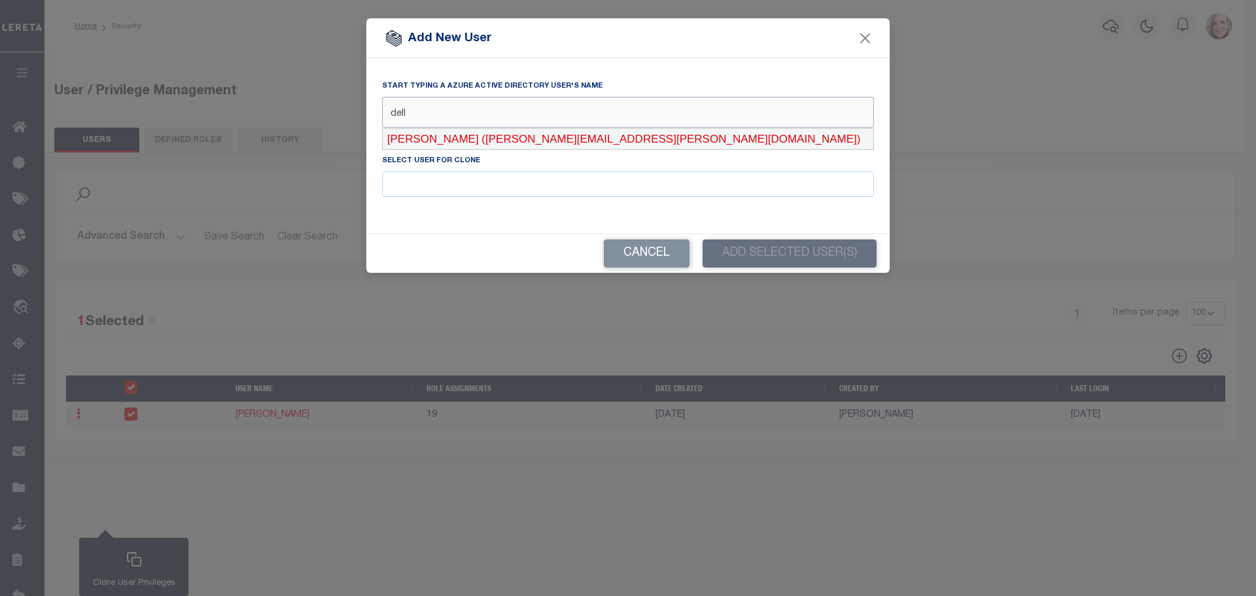
click at [614, 141] on div "[PERSON_NAME] ([PERSON_NAME][EMAIL_ADDRESS][PERSON_NAME][DOMAIN_NAME])" at bounding box center [628, 139] width 491 height 21
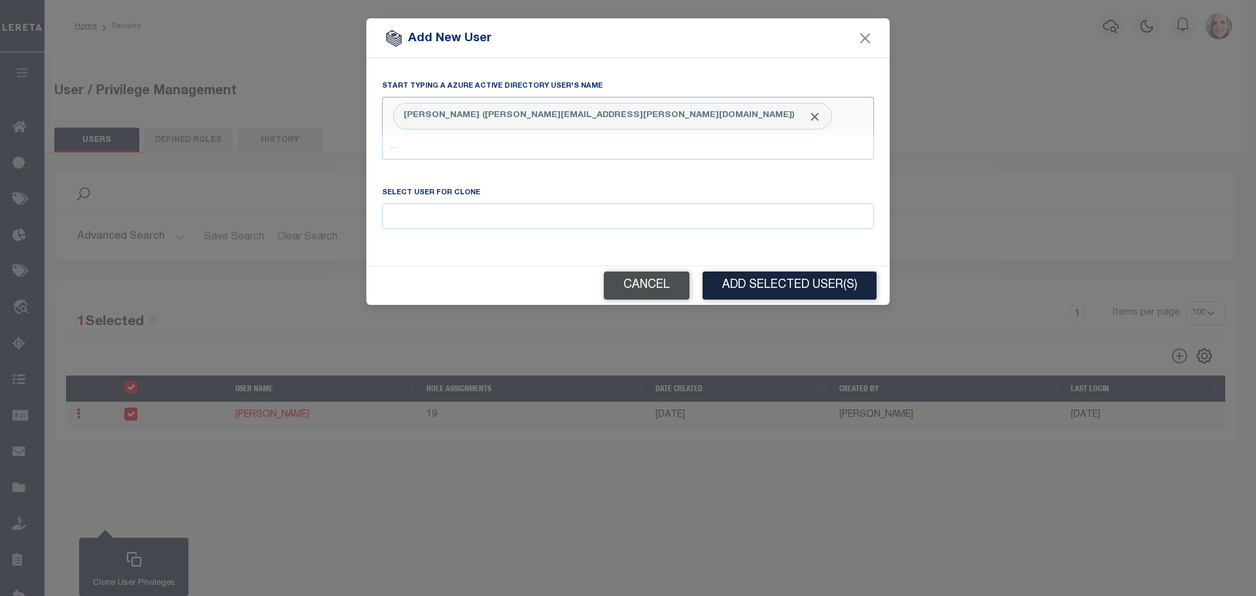
click at [619, 276] on button "Cancel" at bounding box center [647, 286] width 86 height 28
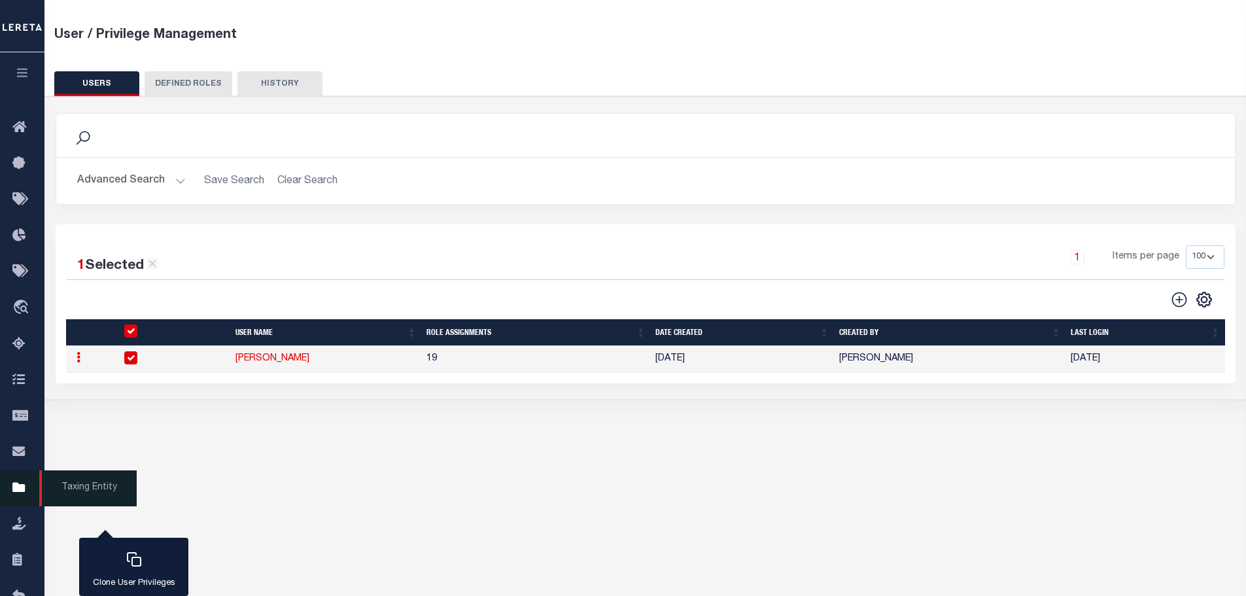
scroll to position [97, 0]
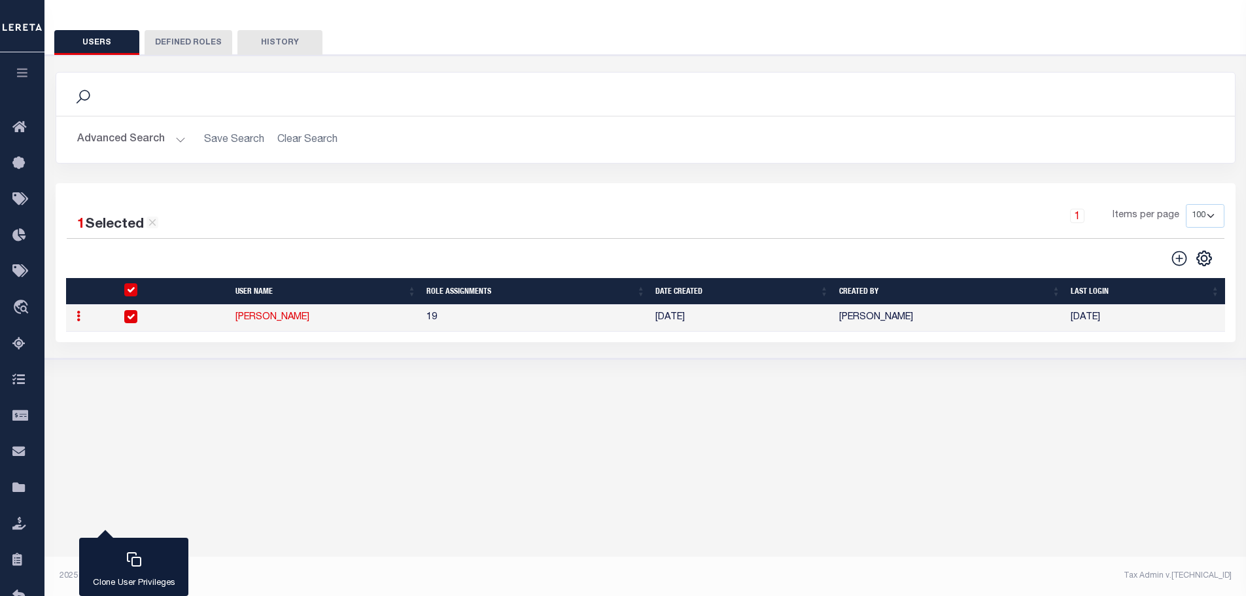
click at [23, 72] on icon "button" at bounding box center [22, 73] width 15 height 12
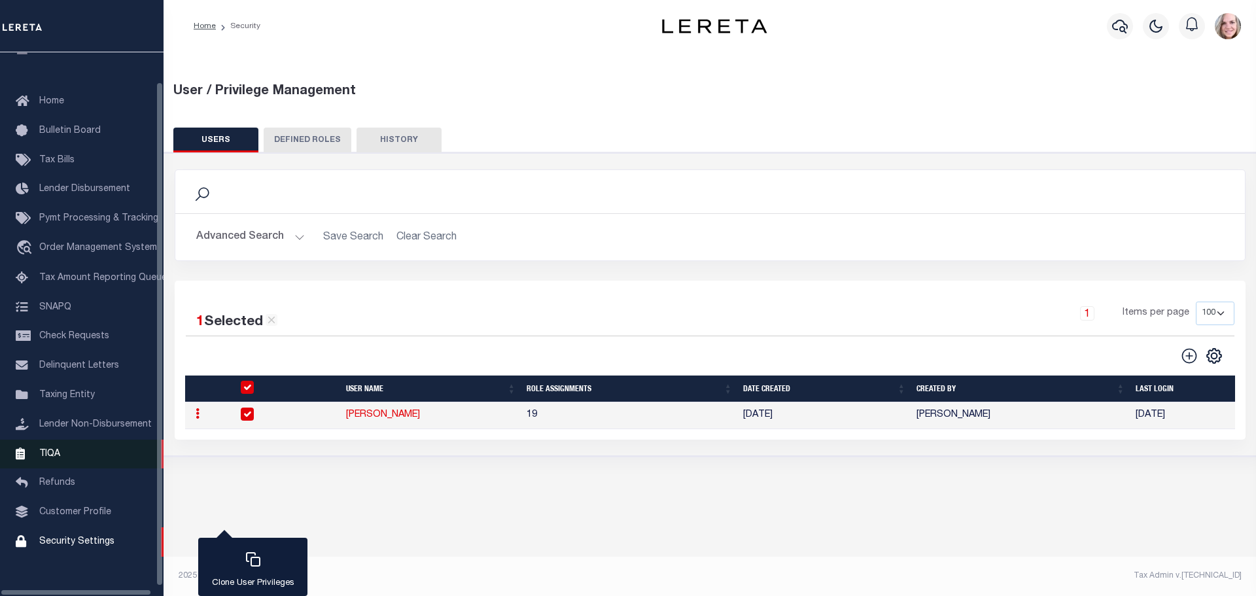
scroll to position [41, 0]
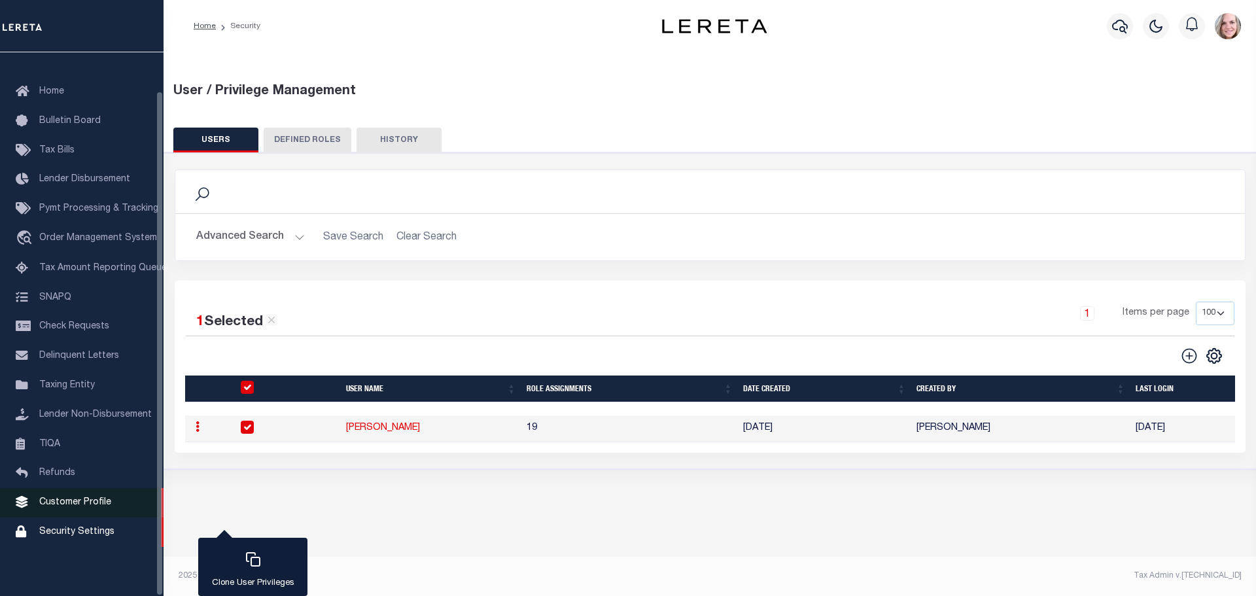
click at [69, 498] on span "Customer Profile" at bounding box center [75, 502] width 72 height 9
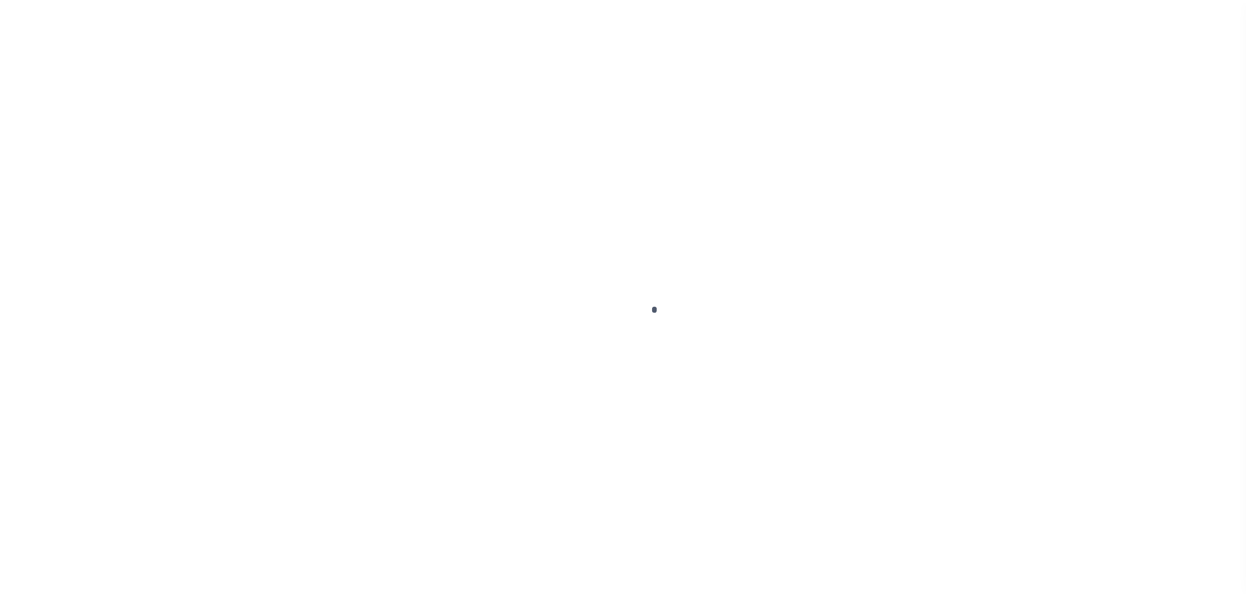
scroll to position [41, 0]
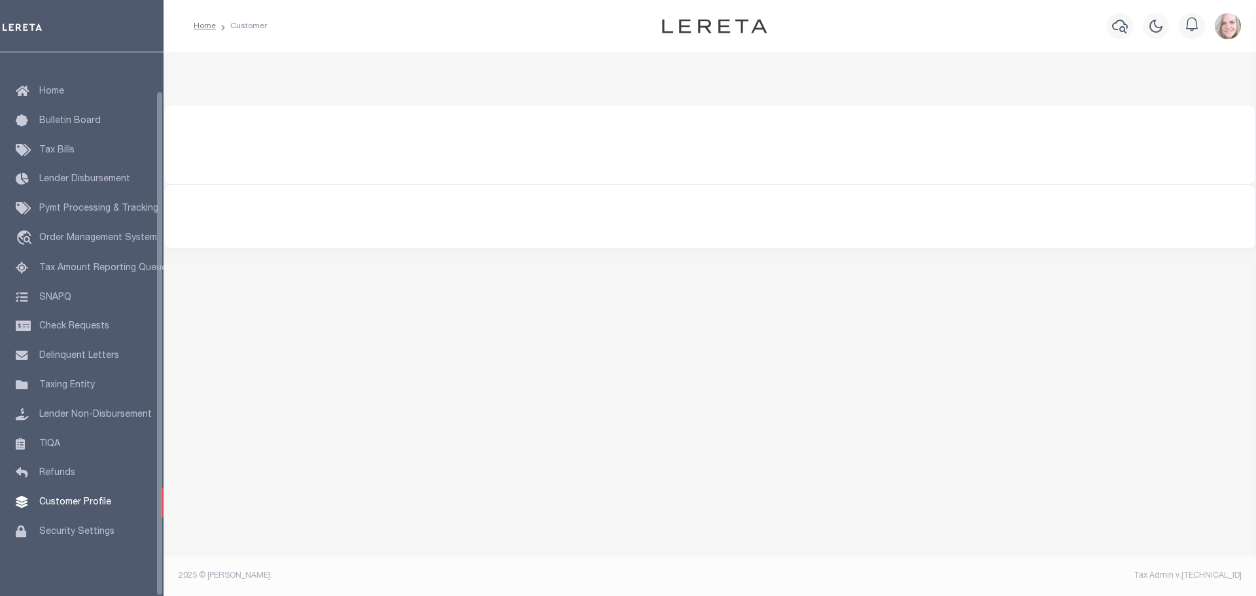
type input "renovo"
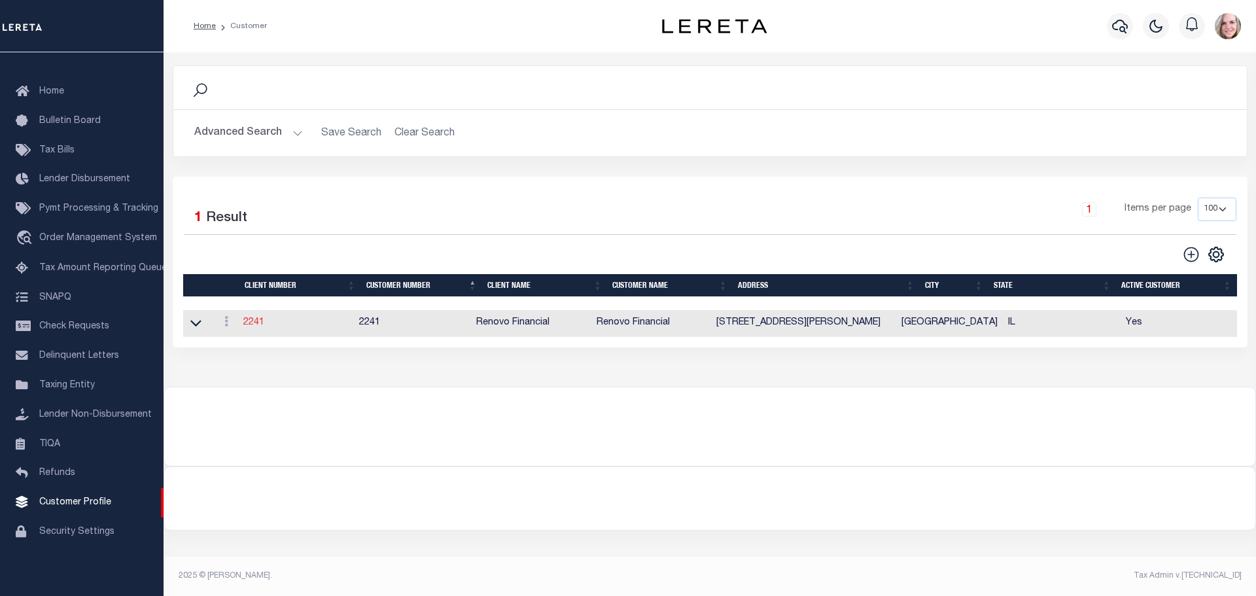
click at [255, 324] on link "2241" at bounding box center [253, 322] width 21 height 9
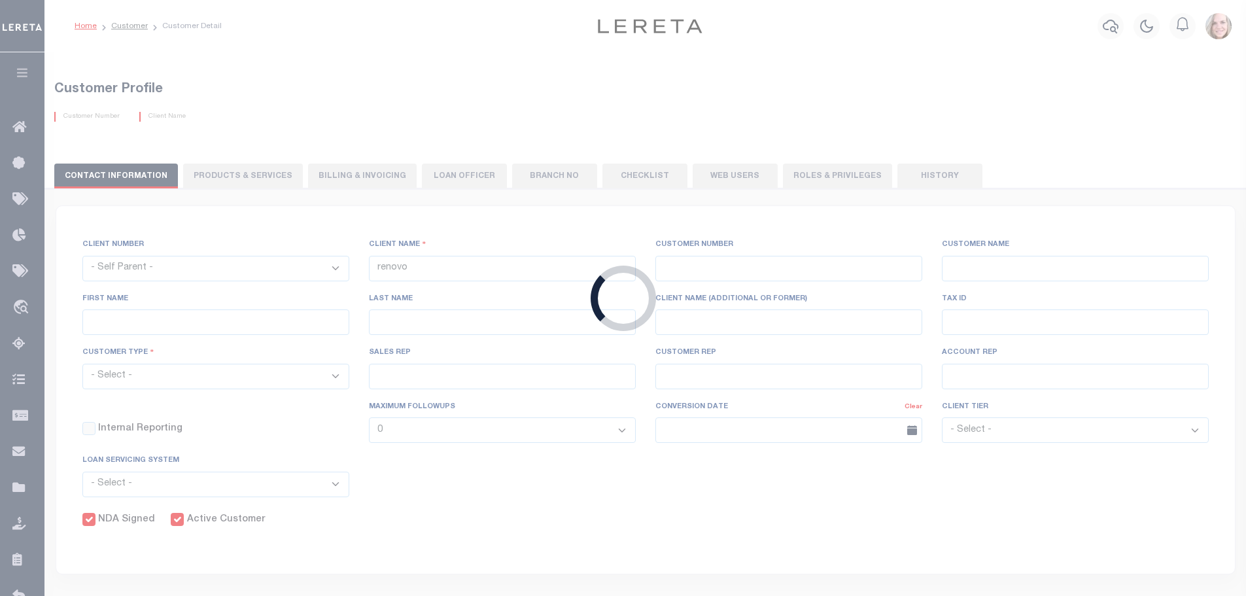
select select
type input "Renovo Financial"
type input "2241"
type input "Renovo Financial"
type input "Steven"
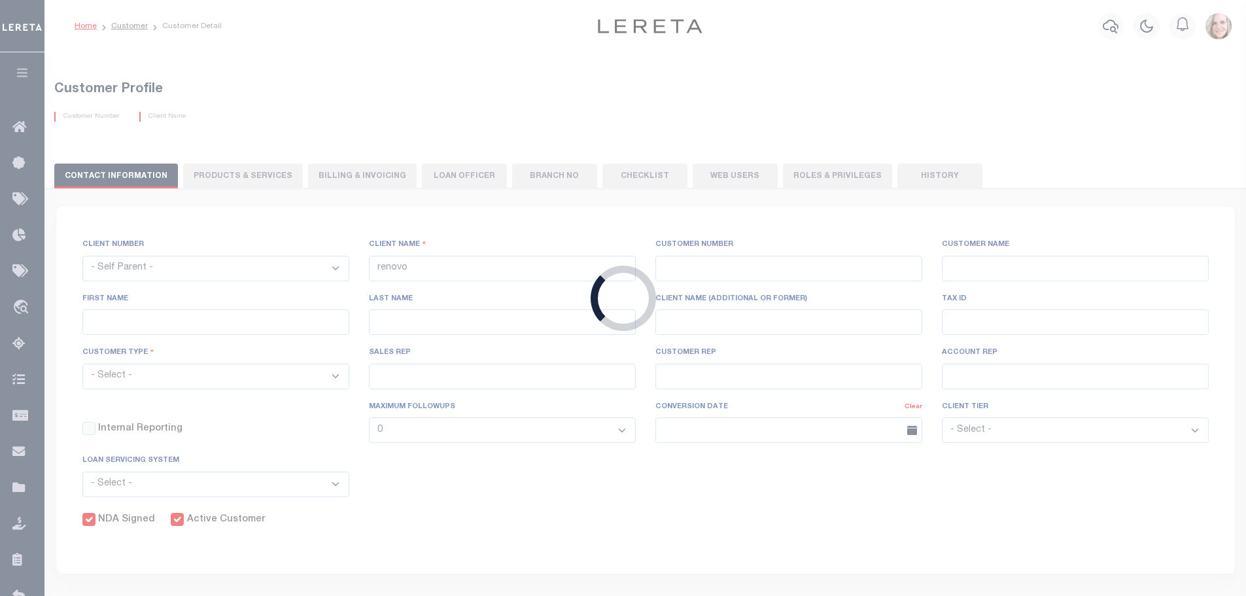
type input "Klemp"
select select "Mixed Portfolio"
type input "Tiffany Stringfellow"
type input "Barbara Kendrick"
type input "Debbie Vecellio"
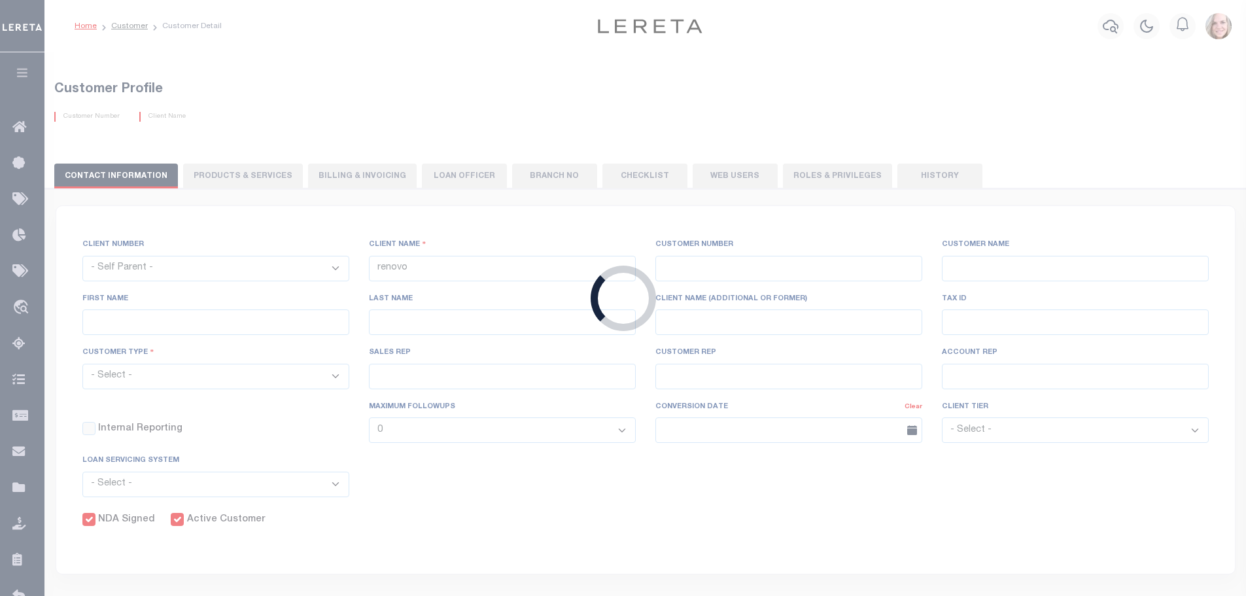
checkbox input "true"
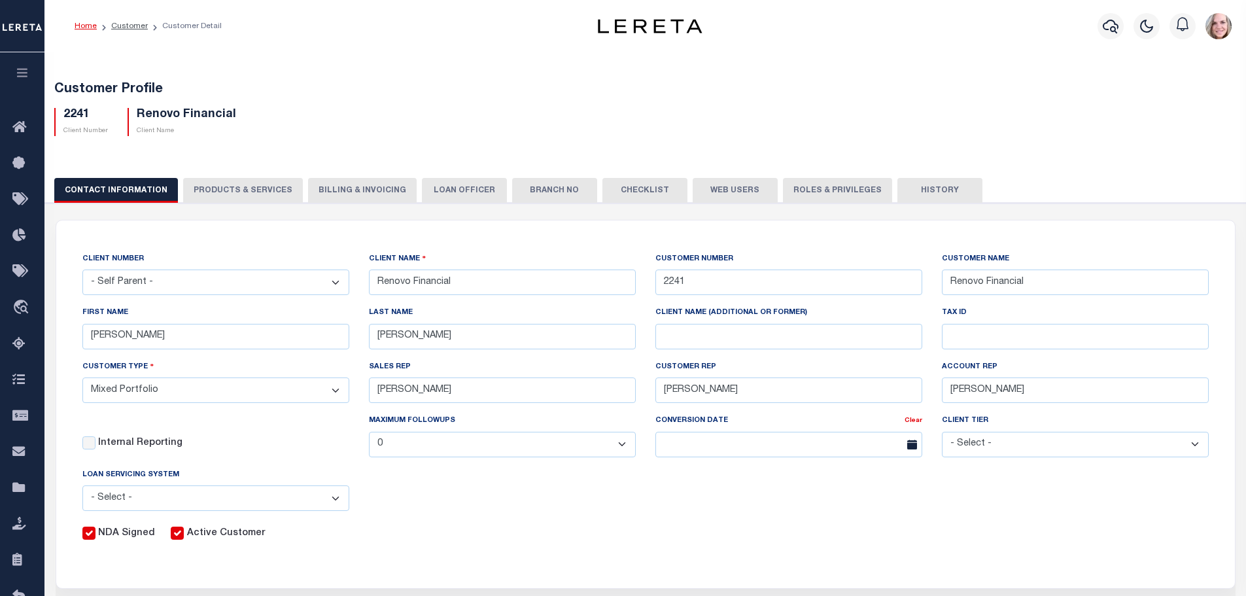
click at [834, 185] on button "Roles & Privileges" at bounding box center [837, 190] width 109 height 25
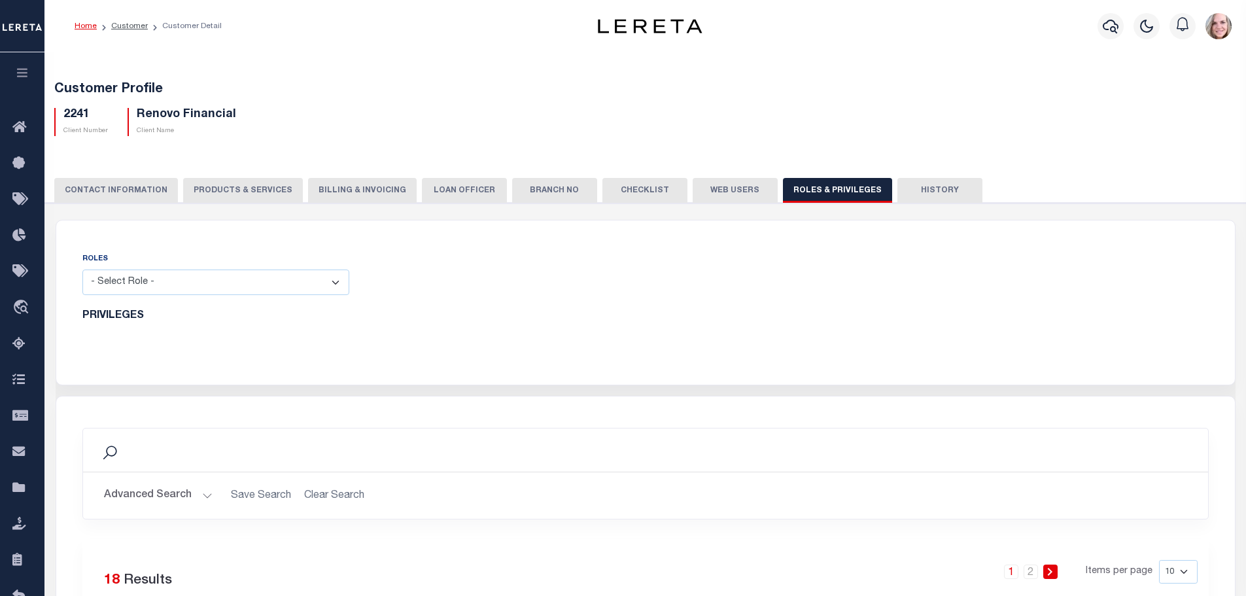
click at [708, 196] on button "Web Users" at bounding box center [735, 190] width 85 height 25
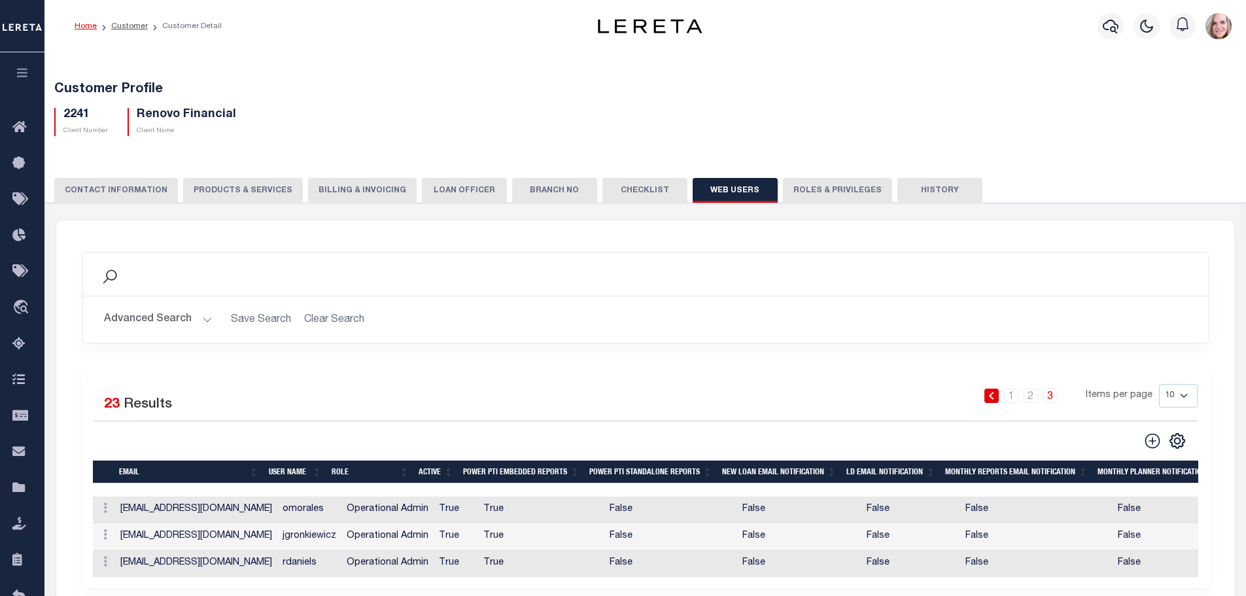
click at [809, 186] on button "Roles & Privileges" at bounding box center [837, 190] width 109 height 25
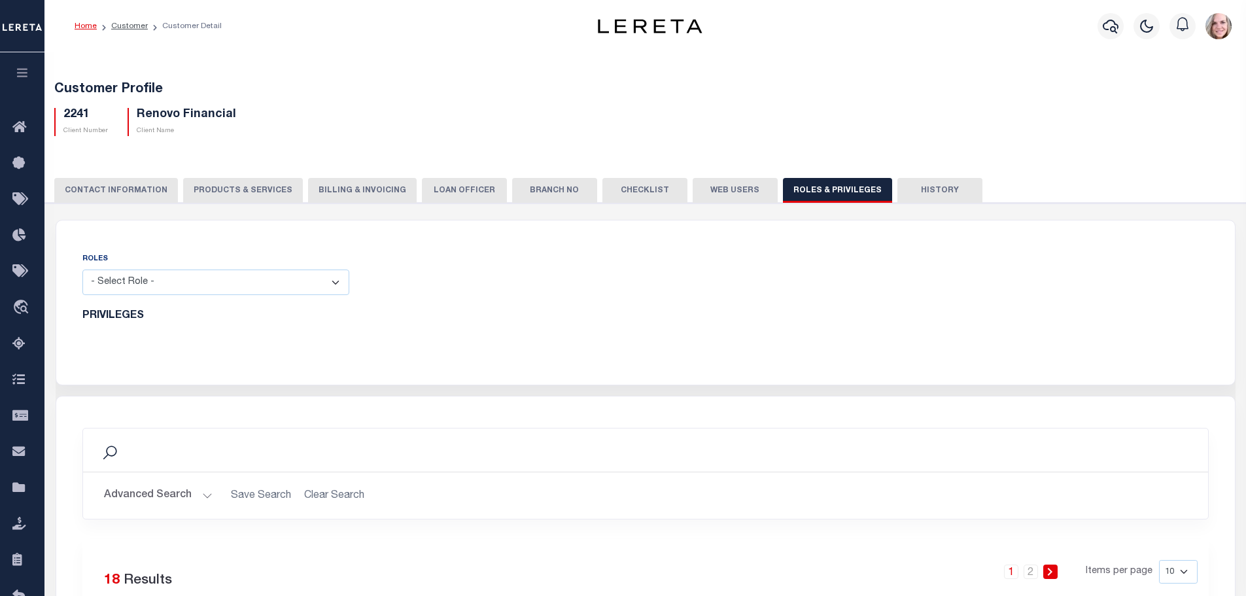
click at [714, 198] on button "Web Users" at bounding box center [735, 190] width 85 height 25
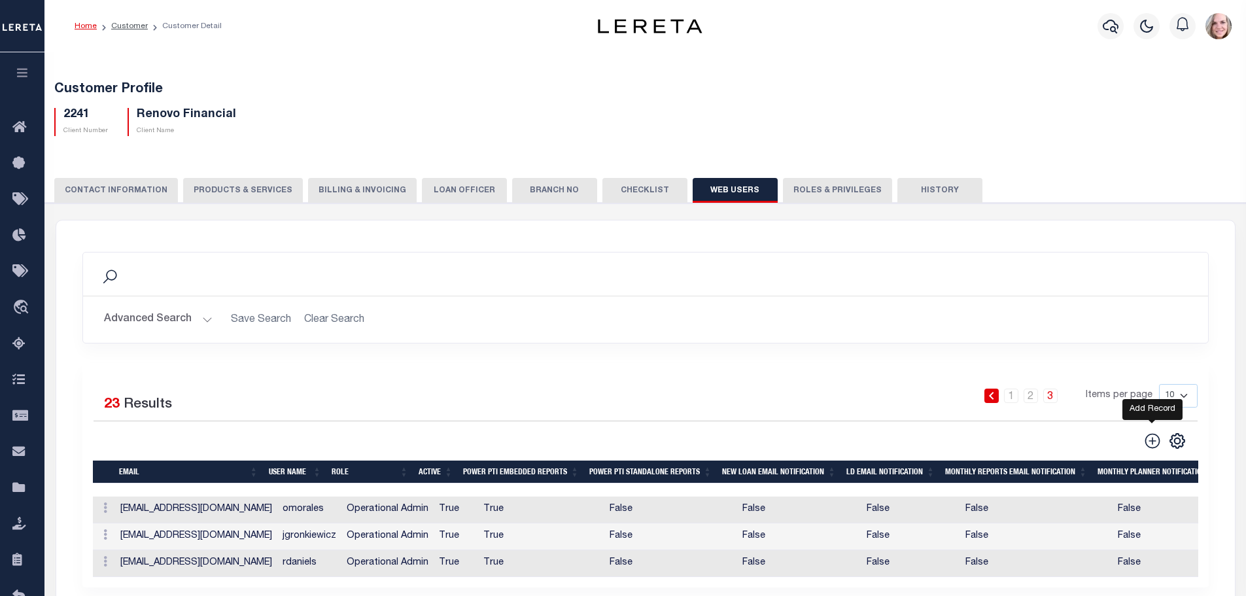
click at [1155, 443] on icon at bounding box center [1152, 440] width 15 height 15
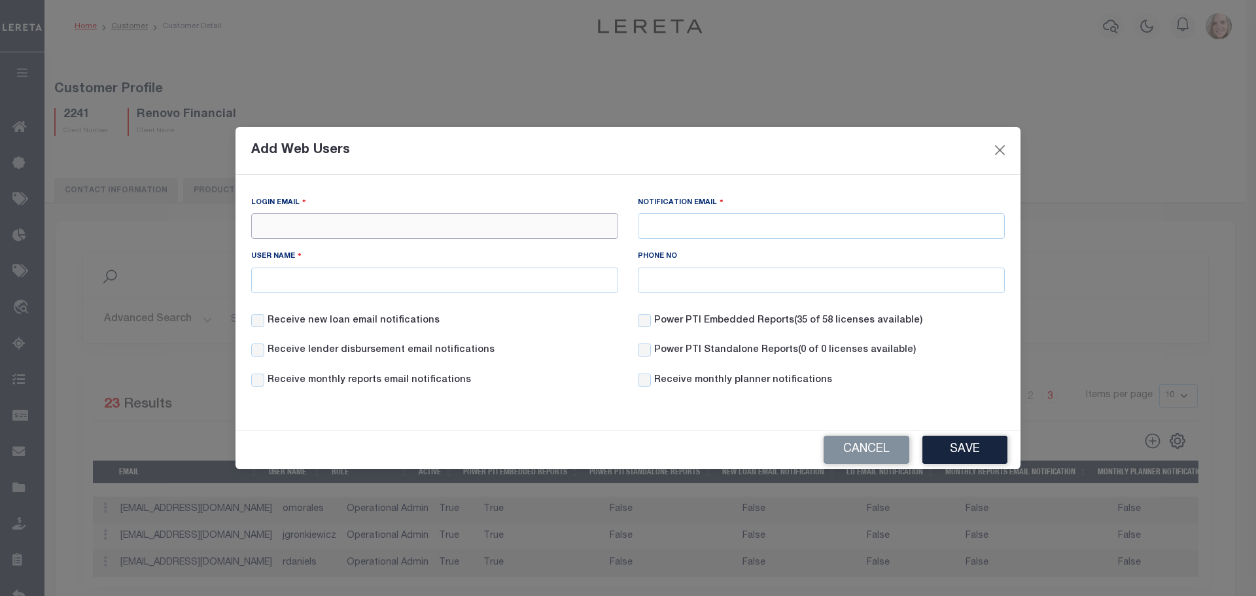
click at [370, 228] on input "Login Email" at bounding box center [434, 226] width 367 height 26
type input "della.graham@accumatch.com"
click at [349, 270] on input "User Name" at bounding box center [434, 281] width 367 height 26
type input "Della Graham"
click at [709, 217] on input "Notification Email" at bounding box center [821, 226] width 367 height 26
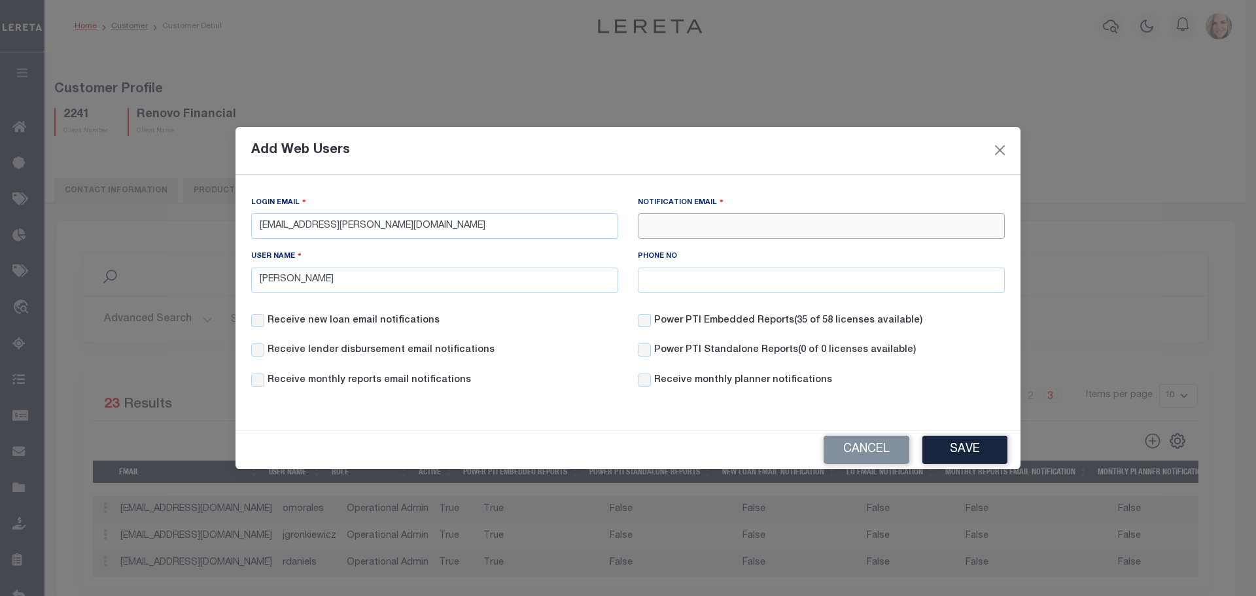
type input "dgraham@lereta.com"
click at [984, 444] on button "Save" at bounding box center [965, 450] width 85 height 28
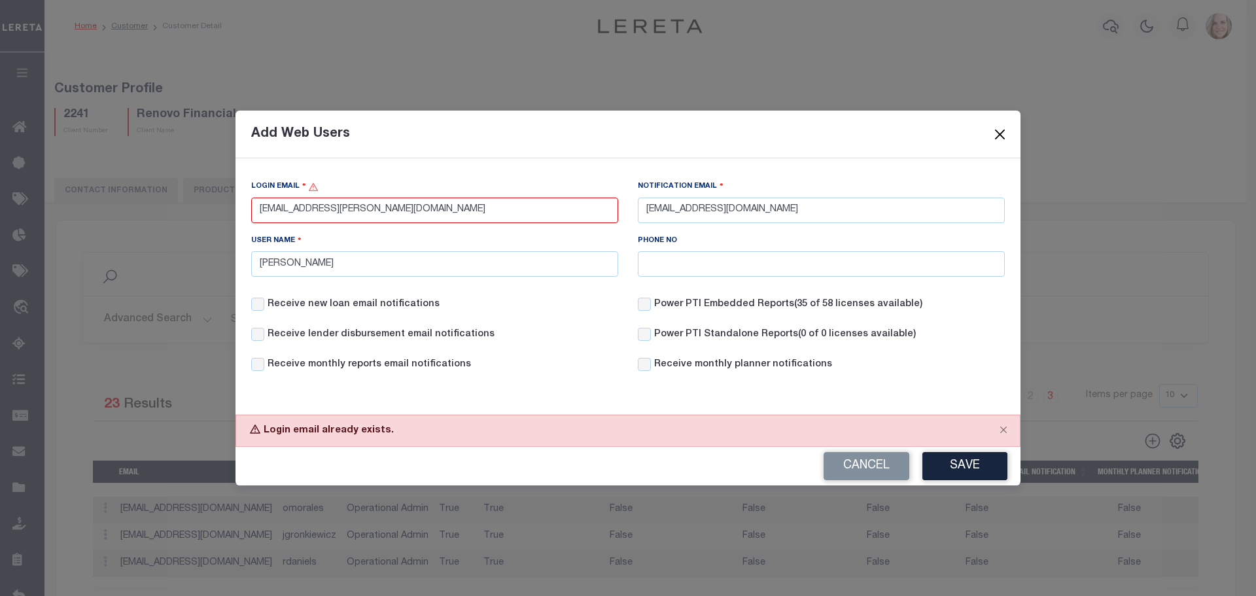
click at [996, 126] on button "Close" at bounding box center [1000, 134] width 17 height 17
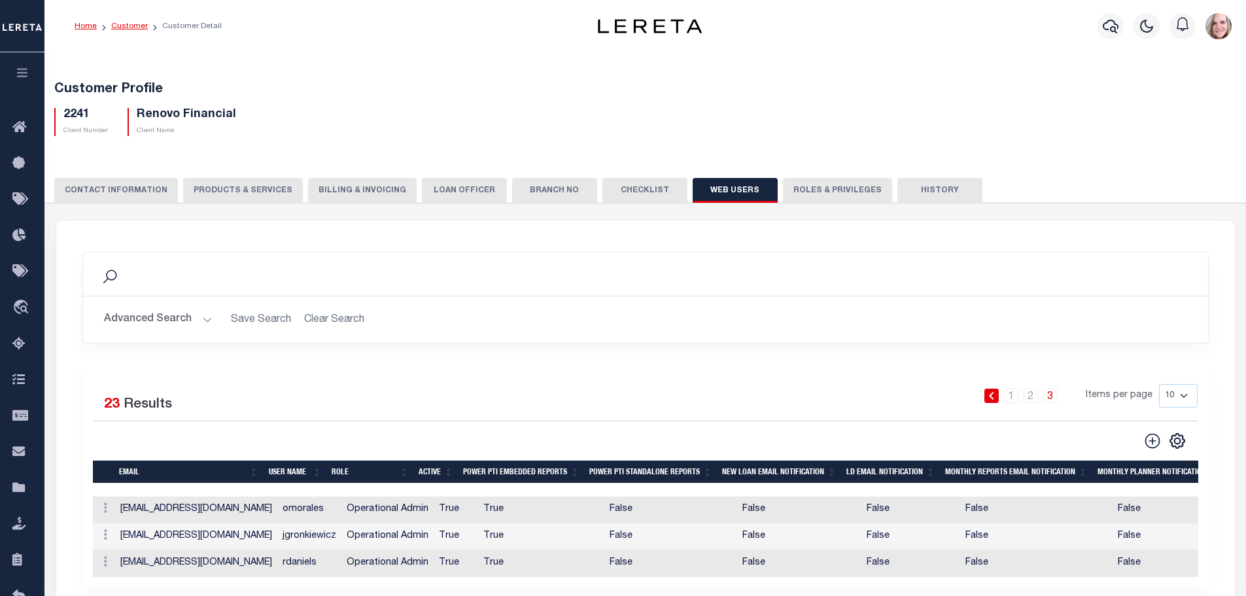
click at [131, 27] on link "Customer" at bounding box center [129, 26] width 37 height 8
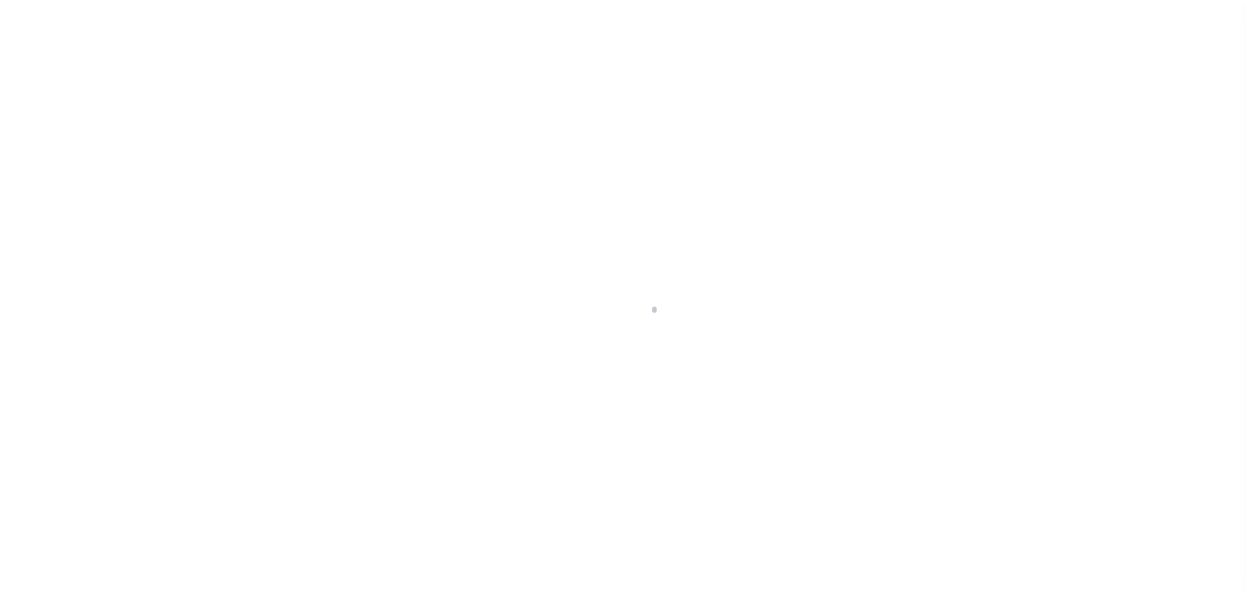
scroll to position [41, 0]
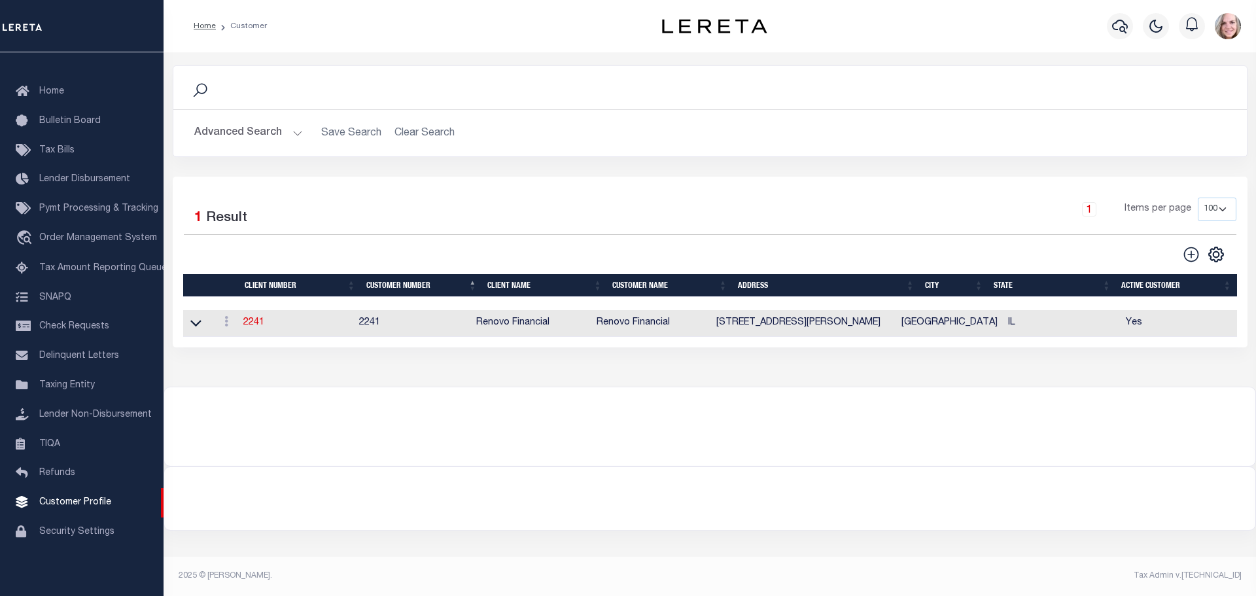
click at [249, 131] on button "Advanced Search" at bounding box center [248, 133] width 109 height 26
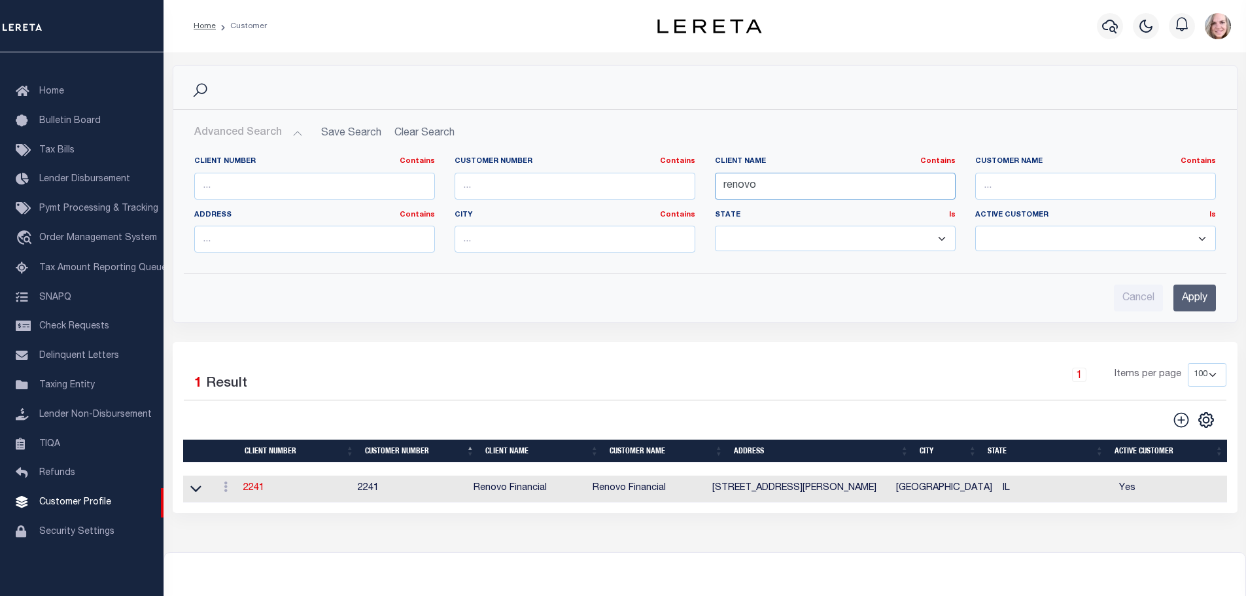
click at [767, 190] on input "renovo" at bounding box center [835, 186] width 241 height 27
click at [1186, 299] on input "Apply" at bounding box center [1195, 298] width 43 height 27
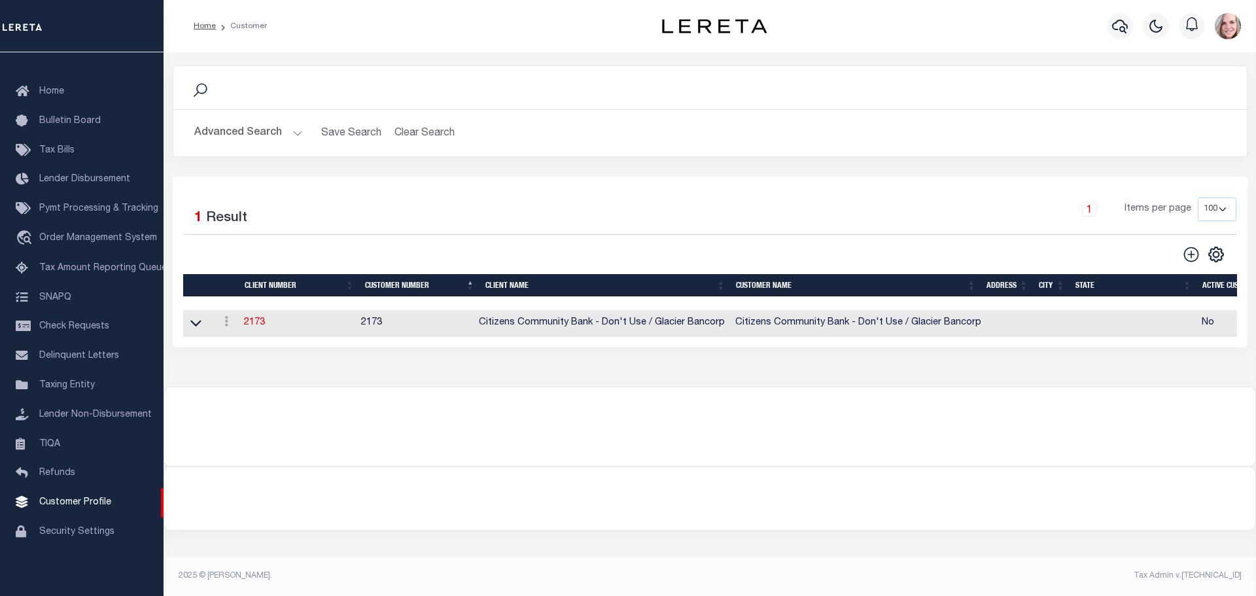
click at [241, 111] on div "Advanced Search Save Search Clear Search CustomerSearchGridWrapper_dynamictable…" at bounding box center [710, 133] width 1074 height 46
click at [242, 128] on button "Advanced Search" at bounding box center [248, 133] width 109 height 26
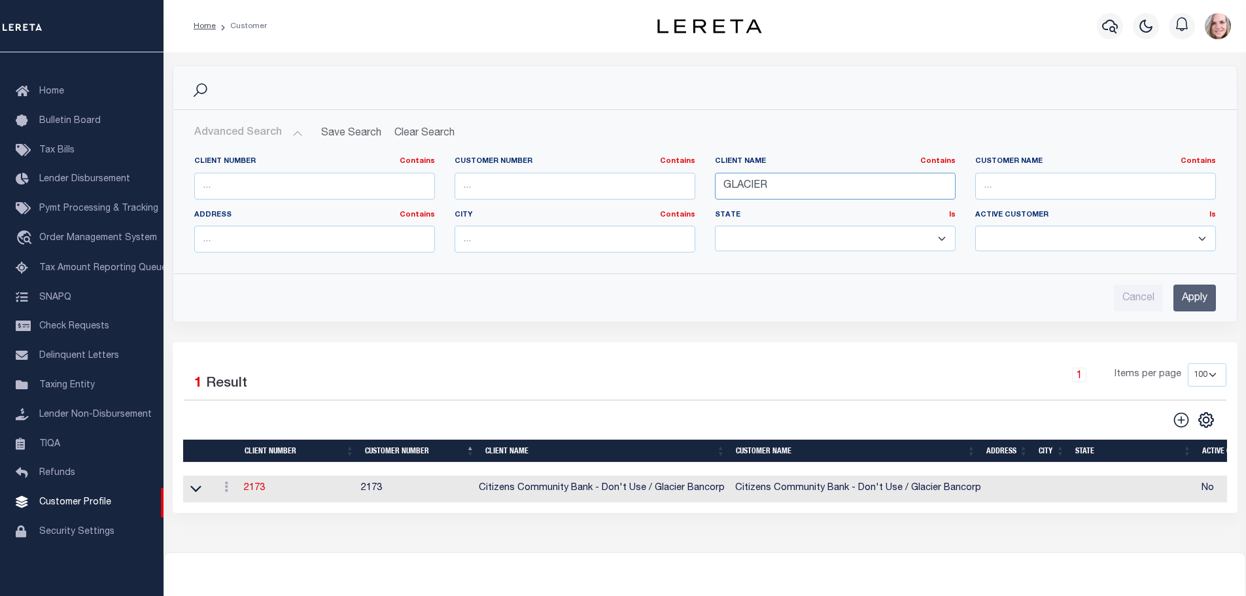
click at [846, 192] on input "GLACIER" at bounding box center [835, 186] width 241 height 27
type input "g"
click at [1202, 302] on input "Apply" at bounding box center [1195, 298] width 43 height 27
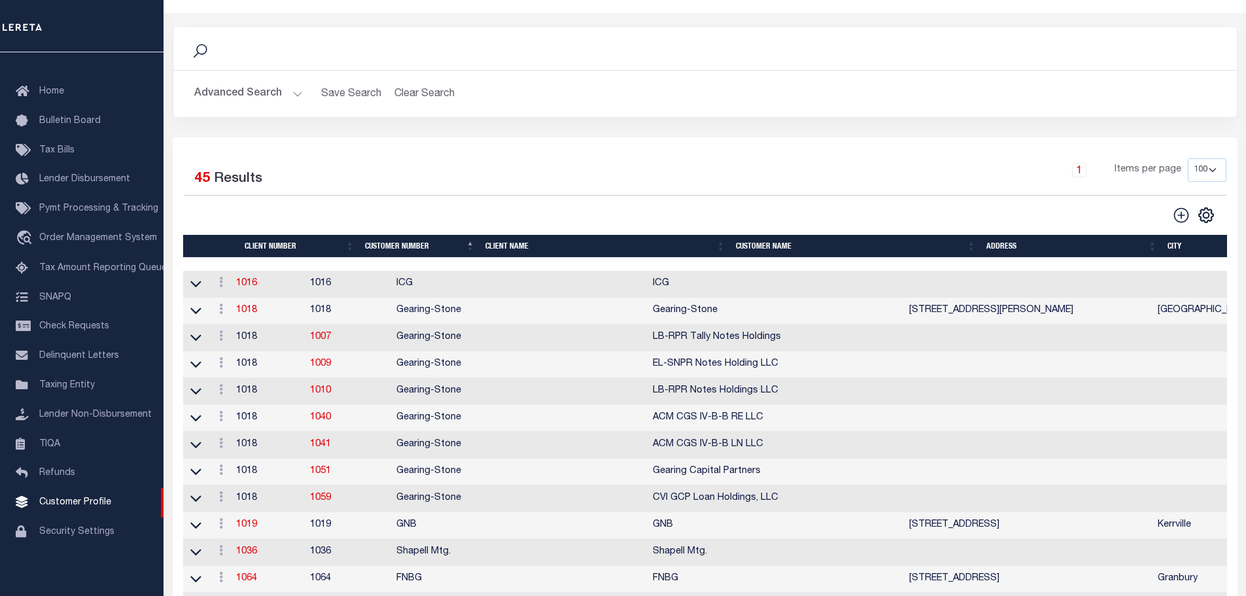
scroll to position [0, 0]
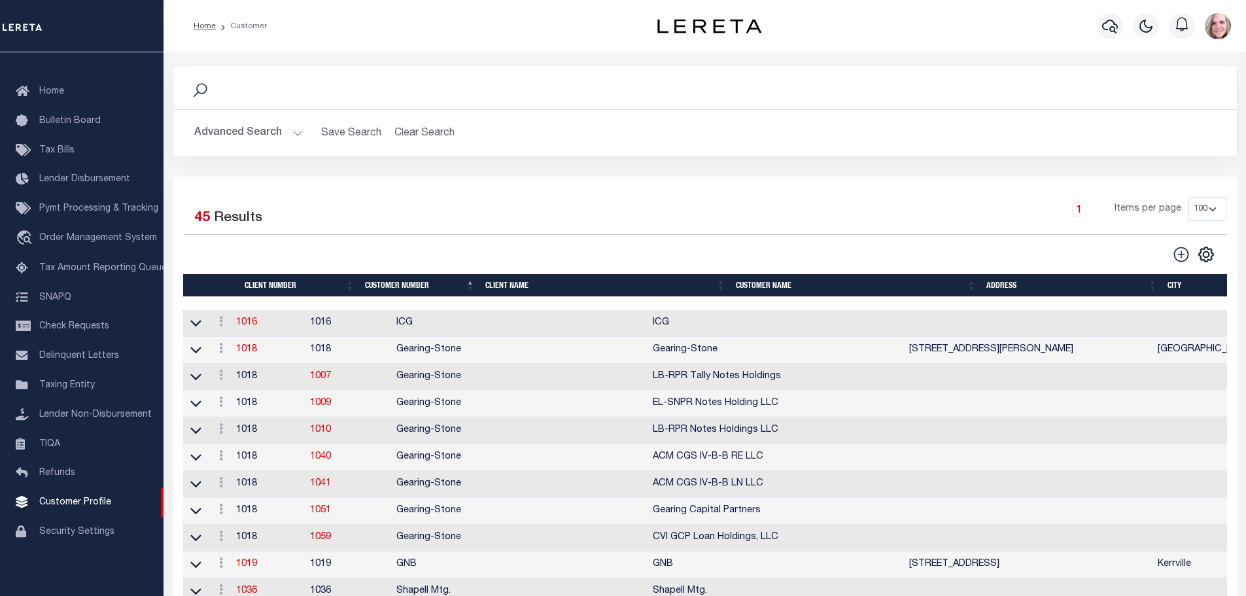
click at [499, 287] on th "Client Name" at bounding box center [605, 285] width 251 height 23
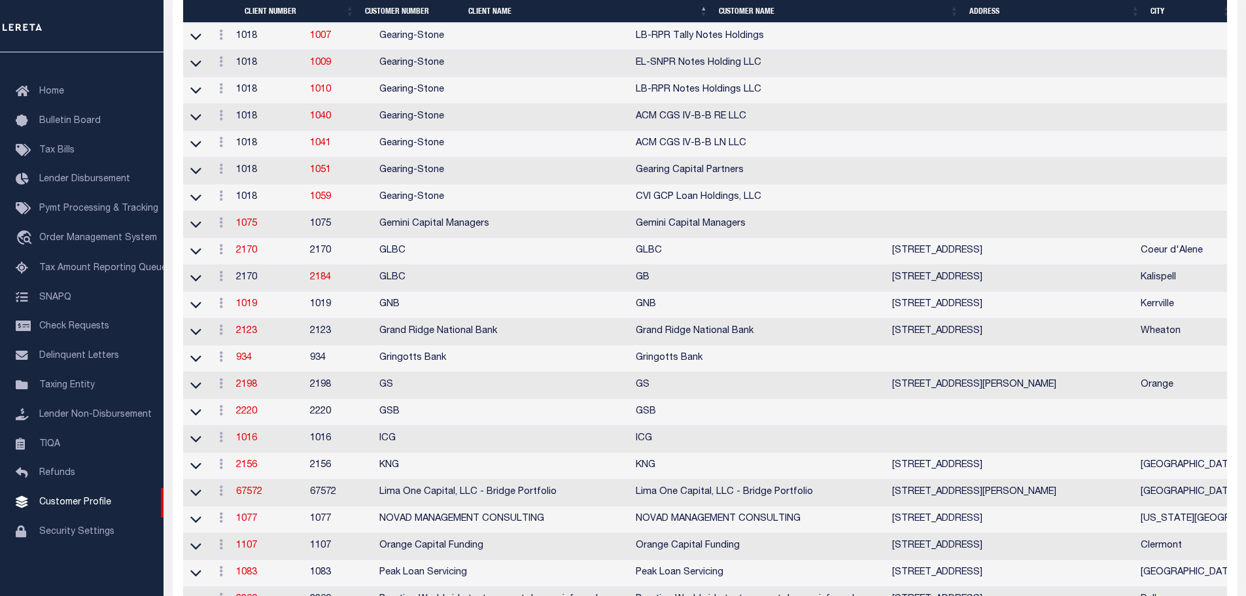
scroll to position [654, 0]
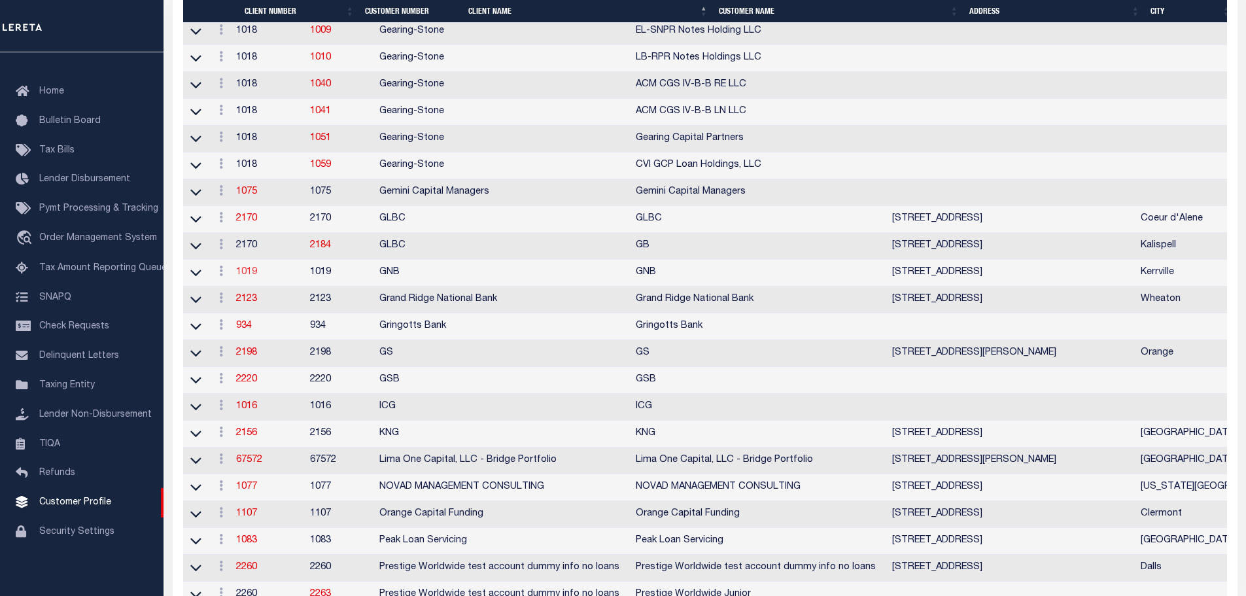
click at [256, 277] on link "1019" at bounding box center [246, 272] width 21 height 9
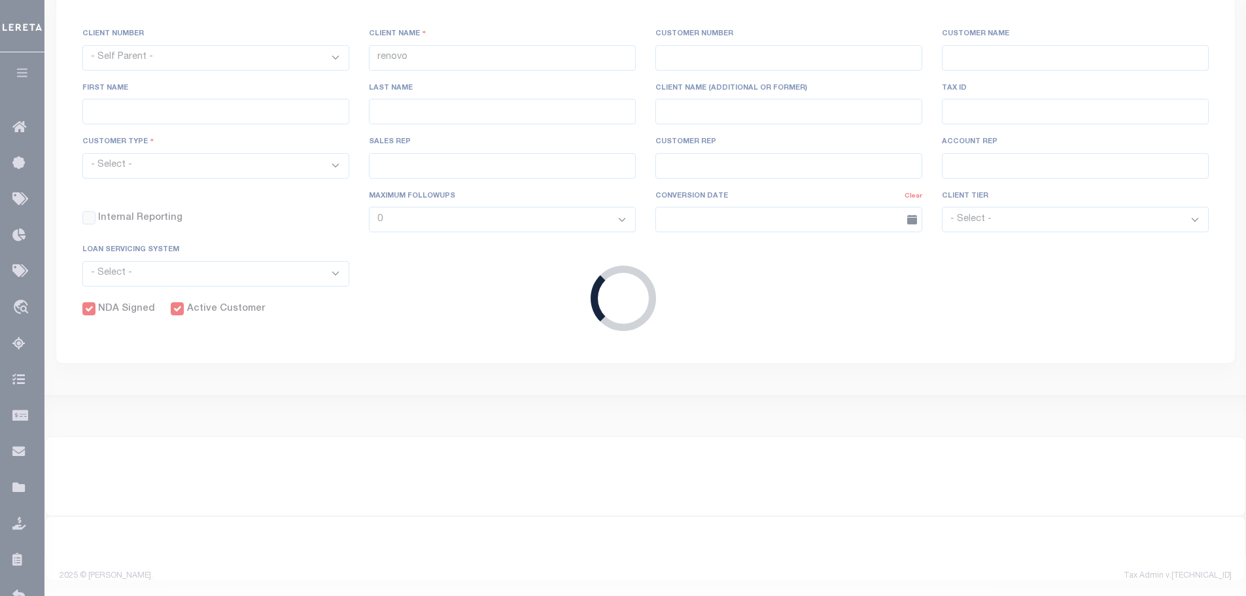
select select
type input "GNB"
type input "1019"
type input "GNB"
type input "[PERSON_NAME]"
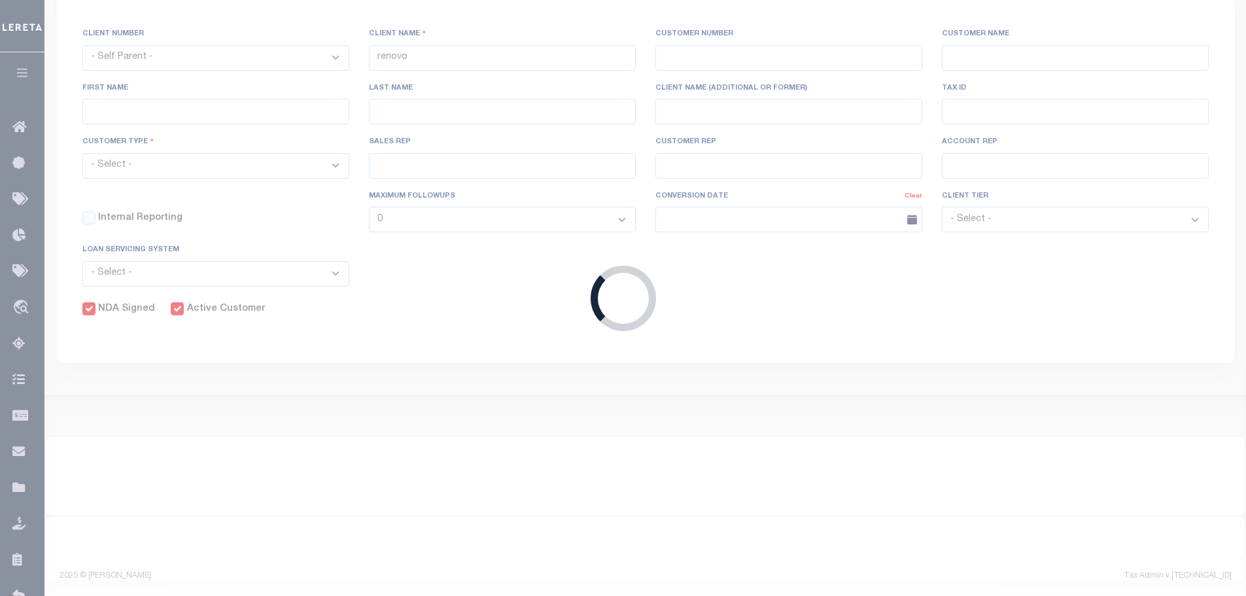
type input "Gray"
select select "Mixed Portfolio"
type input "[PERSON_NAME]"
checkbox input "true"
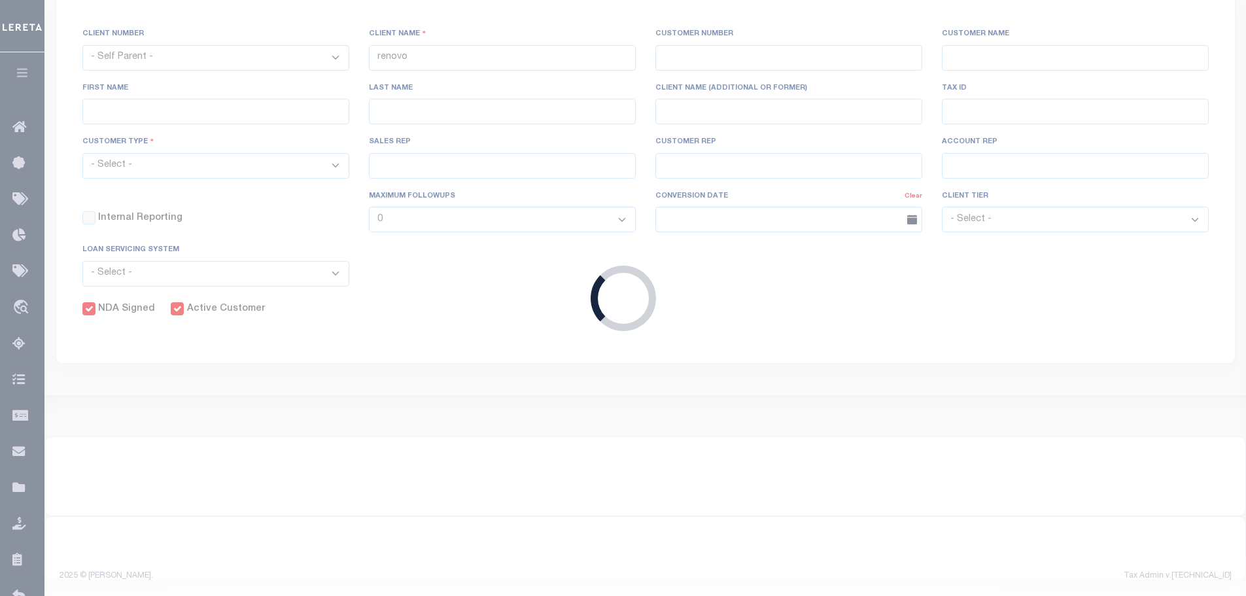
checkbox input "true"
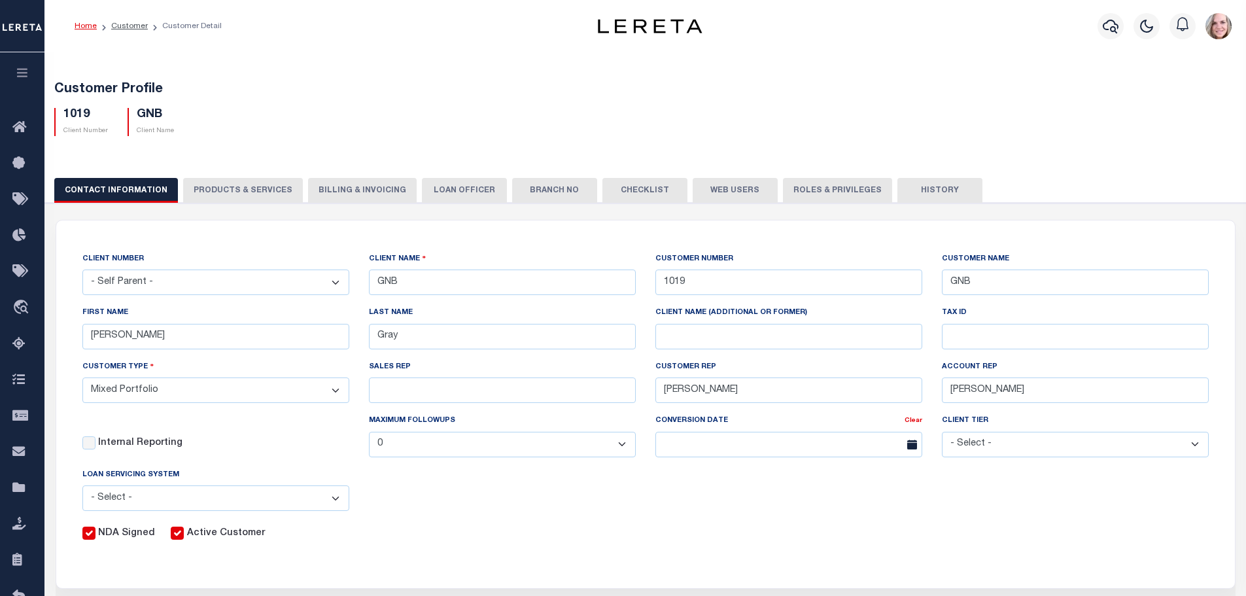
click at [255, 192] on button "PRODUCTS & SERVICES" at bounding box center [243, 190] width 120 height 25
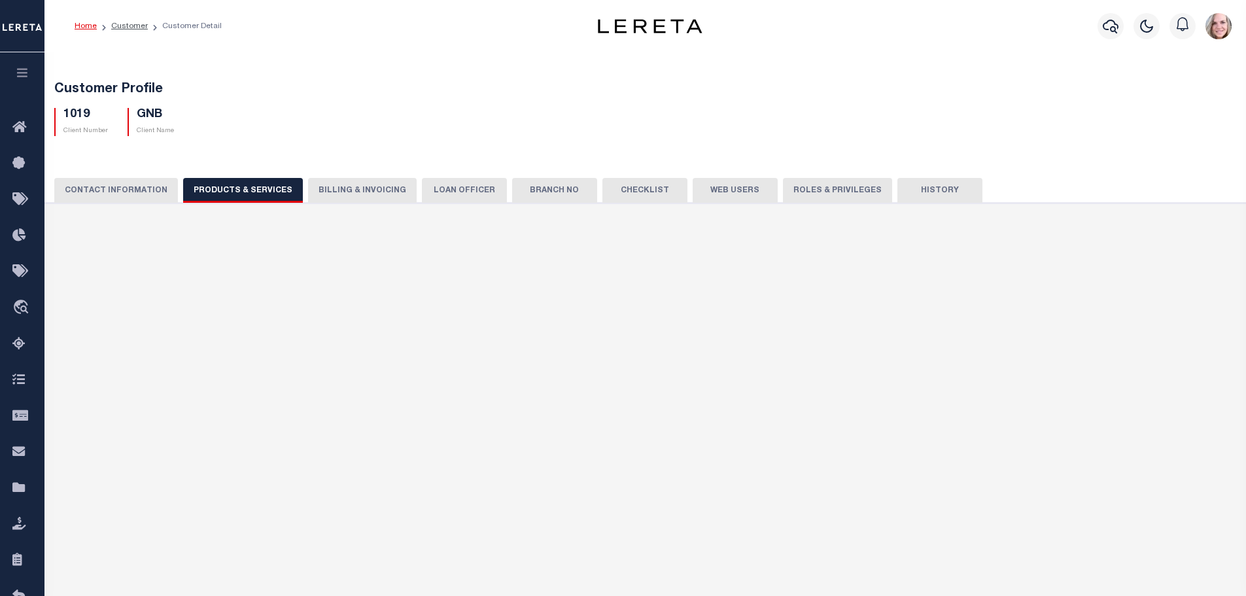
select select "STX"
radio input "true"
checkbox input "true"
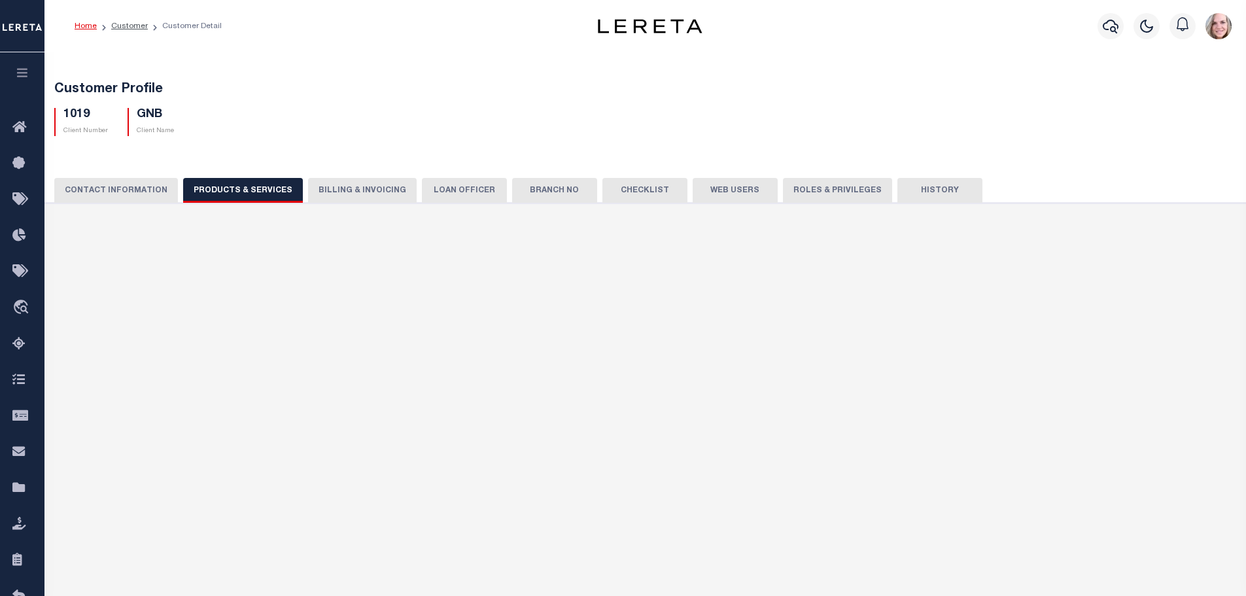
checkbox input "true"
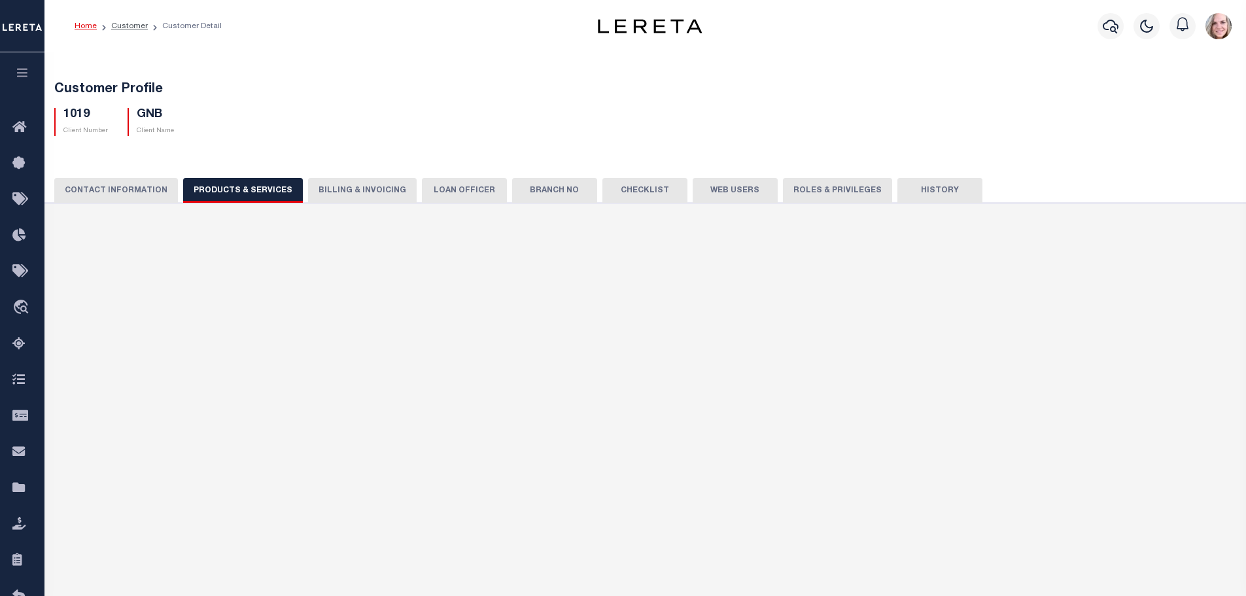
checkbox input "true"
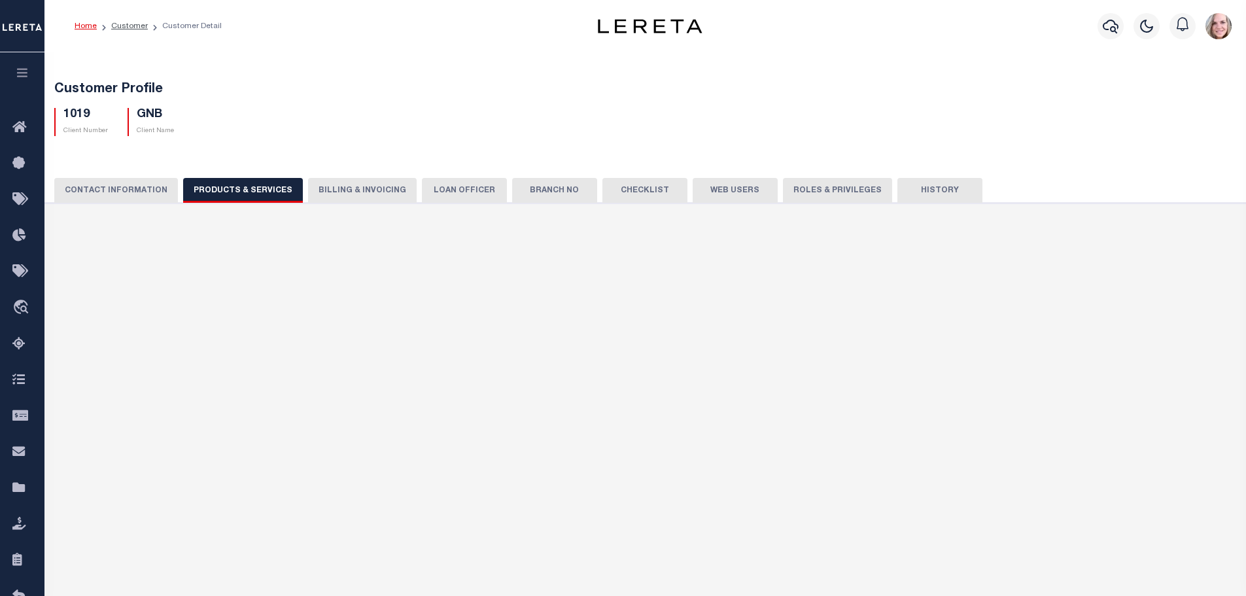
checkbox input "true"
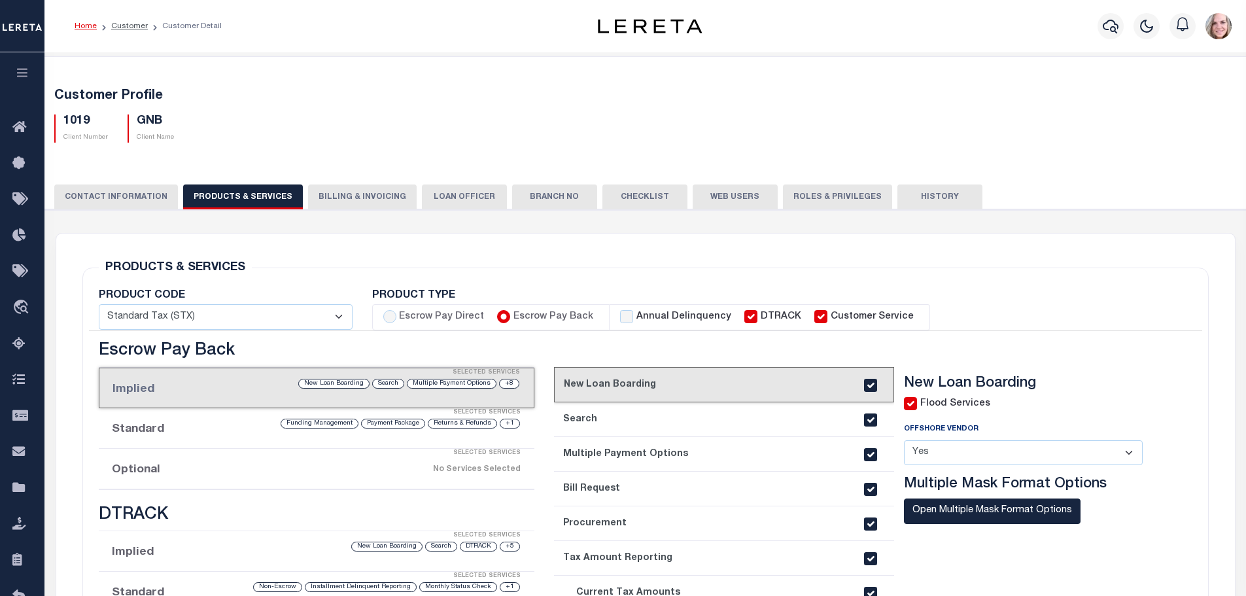
click at [718, 201] on button "Web Users" at bounding box center [735, 197] width 85 height 25
